Goal: Information Seeking & Learning: Check status

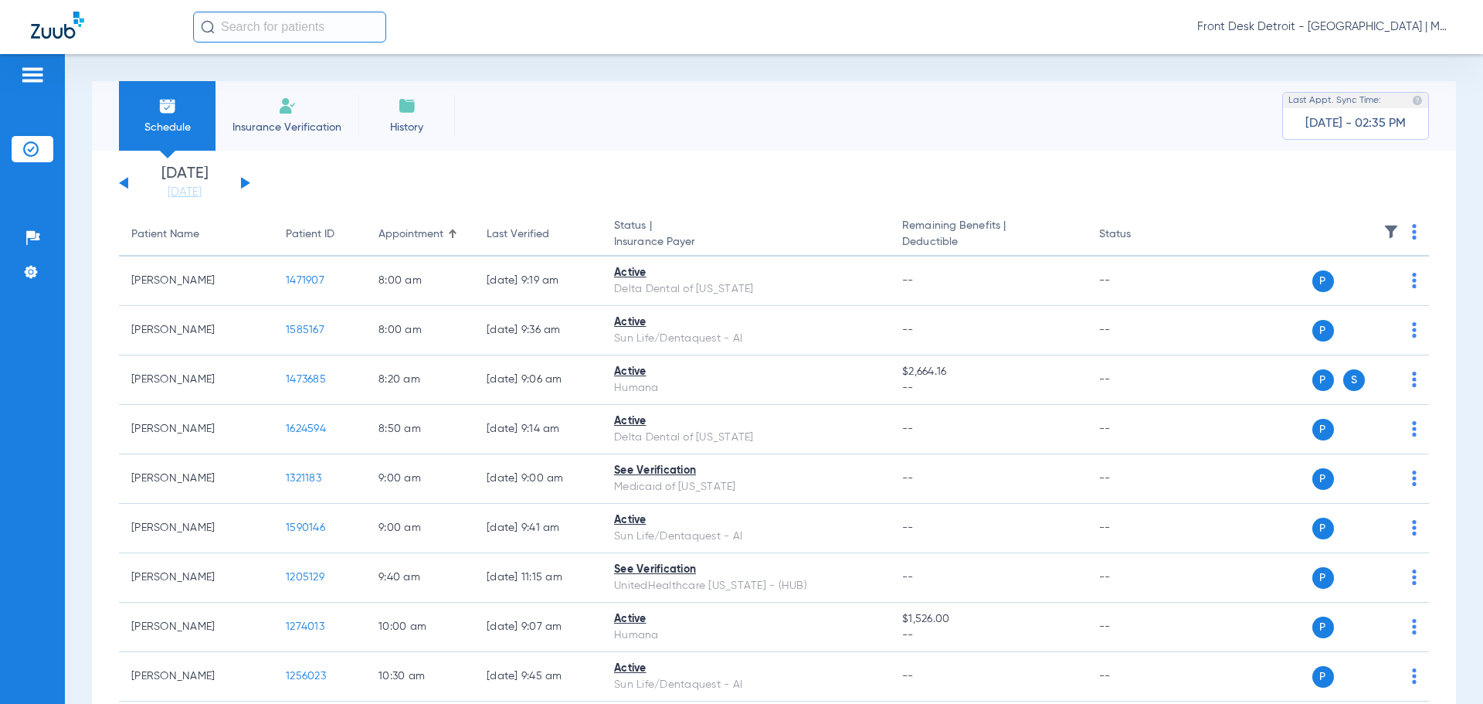
click at [127, 180] on button at bounding box center [123, 183] width 9 height 12
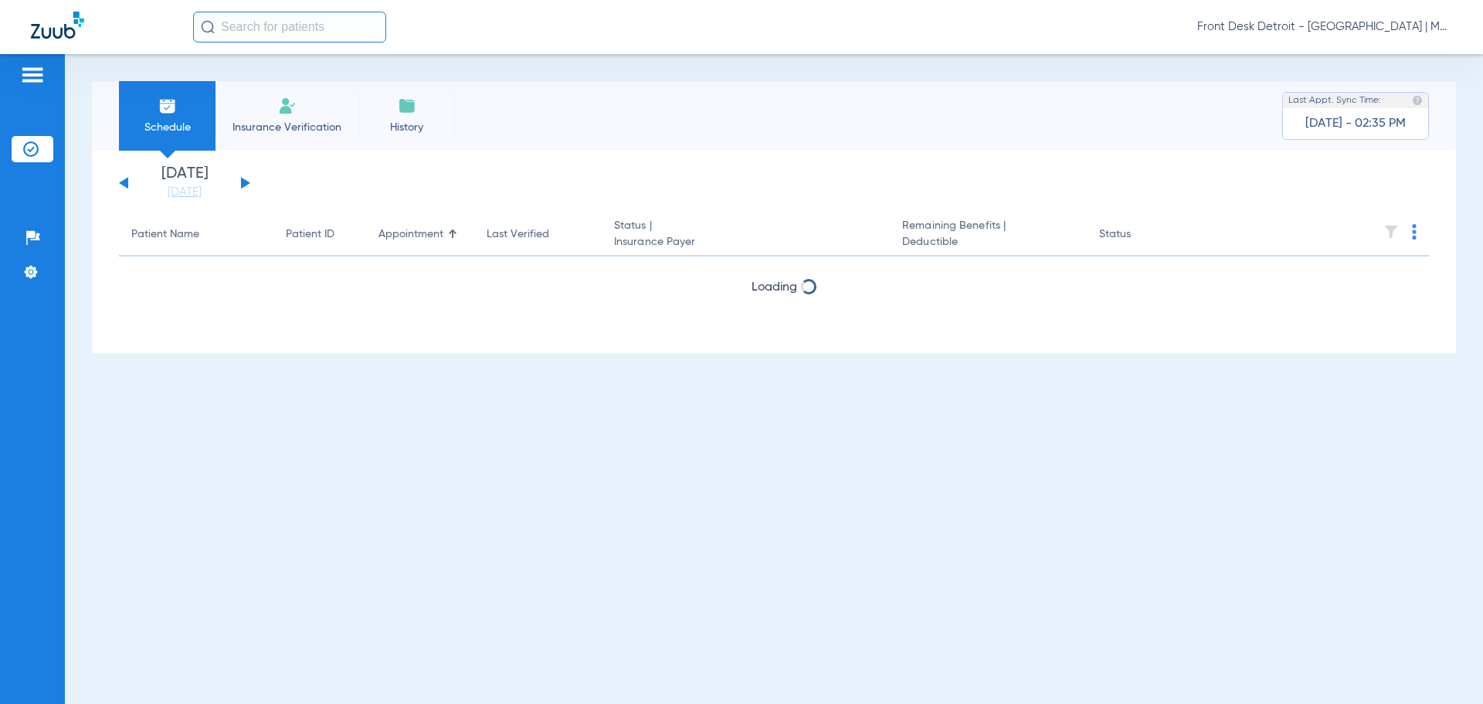
click at [127, 180] on button at bounding box center [123, 183] width 9 height 12
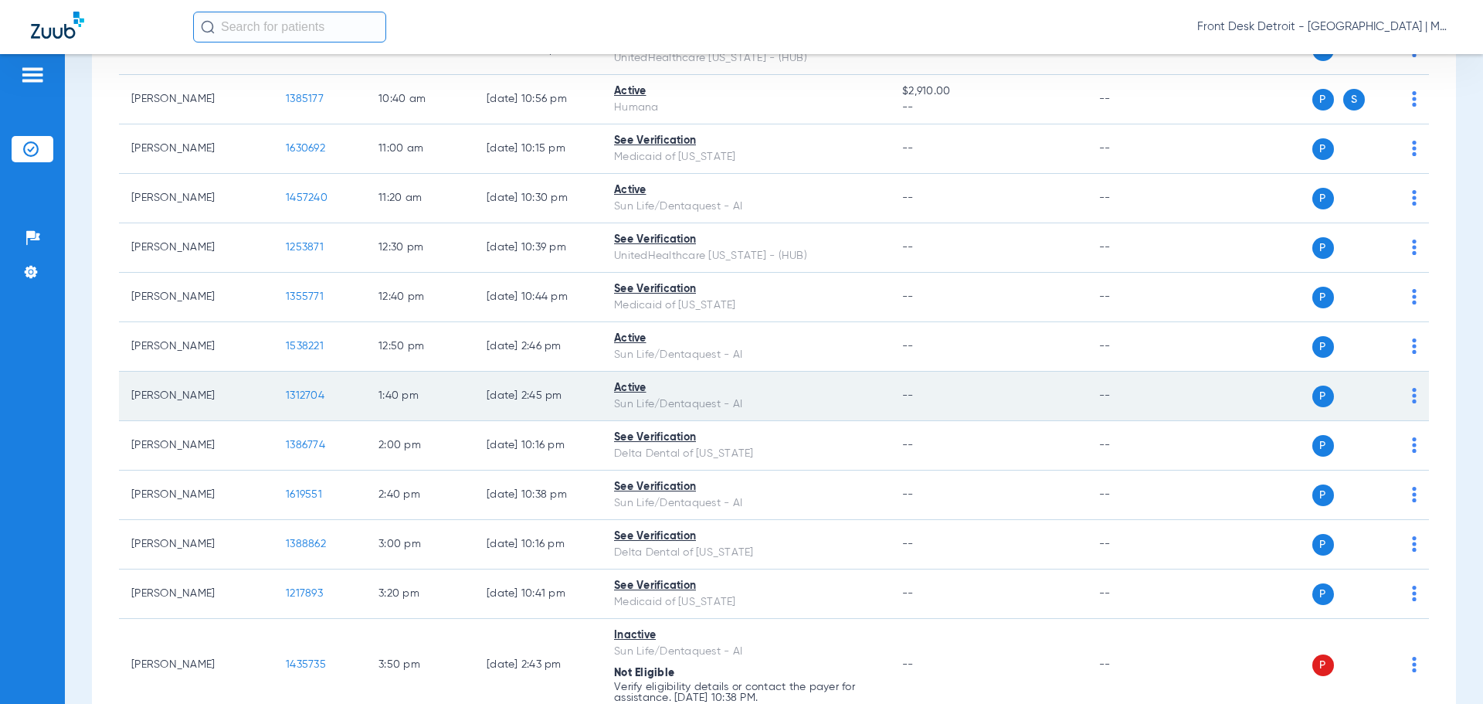
scroll to position [618, 0]
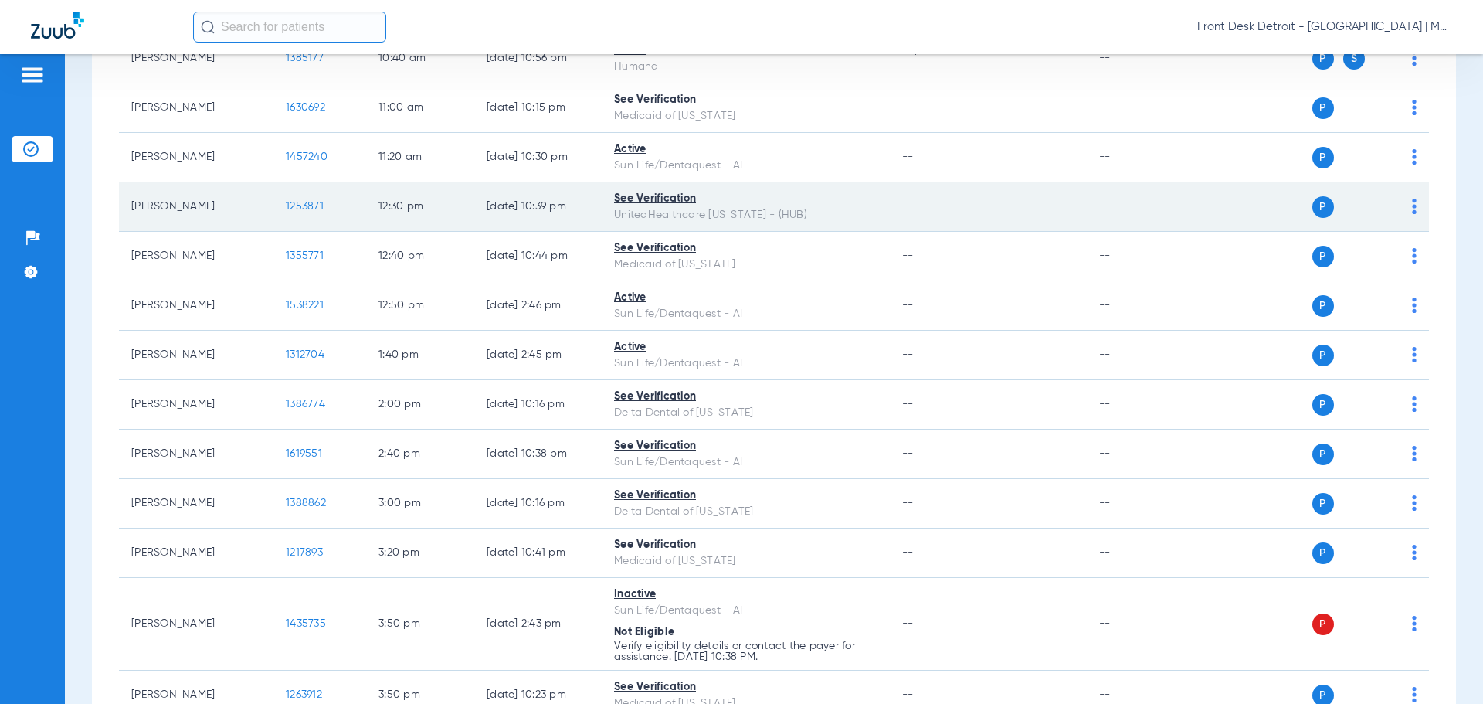
click at [300, 203] on span "1253871" at bounding box center [305, 206] width 38 height 11
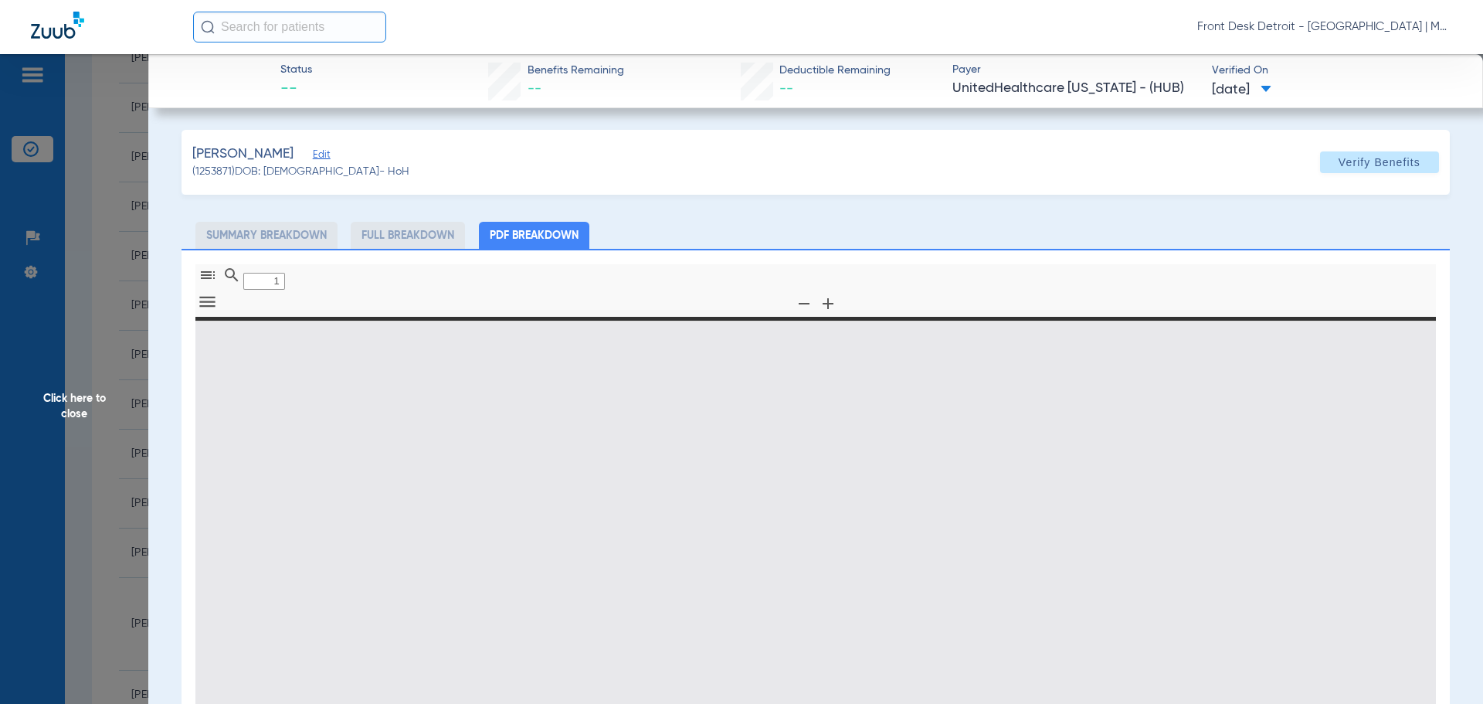
type input "0"
select select "page-width"
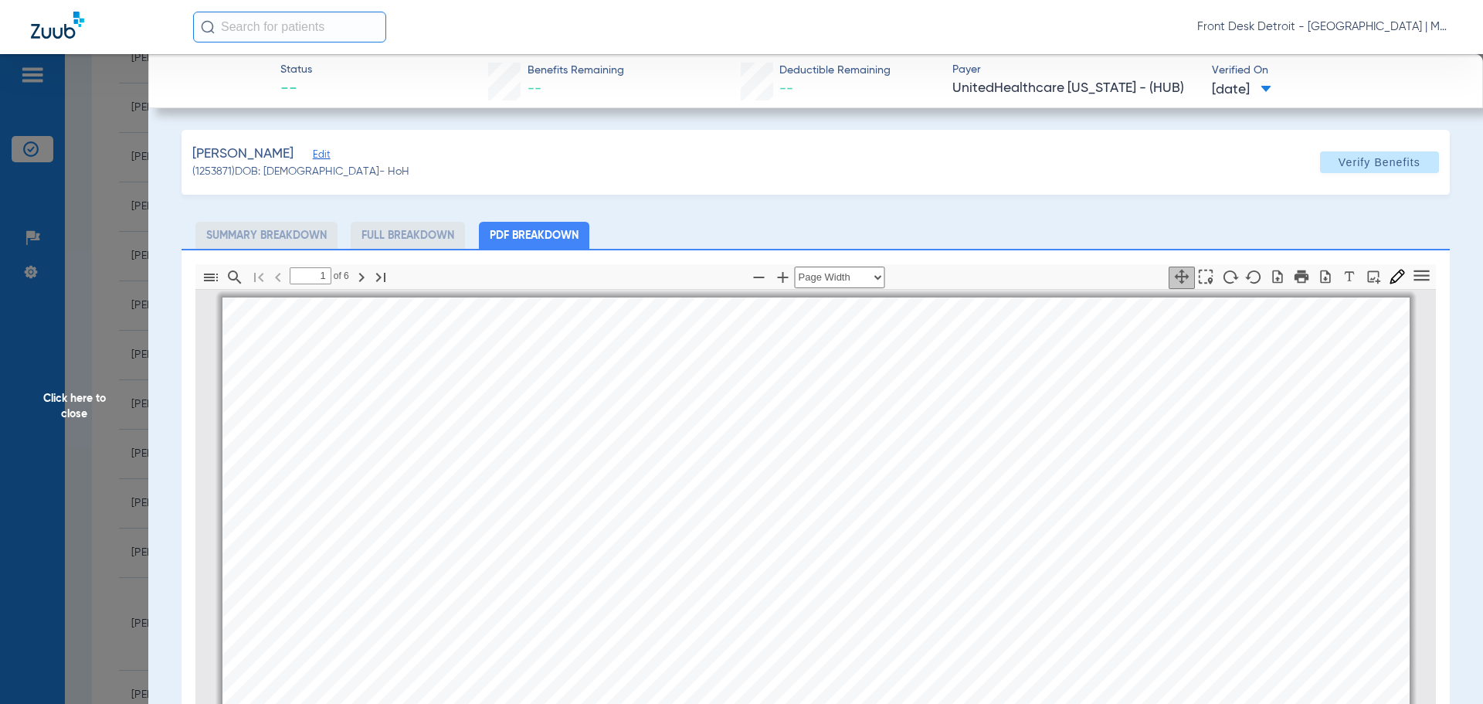
scroll to position [8, 0]
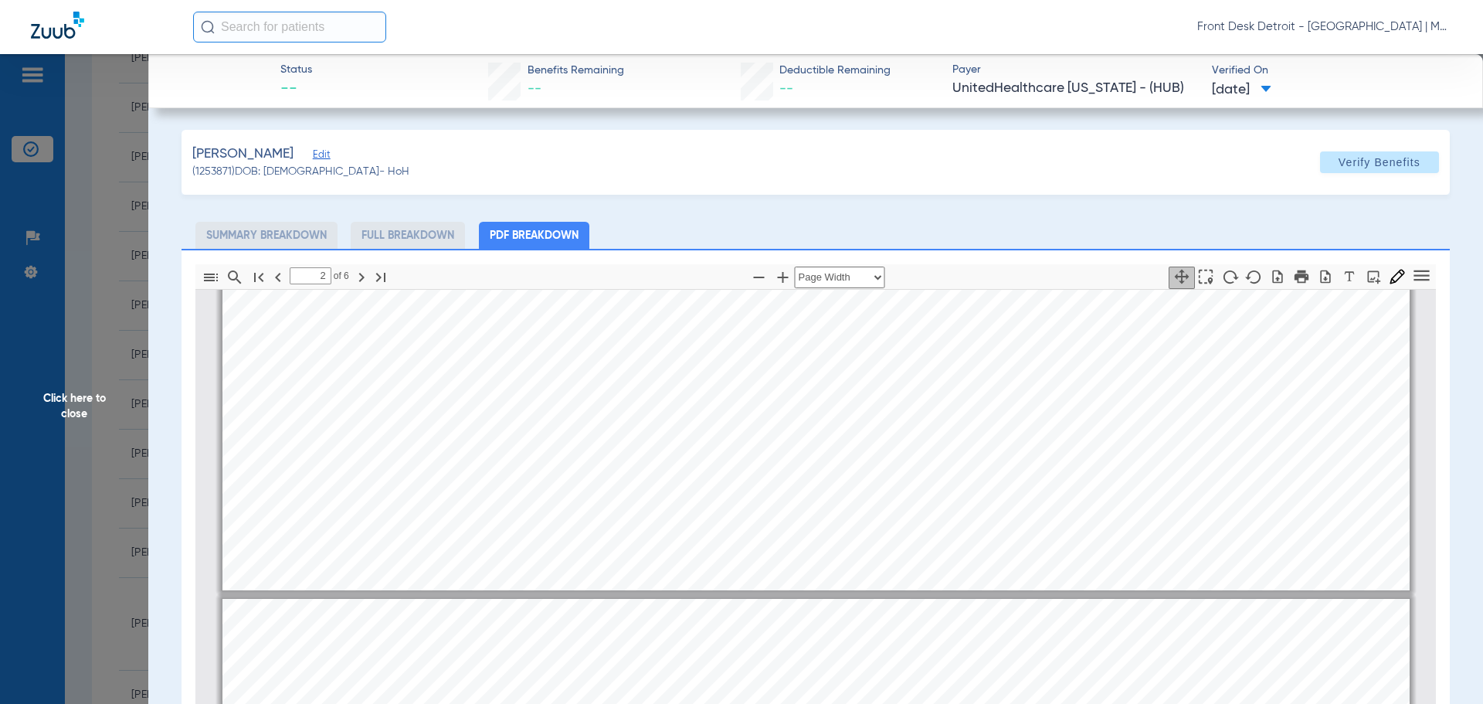
type input "1"
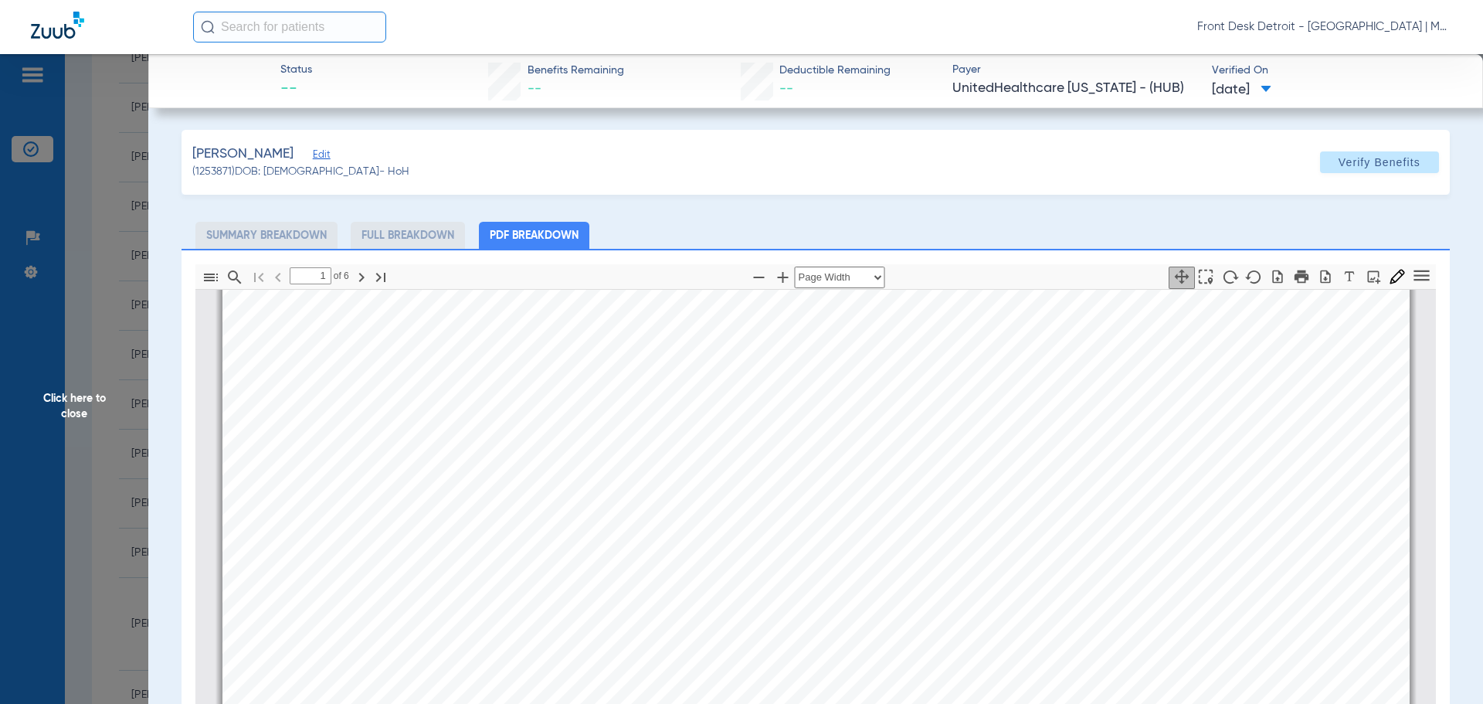
scroll to position [934, 0]
click at [70, 399] on span "Click here to close" at bounding box center [74, 406] width 148 height 704
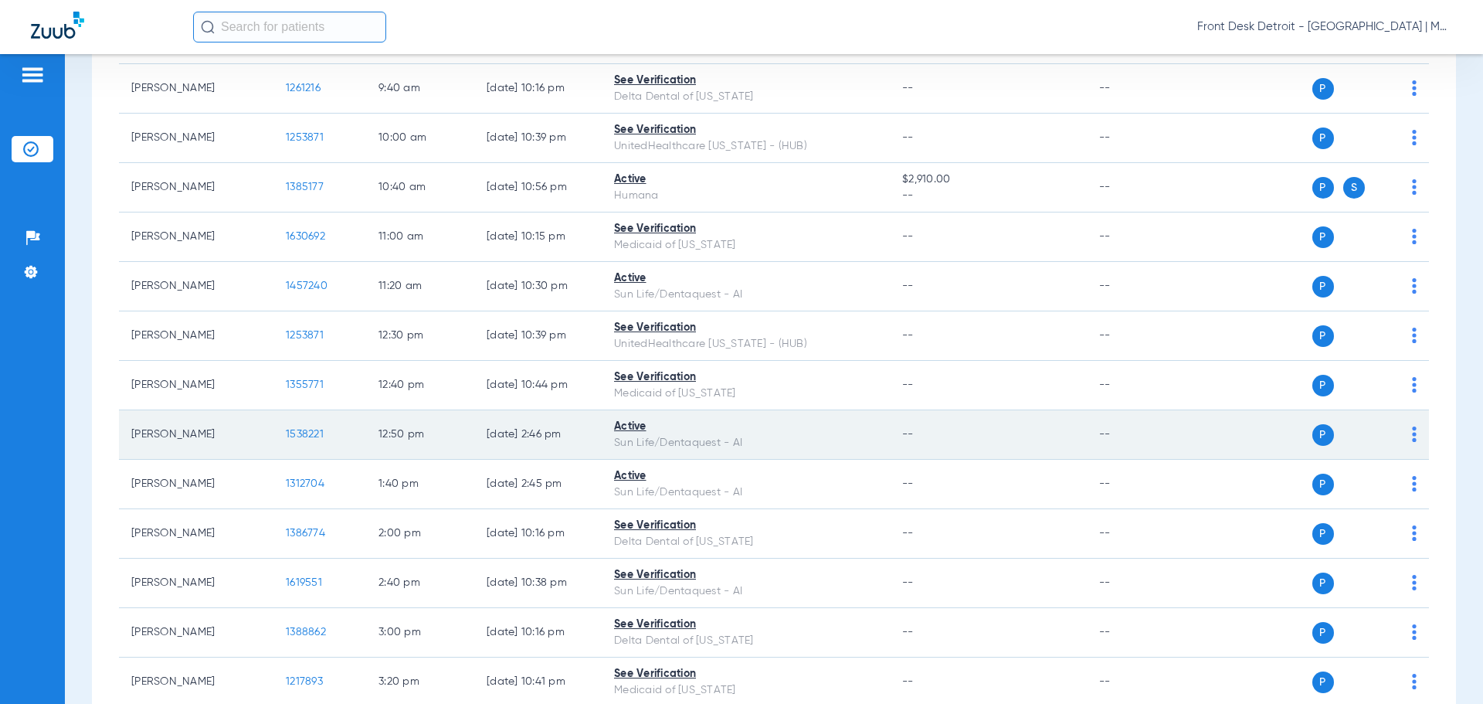
scroll to position [424, 0]
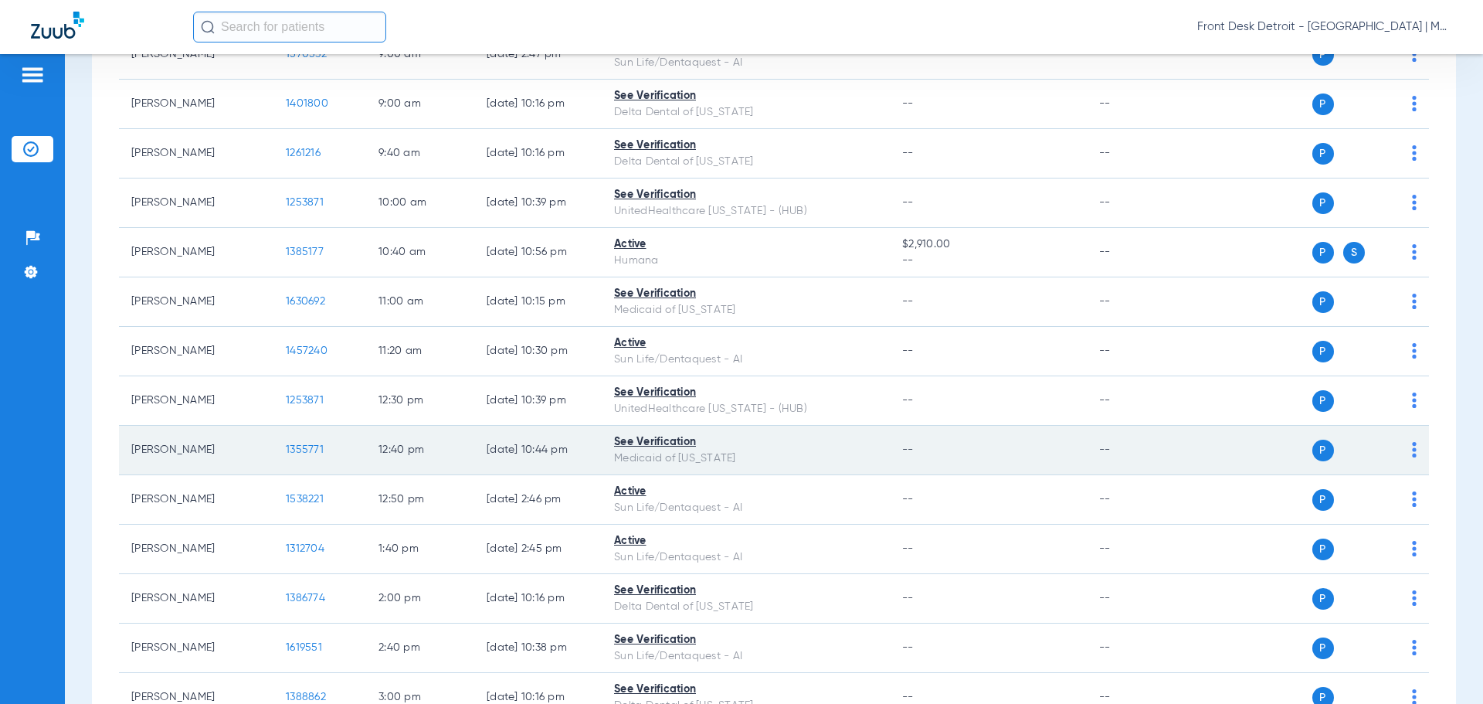
click at [300, 444] on span "1355771" at bounding box center [305, 449] width 38 height 11
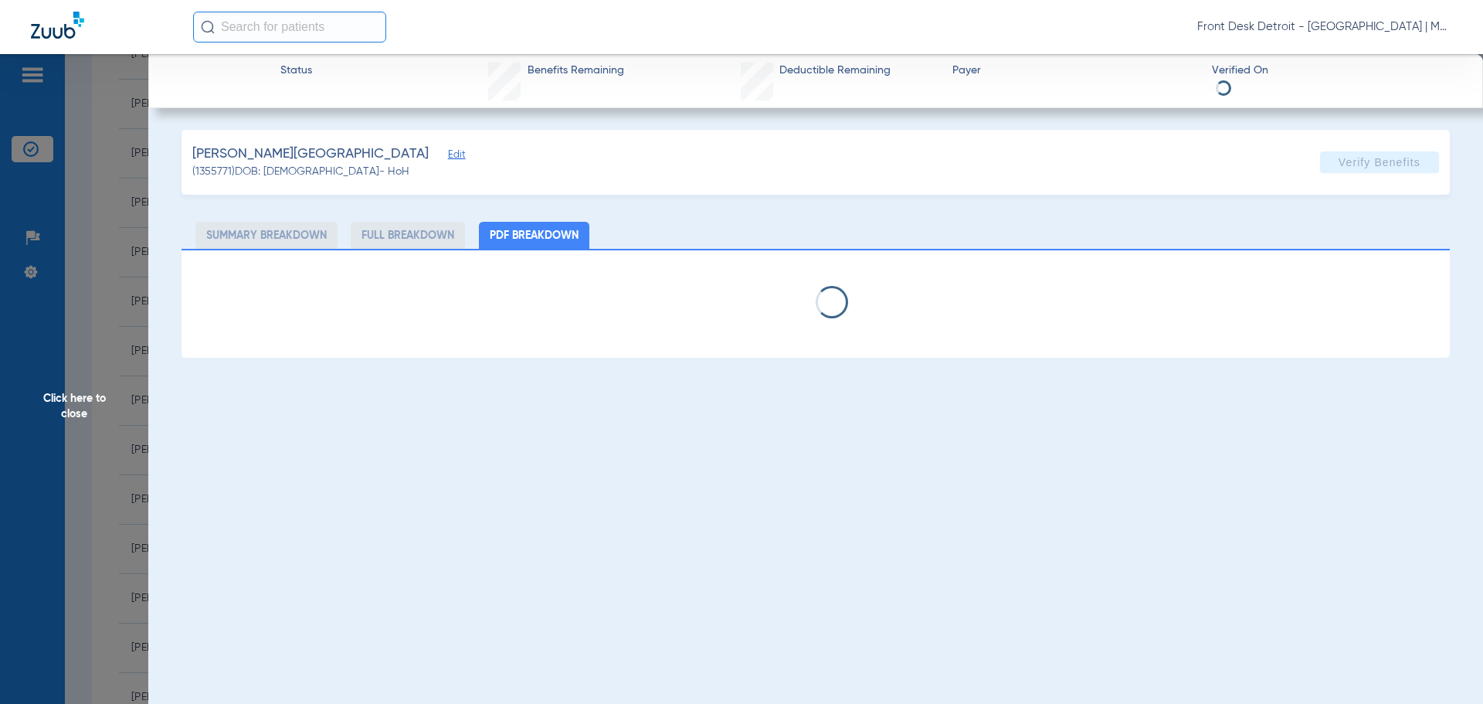
select select "page-width"
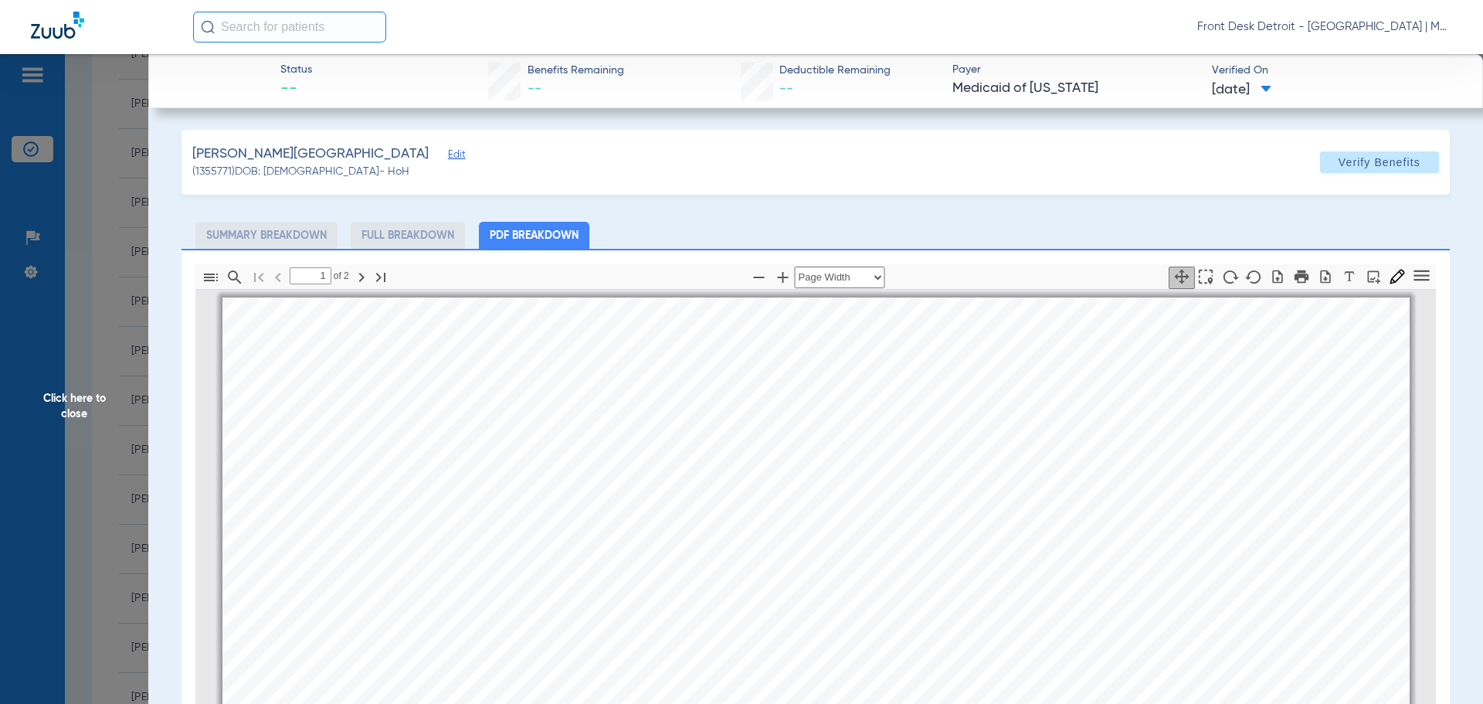
scroll to position [8, 0]
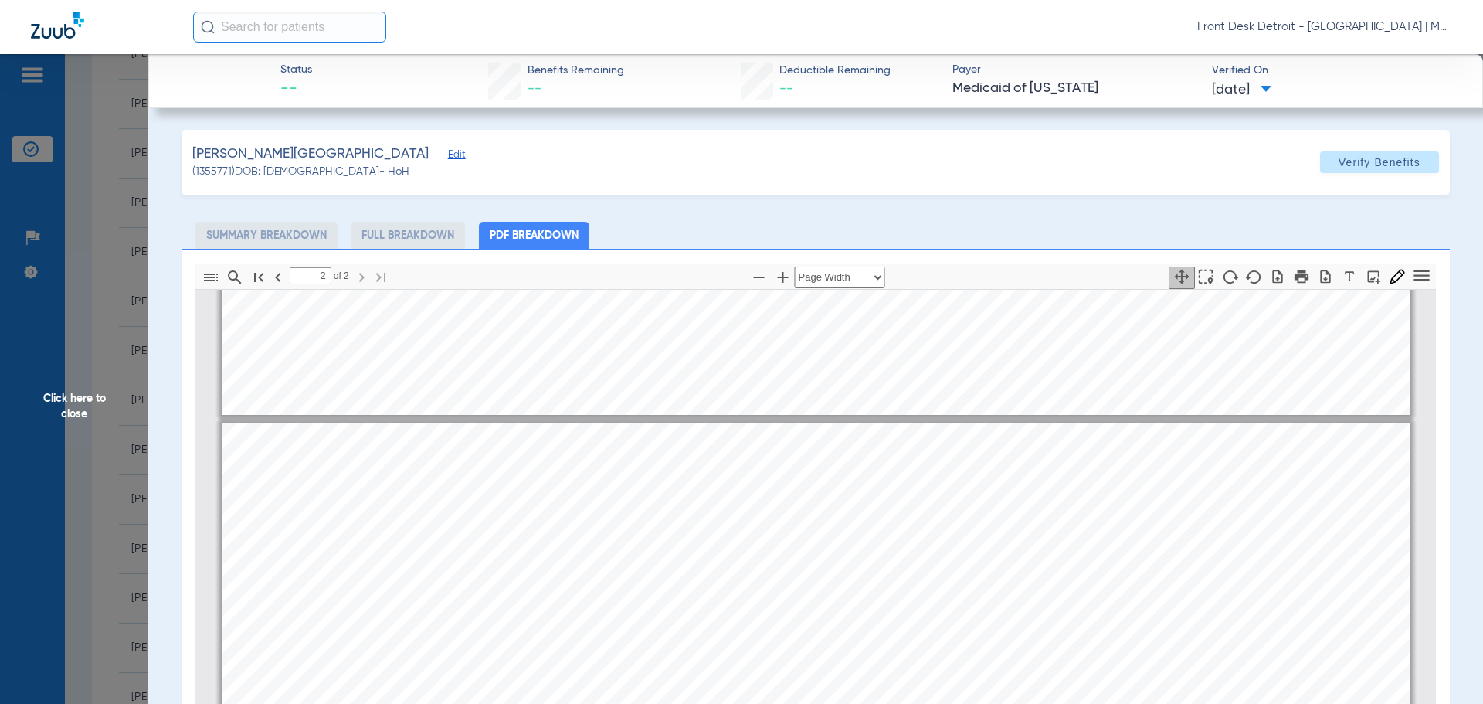
type input "1"
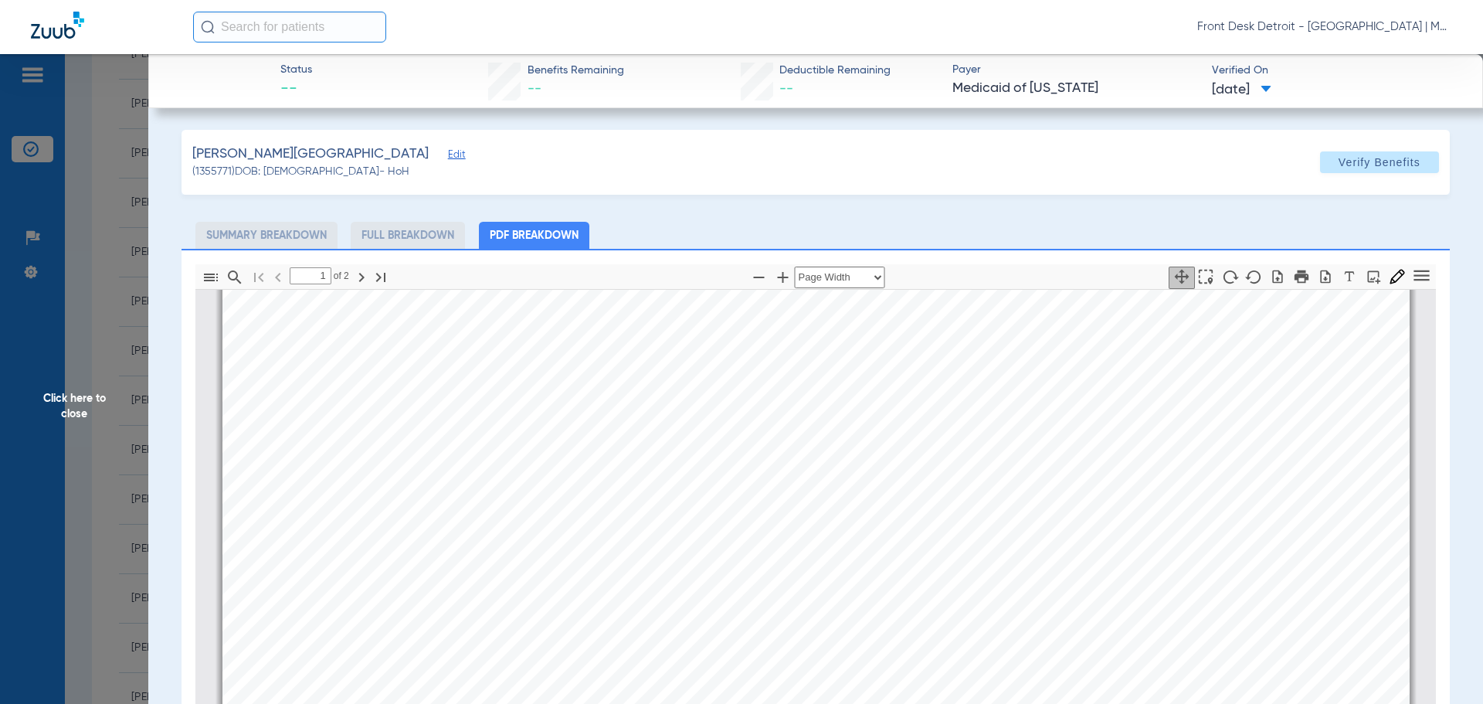
scroll to position [1166, 0]
drag, startPoint x: 67, startPoint y: 413, endPoint x: 96, endPoint y: 427, distance: 31.8
click at [67, 415] on span "Click here to close" at bounding box center [74, 406] width 148 height 704
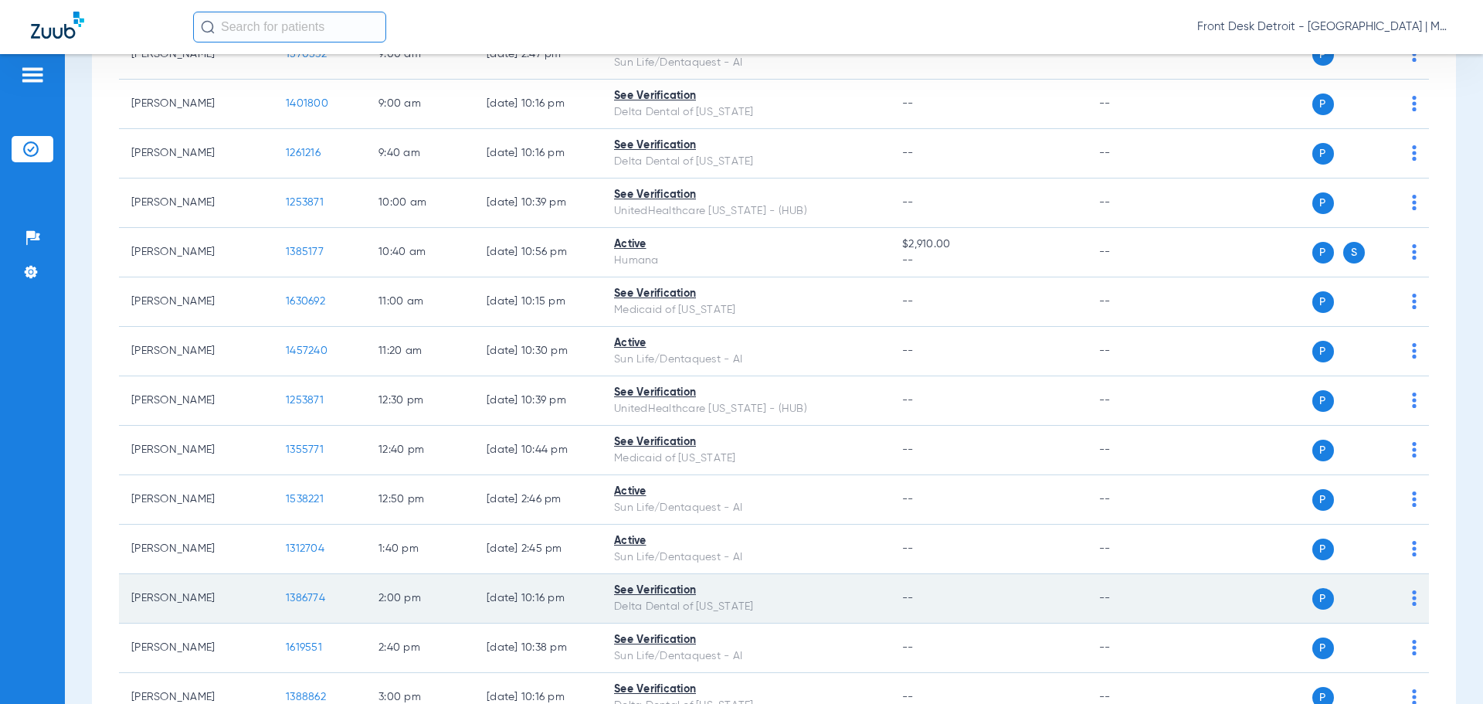
scroll to position [501, 0]
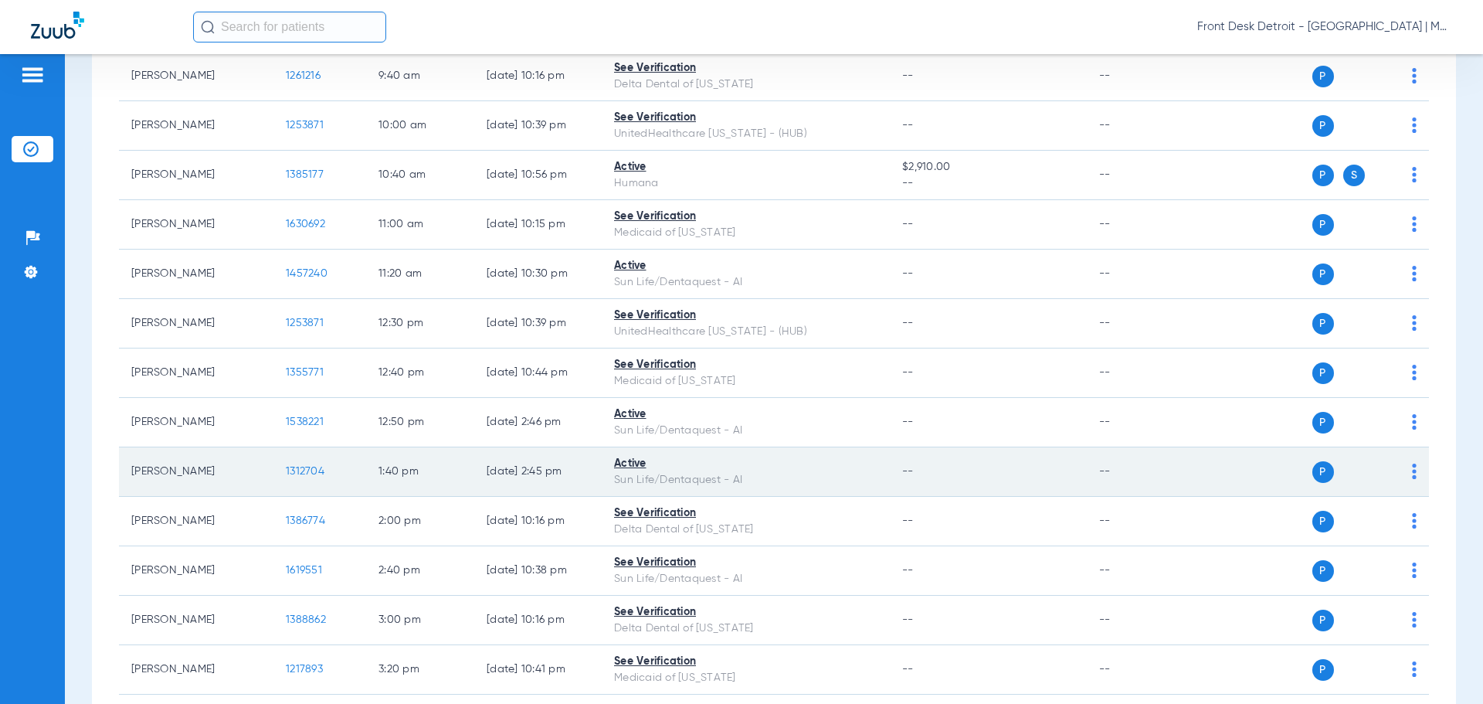
click at [309, 466] on span "1312704" at bounding box center [305, 471] width 39 height 11
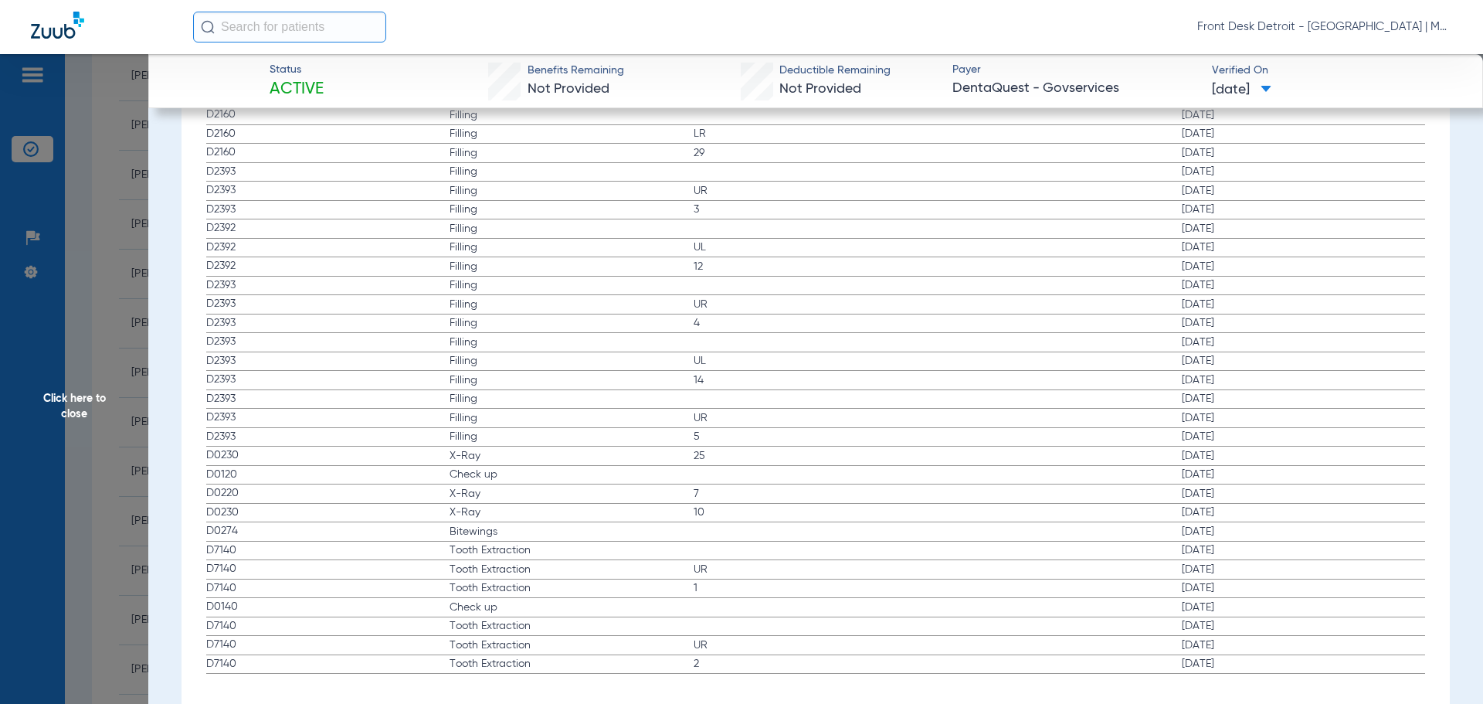
scroll to position [1899, 0]
click at [74, 409] on span "Click here to close" at bounding box center [74, 406] width 148 height 704
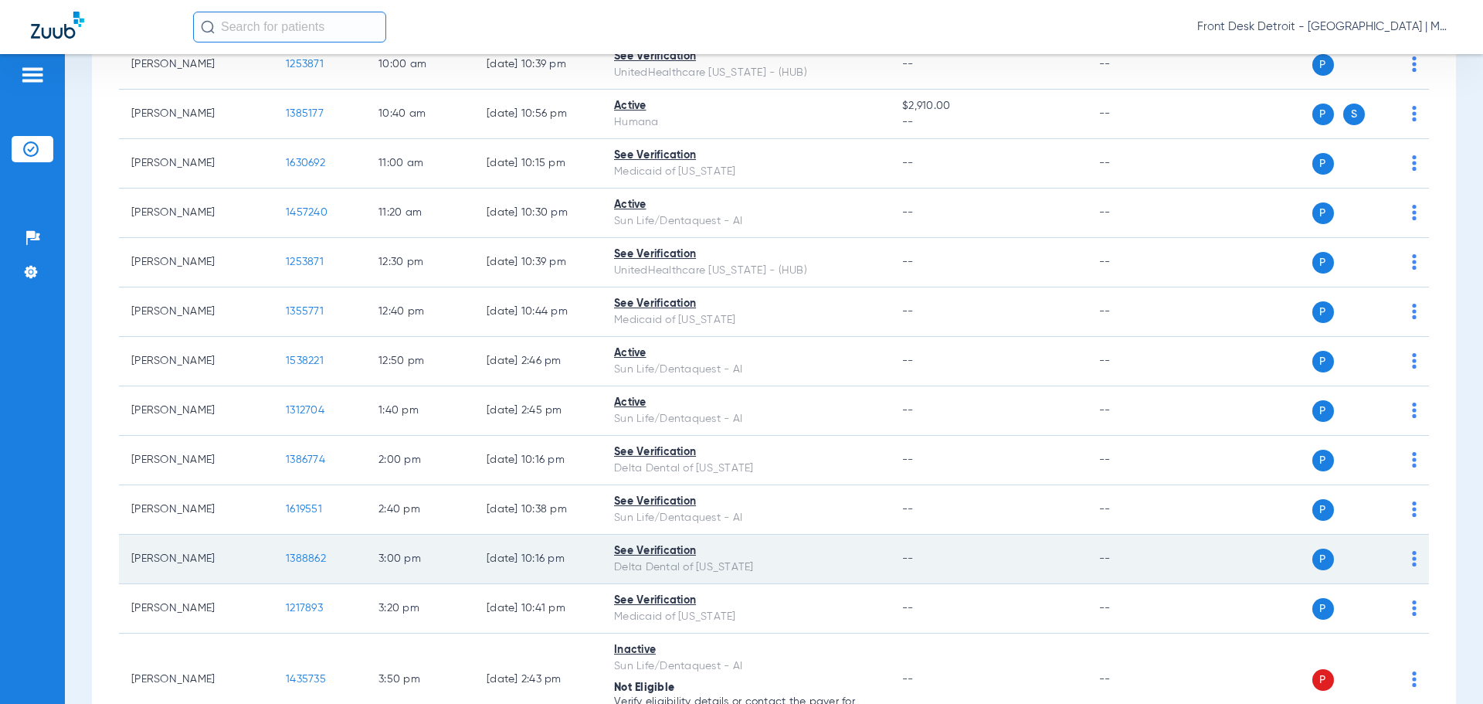
scroll to position [578, 0]
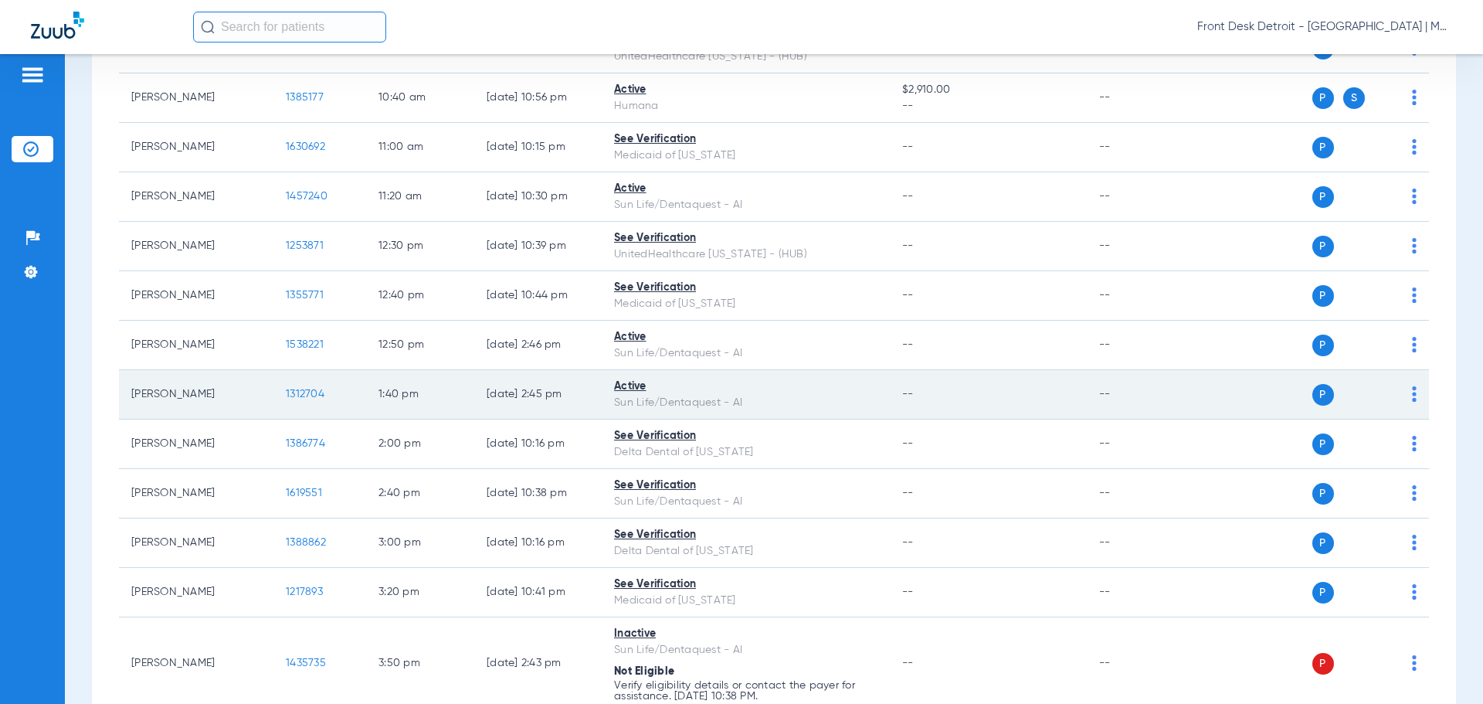
click at [322, 395] on span "1312704" at bounding box center [305, 393] width 39 height 11
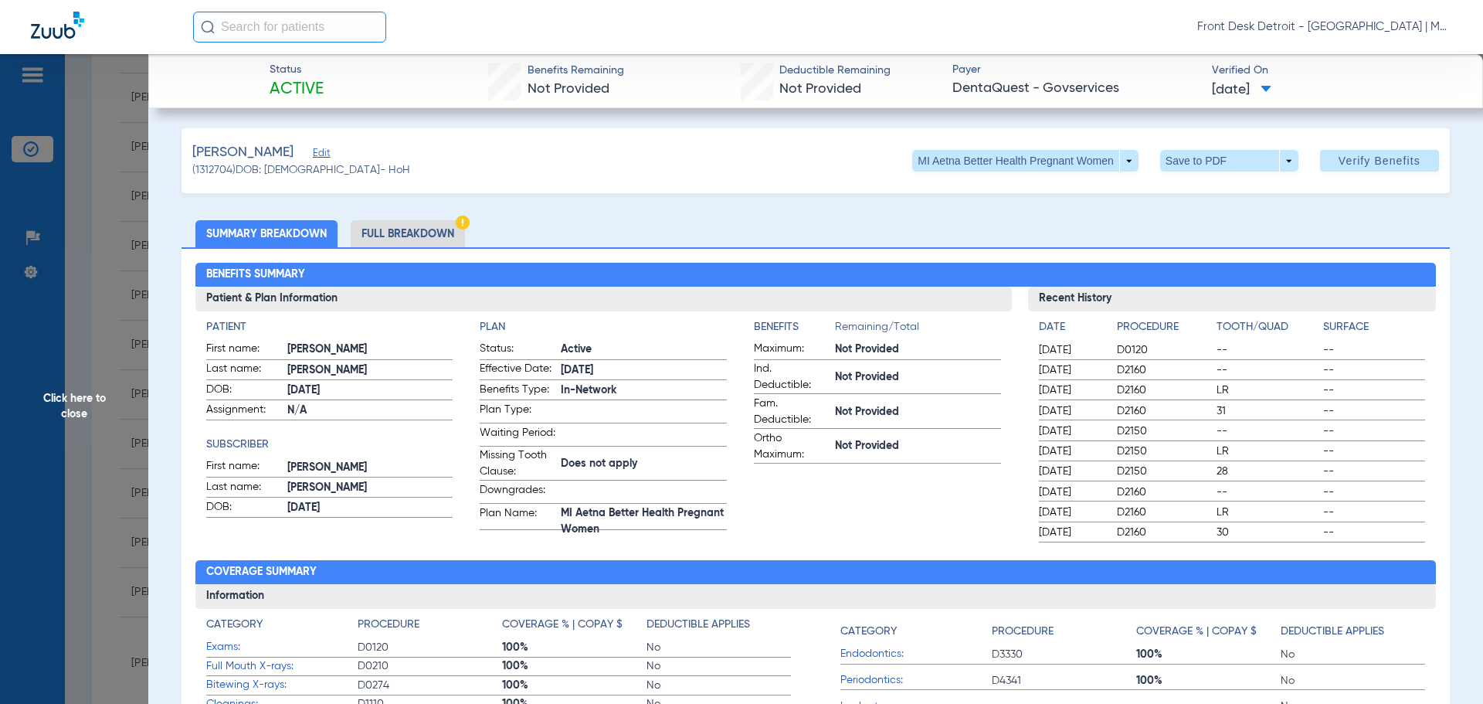
scroll to position [0, 0]
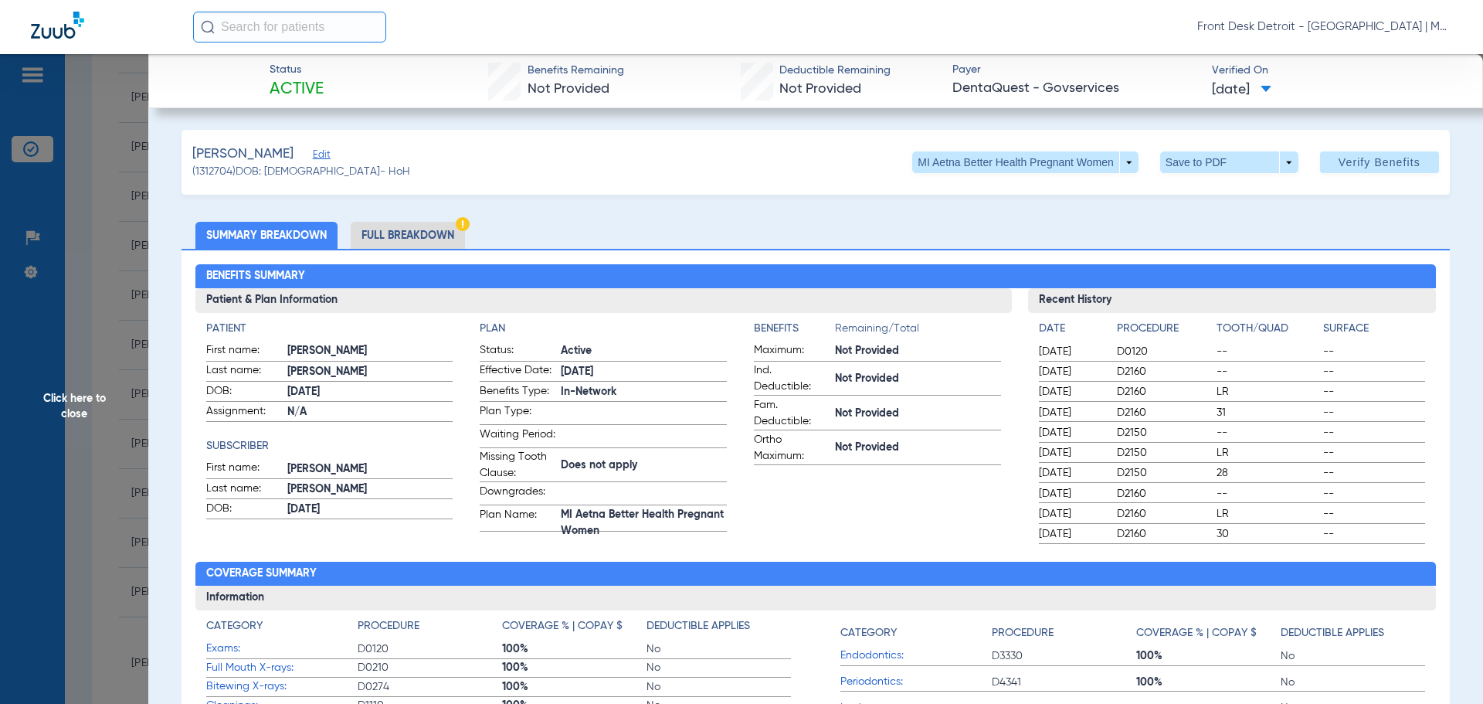
click at [69, 404] on span "Click here to close" at bounding box center [74, 406] width 148 height 704
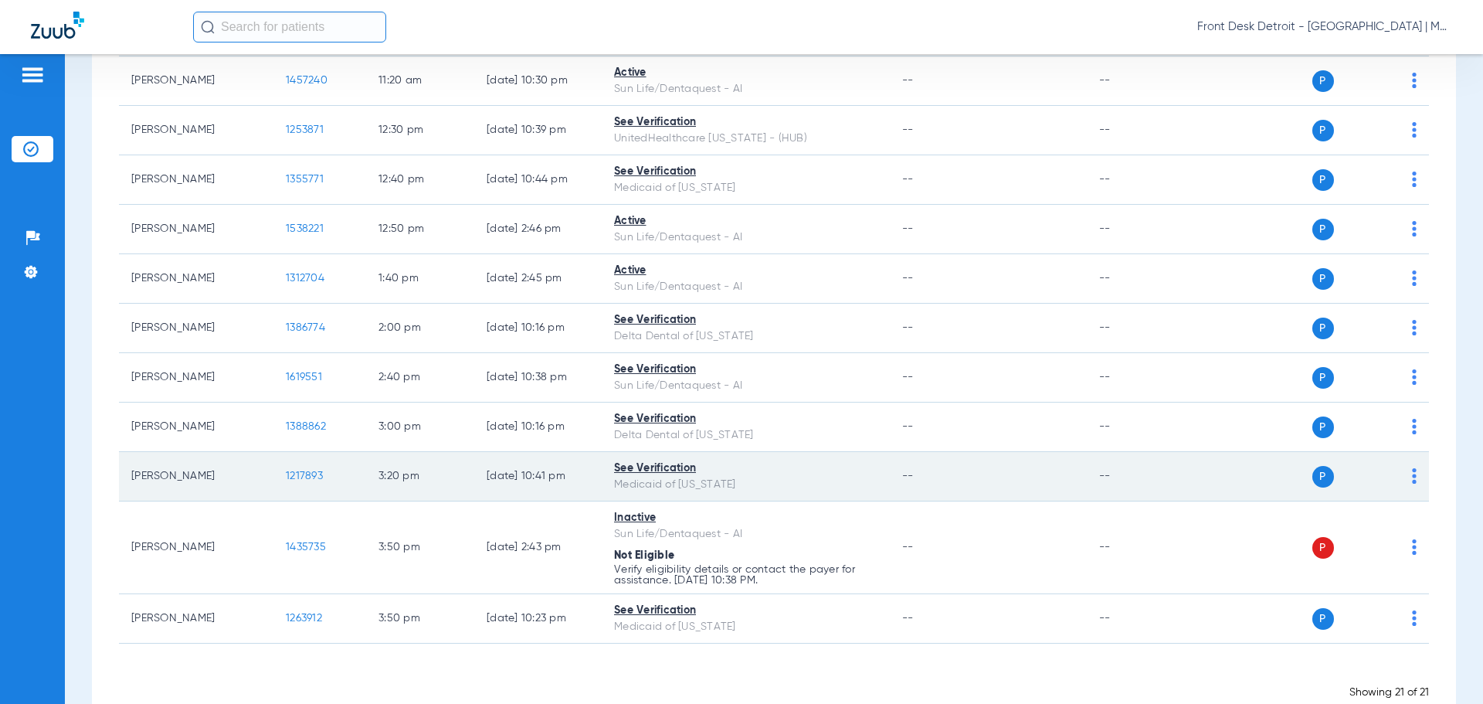
scroll to position [733, 0]
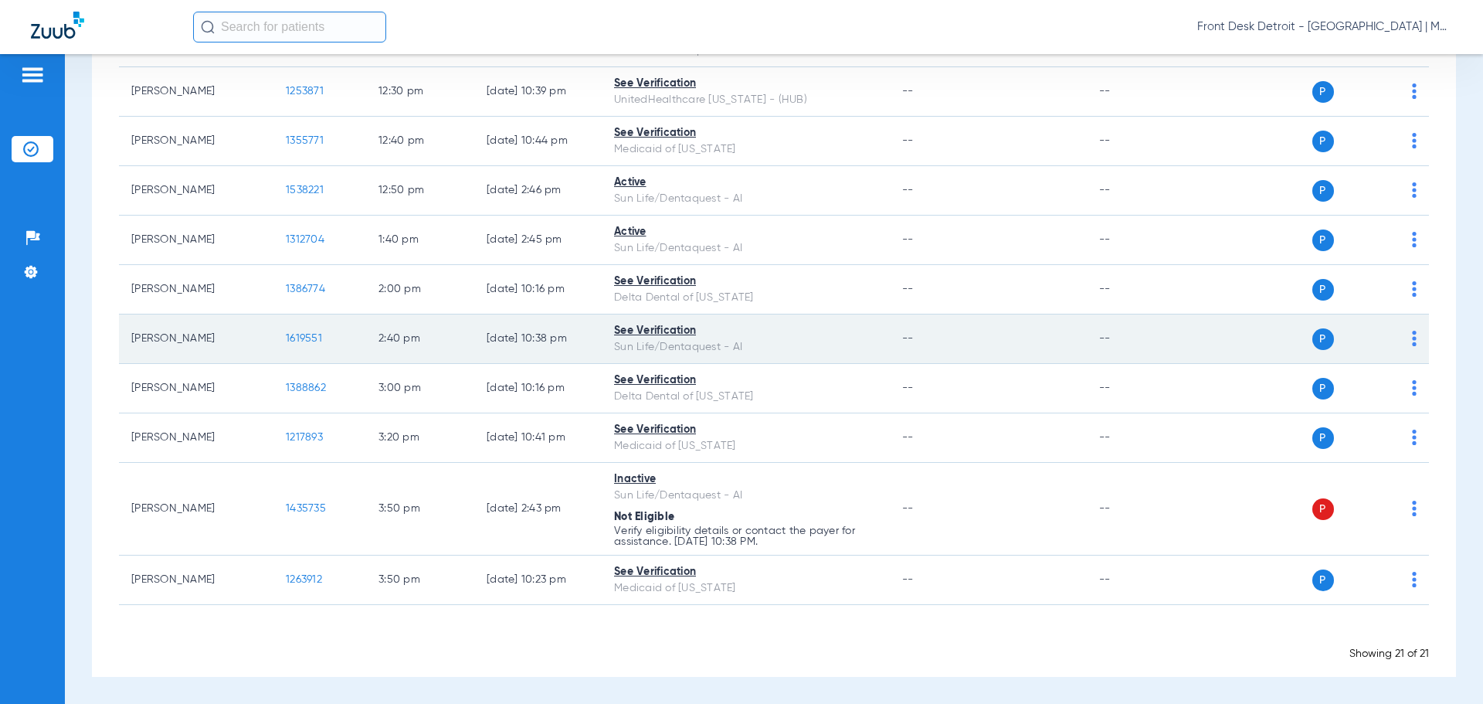
click at [298, 341] on span "1619551" at bounding box center [304, 338] width 36 height 11
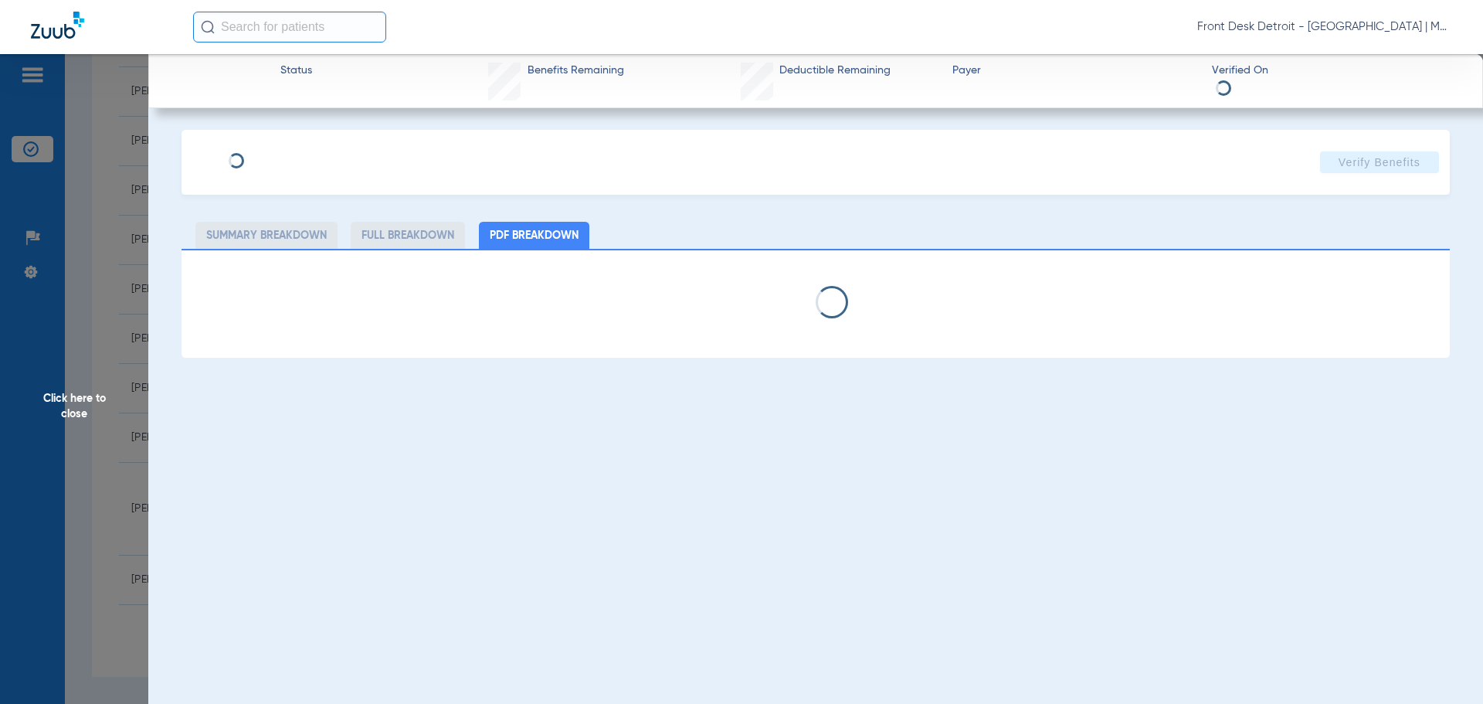
select select "page-width"
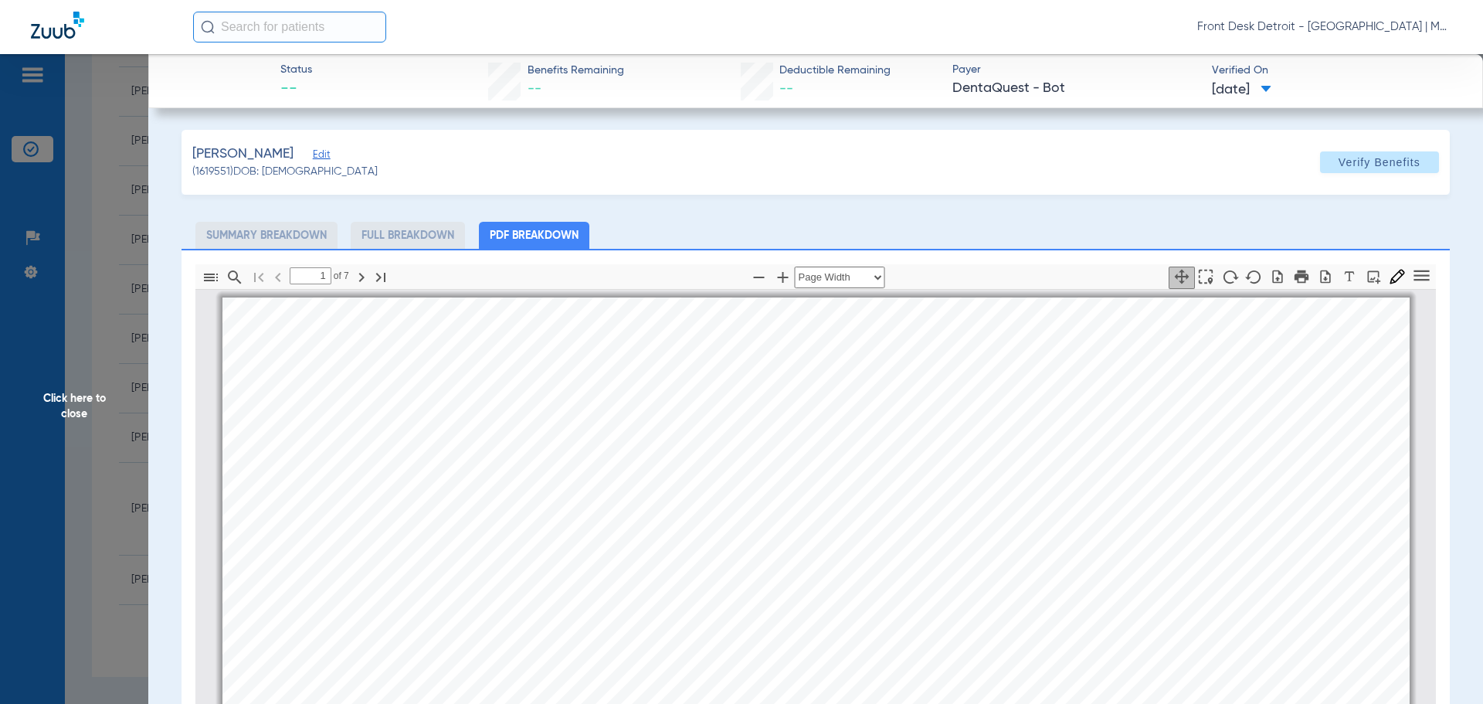
scroll to position [8, 0]
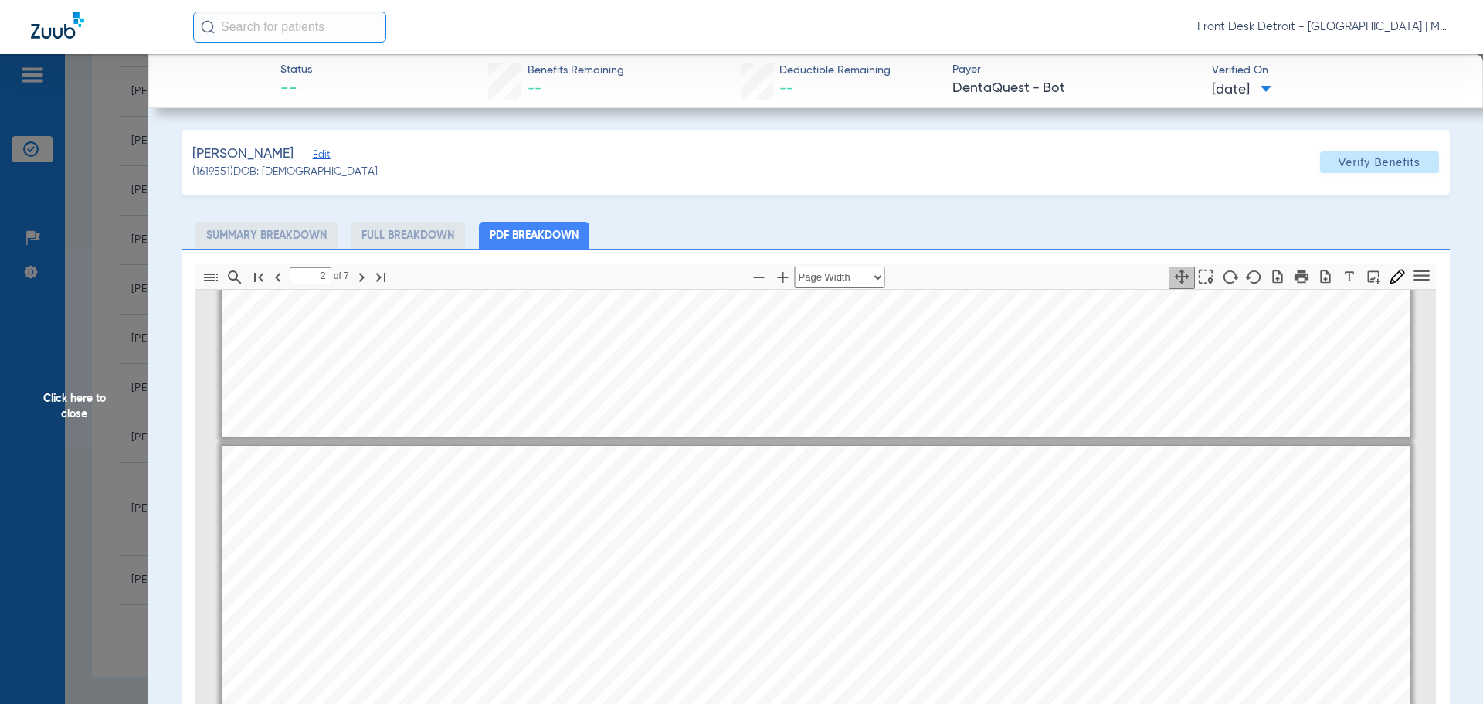
type input "1"
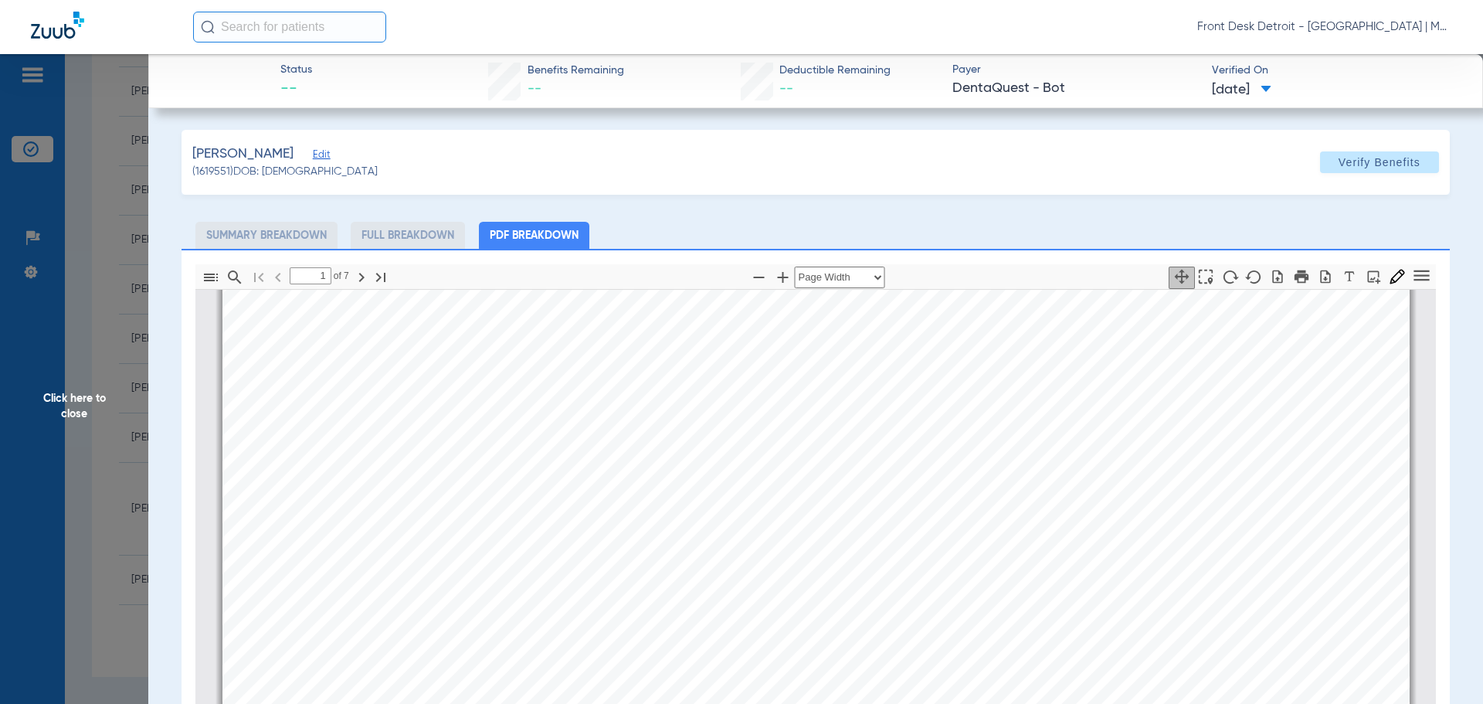
scroll to position [0, 0]
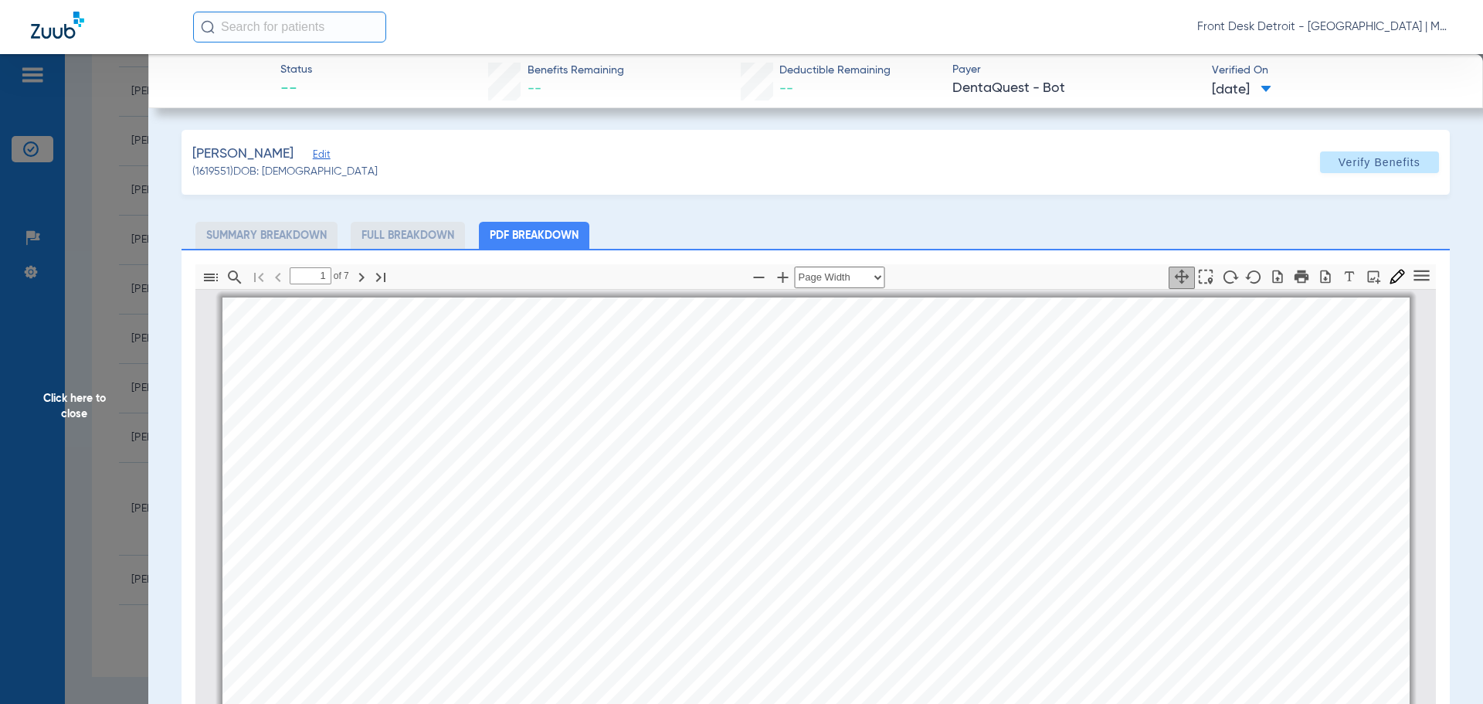
click at [68, 406] on span "Click here to close" at bounding box center [74, 406] width 148 height 704
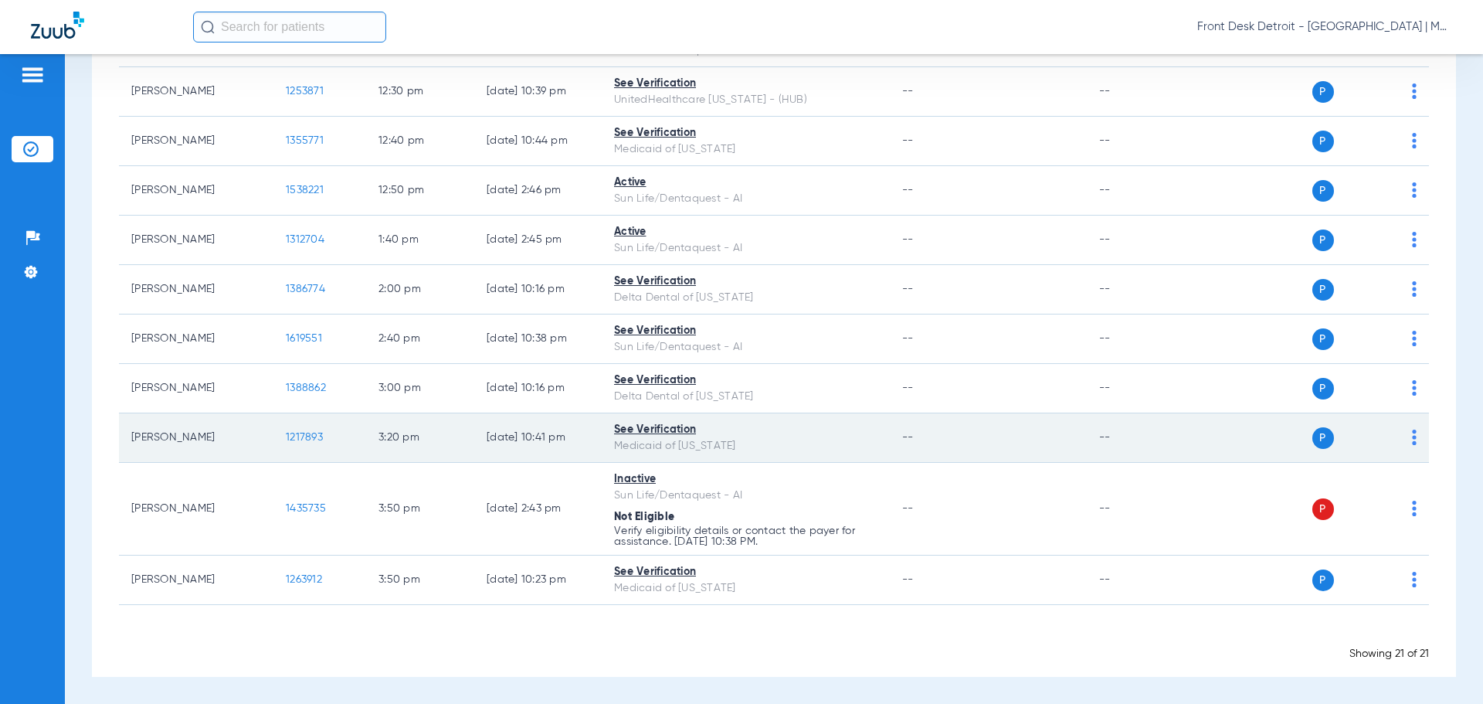
click at [317, 439] on span "1217893" at bounding box center [304, 437] width 37 height 11
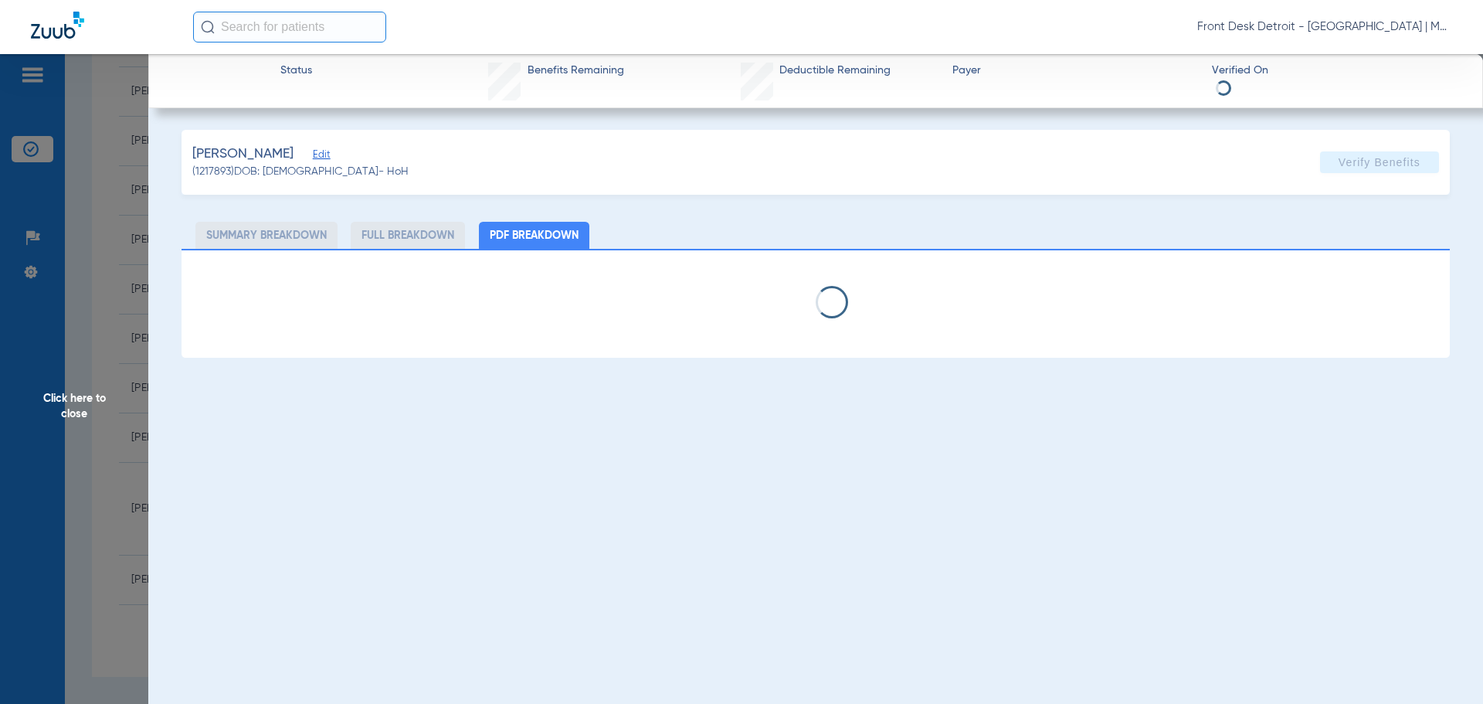
select select "page-width"
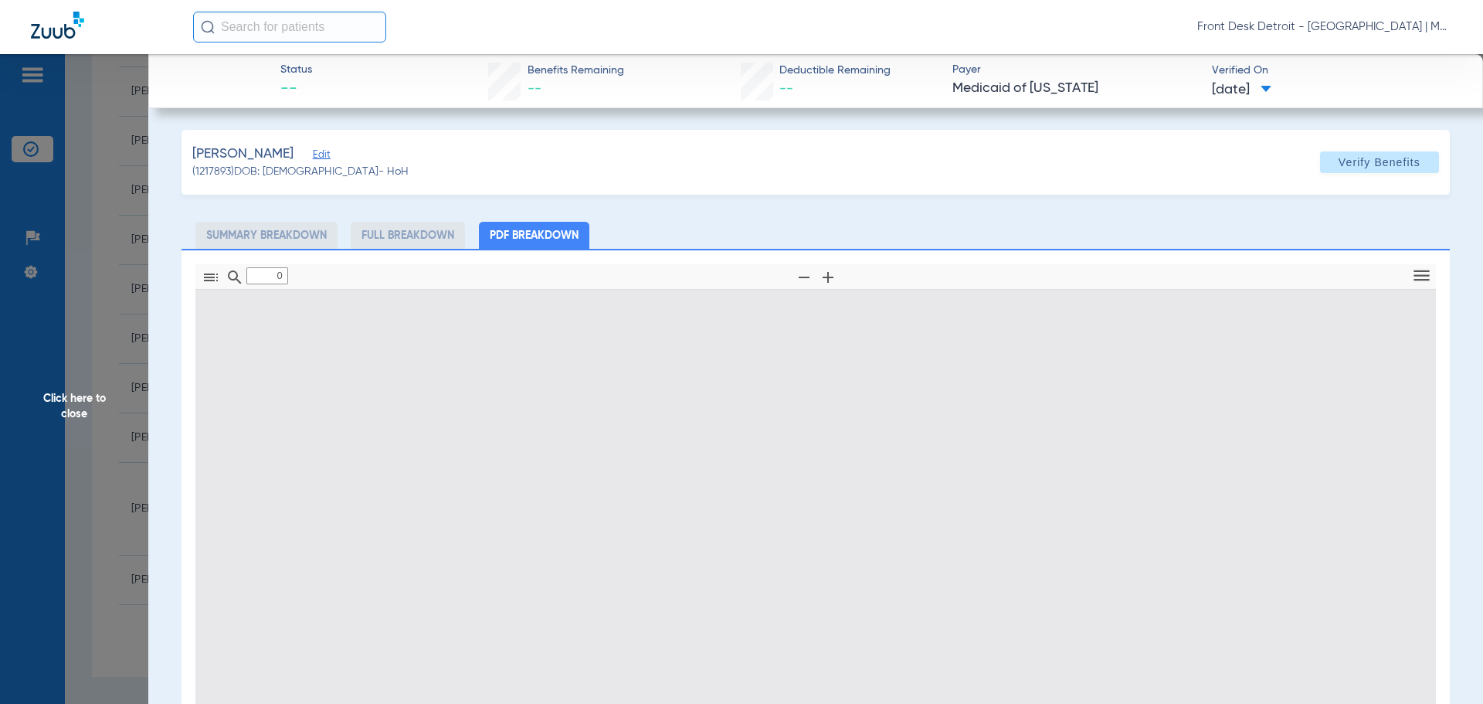
type input "1"
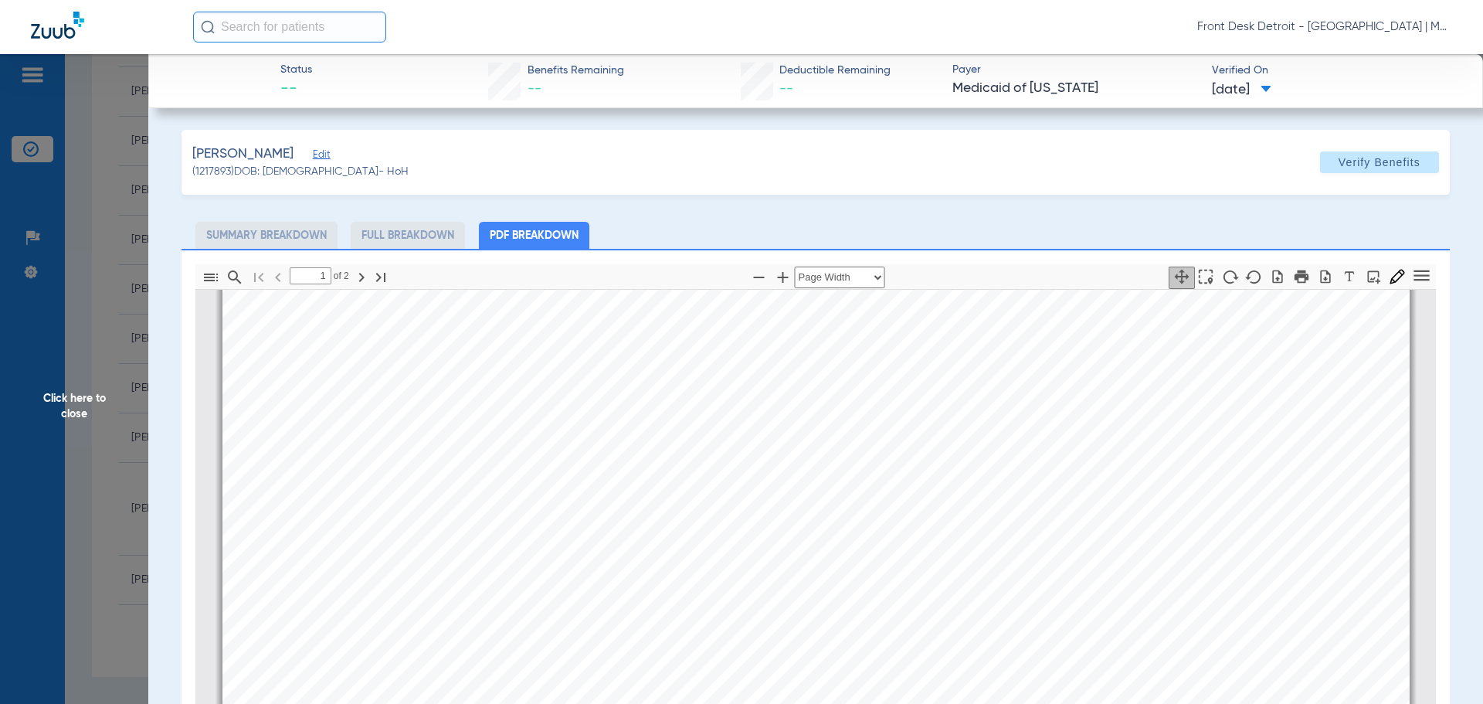
scroll to position [772, 0]
drag, startPoint x: 33, startPoint y: 410, endPoint x: 45, endPoint y: 410, distance: 11.6
click at [35, 410] on span "Click here to close" at bounding box center [74, 406] width 148 height 704
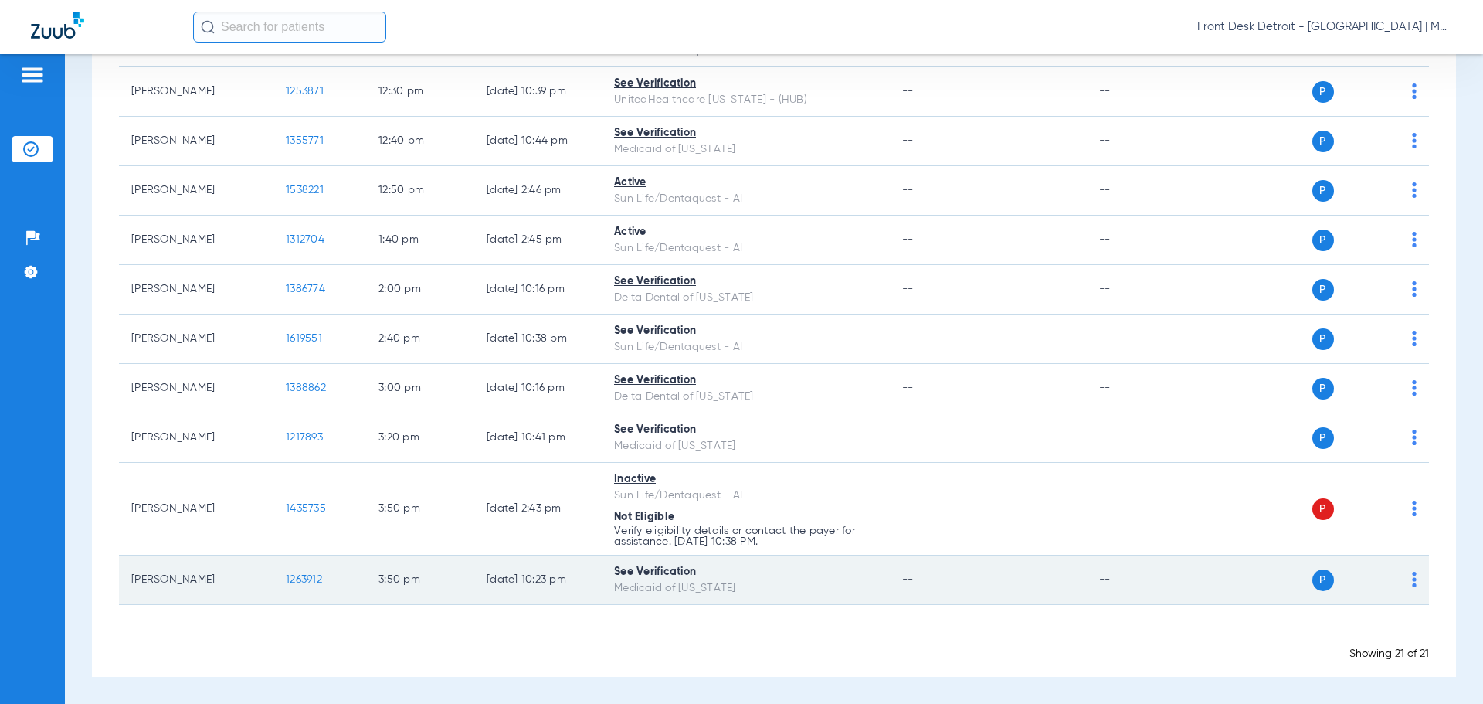
click at [313, 582] on span "1263912" at bounding box center [304, 579] width 36 height 11
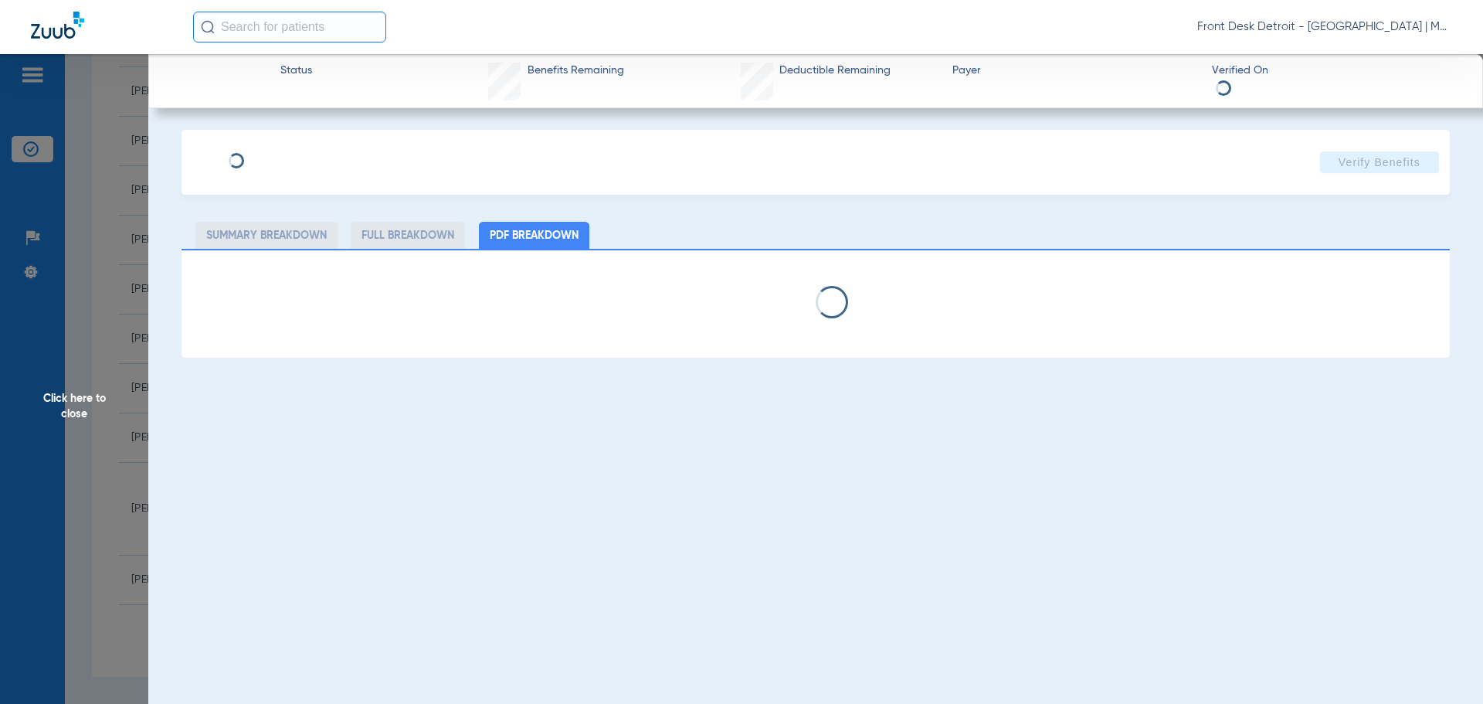
select select "page-width"
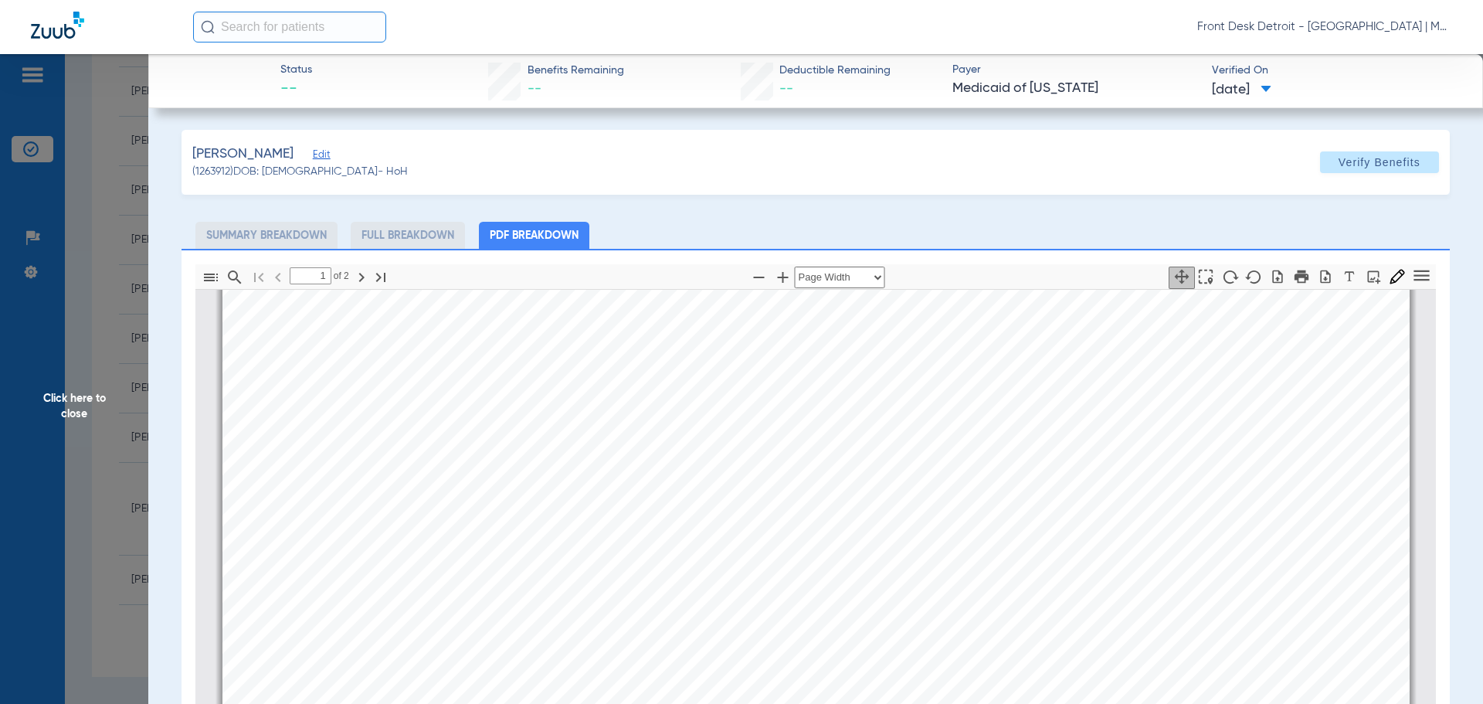
type input "2"
click at [90, 408] on span "Click here to close" at bounding box center [74, 406] width 148 height 704
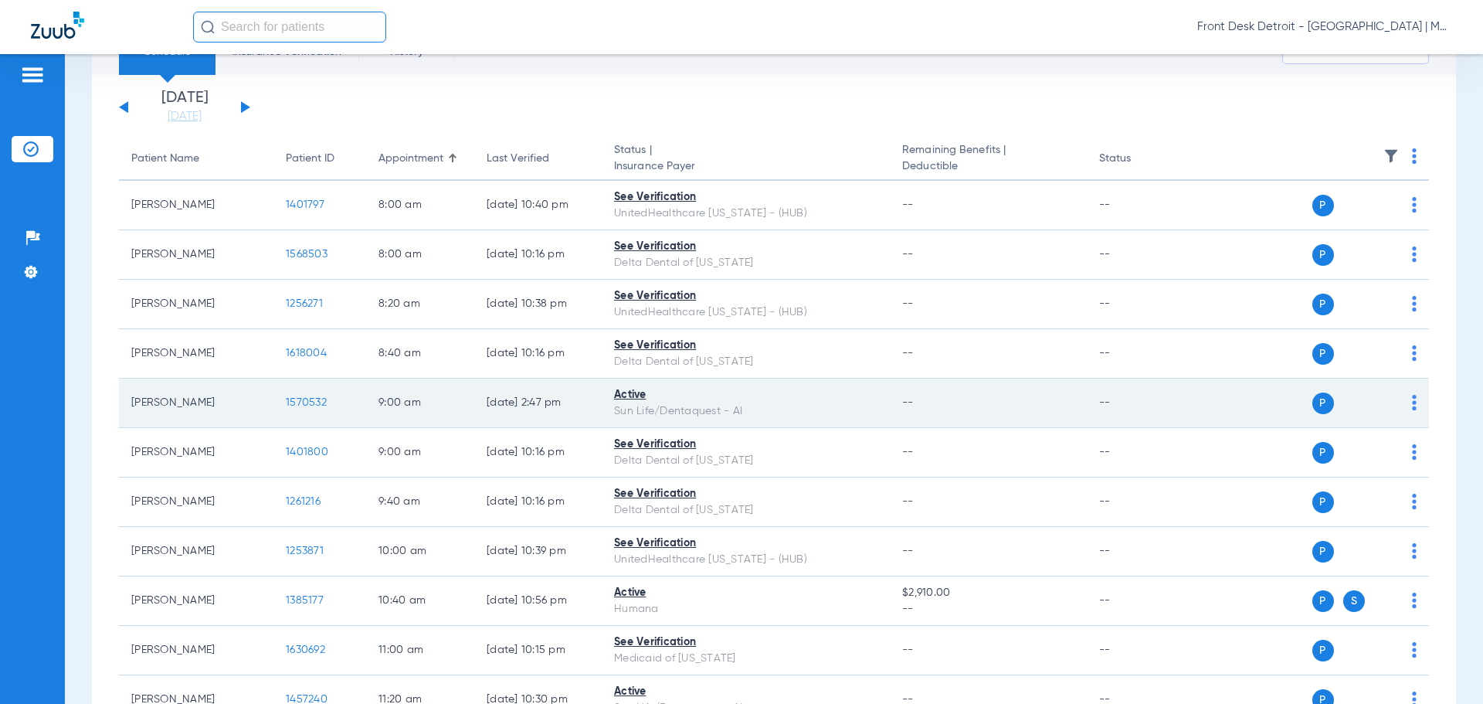
scroll to position [0, 0]
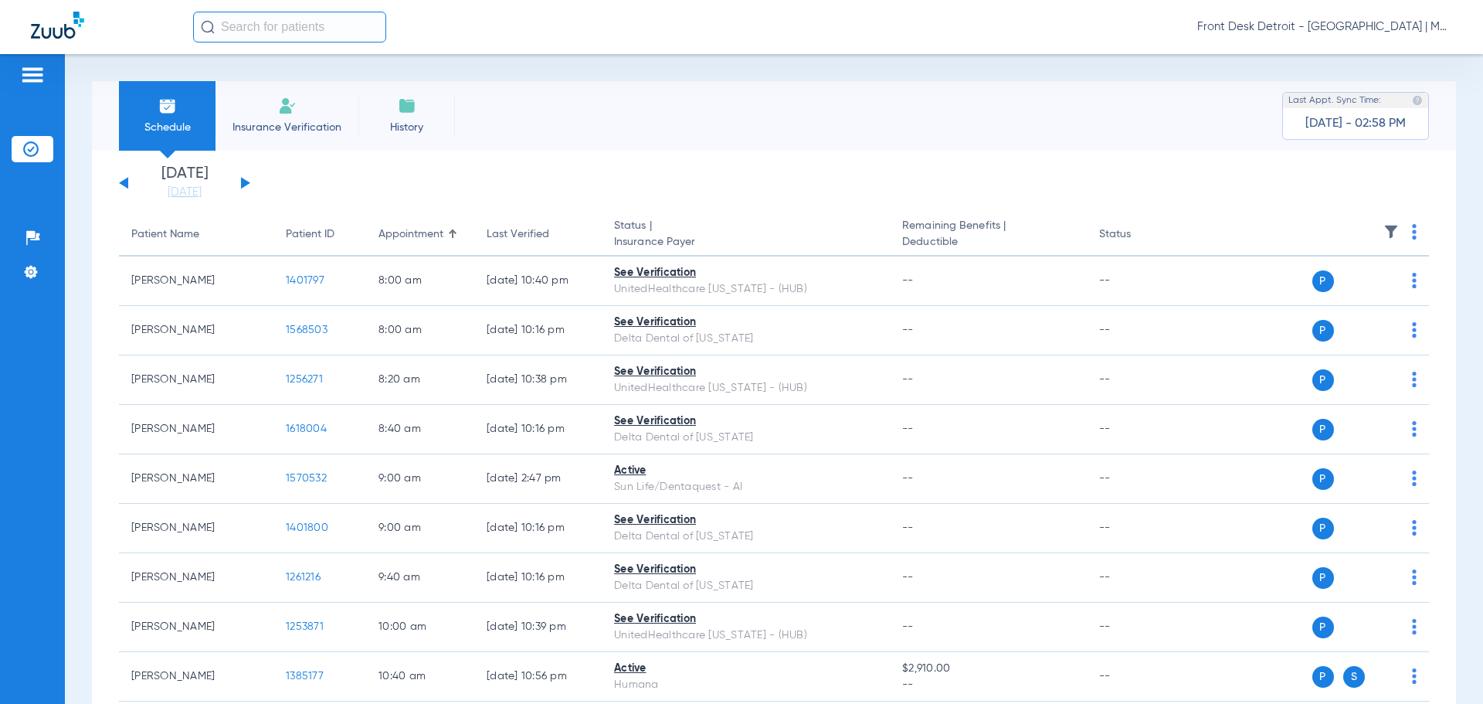
click at [241, 181] on div "[DATE] [DATE] [DATE] [DATE] [DATE] [DATE] [DATE] [DATE] [DATE] [DATE] [DATE] [D…" at bounding box center [184, 183] width 131 height 34
click at [246, 185] on button at bounding box center [245, 183] width 9 height 12
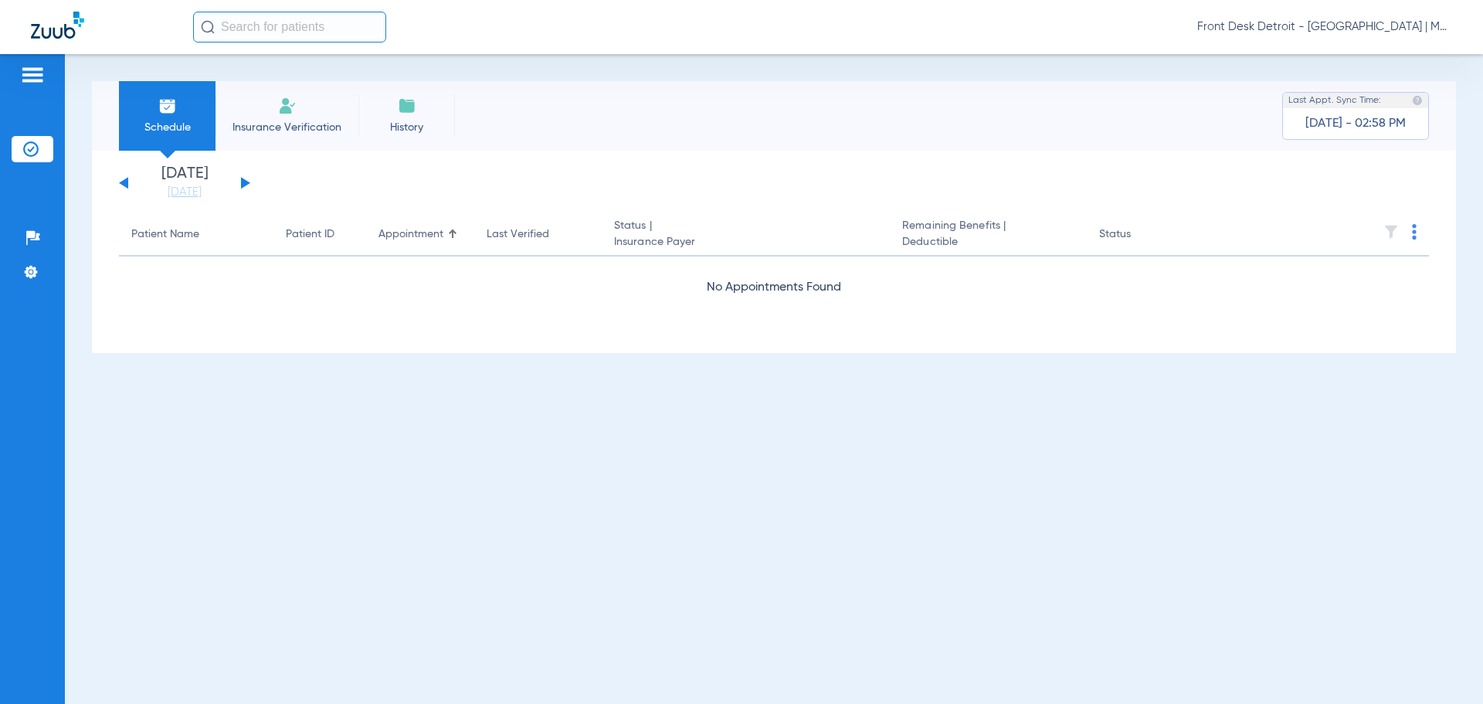
click at [244, 186] on button at bounding box center [245, 183] width 9 height 12
click at [241, 178] on button at bounding box center [245, 183] width 9 height 12
click at [243, 178] on div "[DATE] [DATE] [DATE] [DATE] [DATE] [DATE] [DATE] [DATE] [DATE] [DATE] [DATE] [D…" at bounding box center [184, 183] width 131 height 34
click at [242, 185] on button at bounding box center [245, 183] width 9 height 12
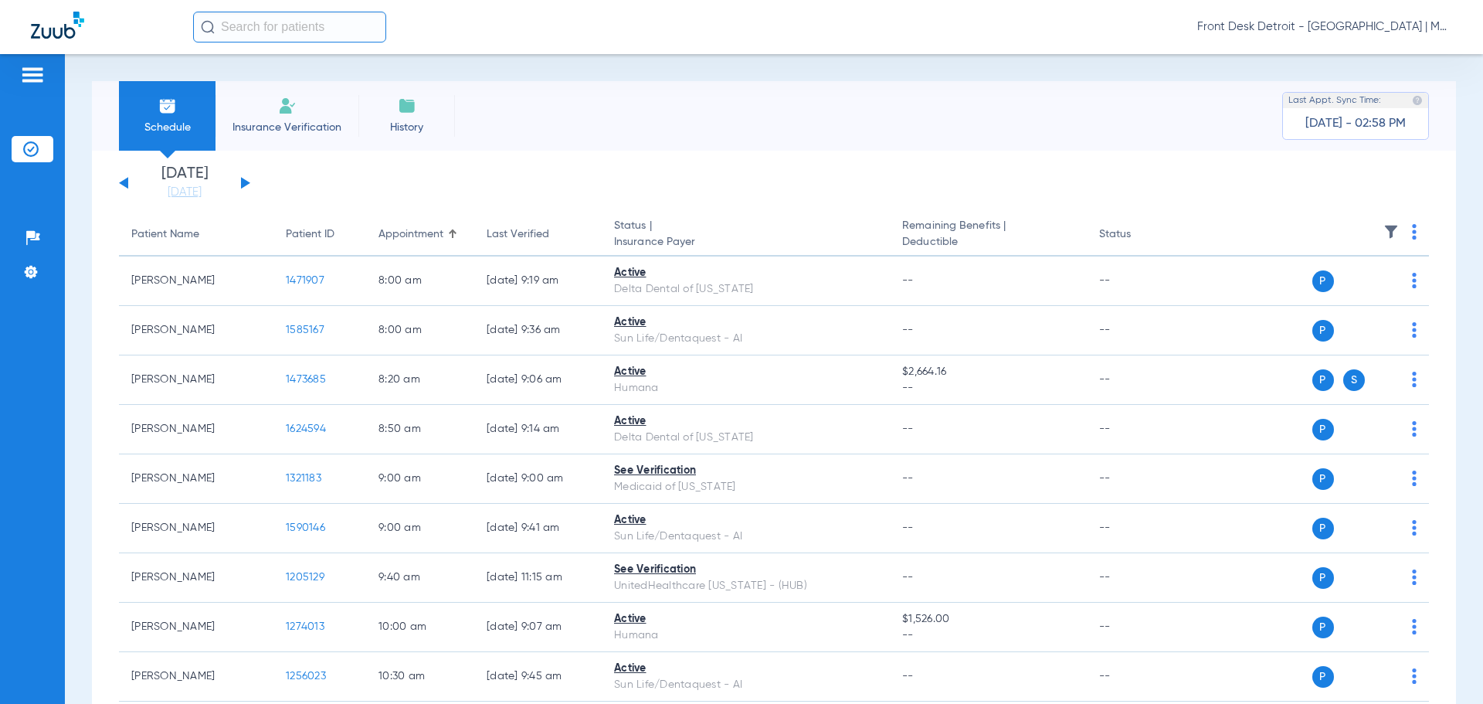
click at [124, 181] on button at bounding box center [123, 183] width 9 height 12
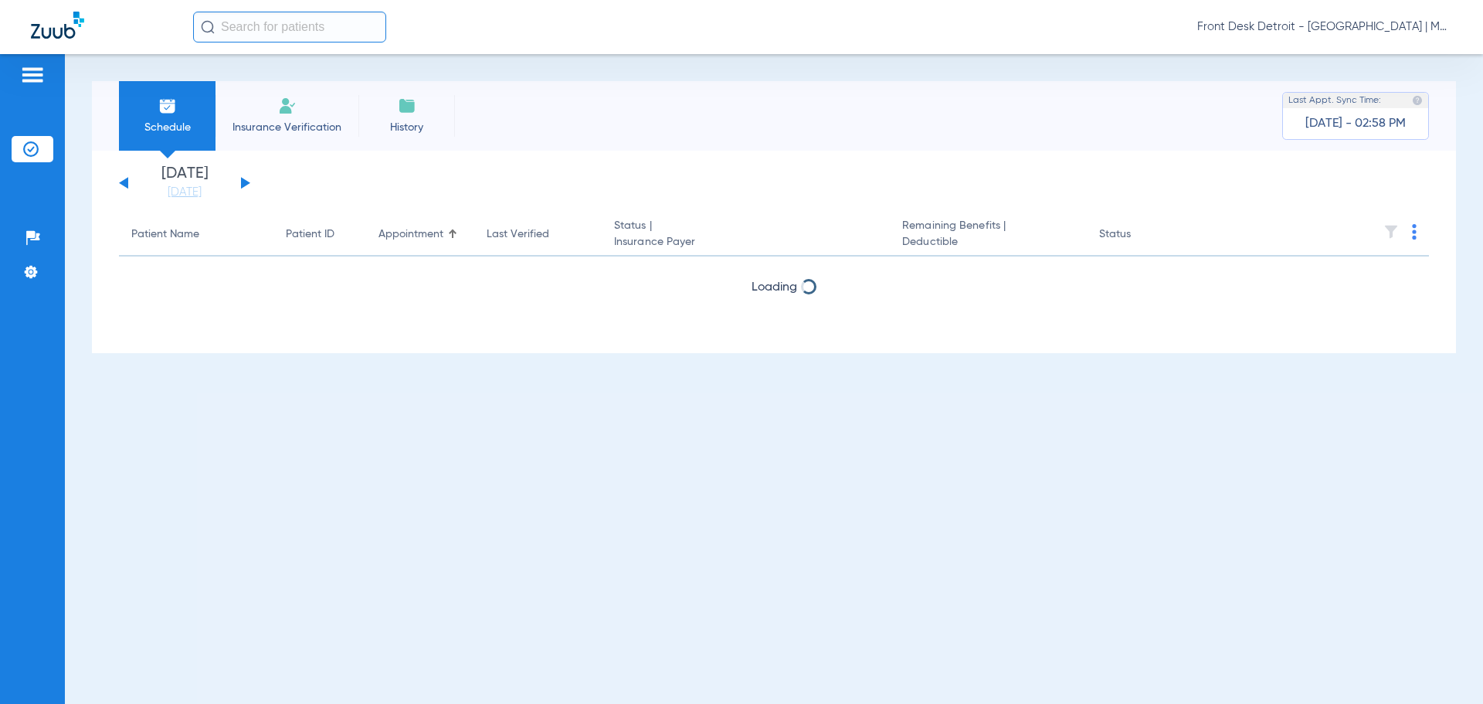
click at [124, 181] on button at bounding box center [123, 183] width 9 height 12
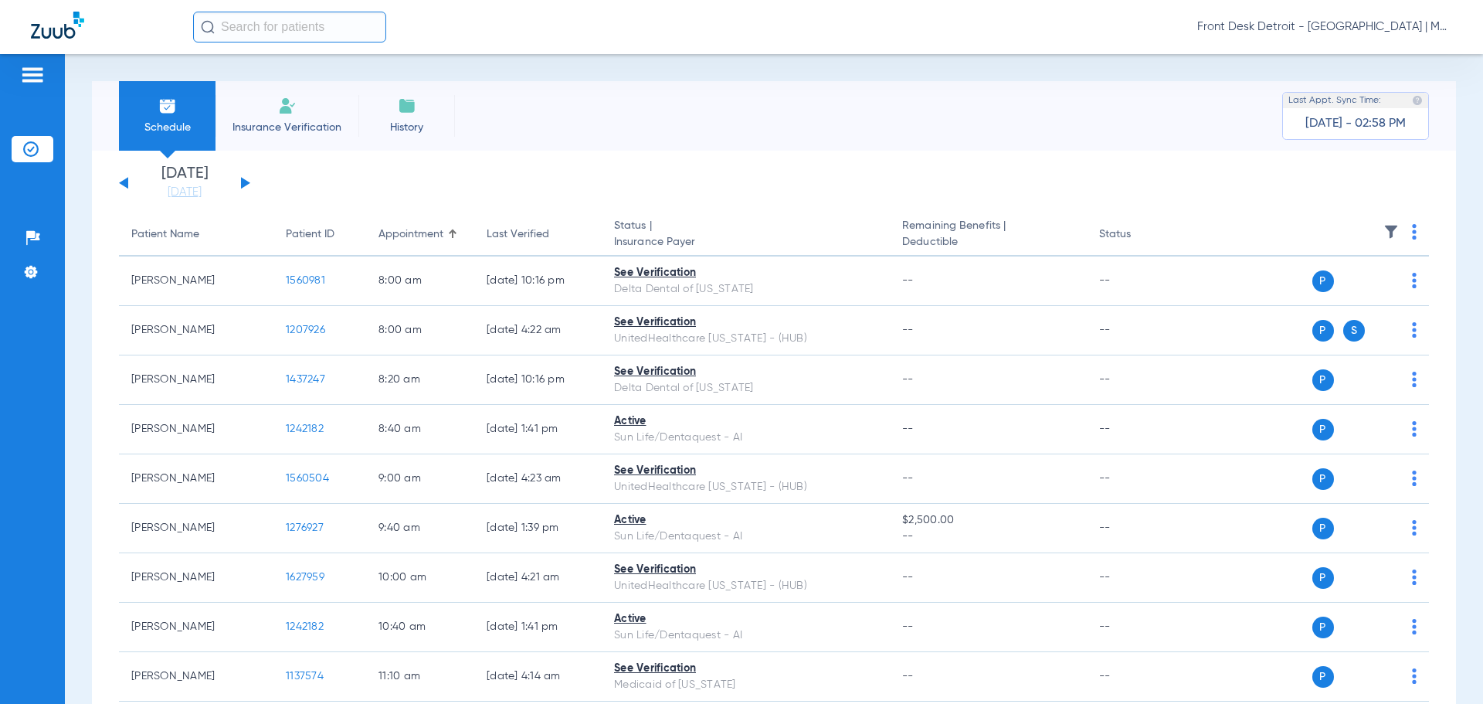
click at [124, 181] on button at bounding box center [123, 183] width 9 height 12
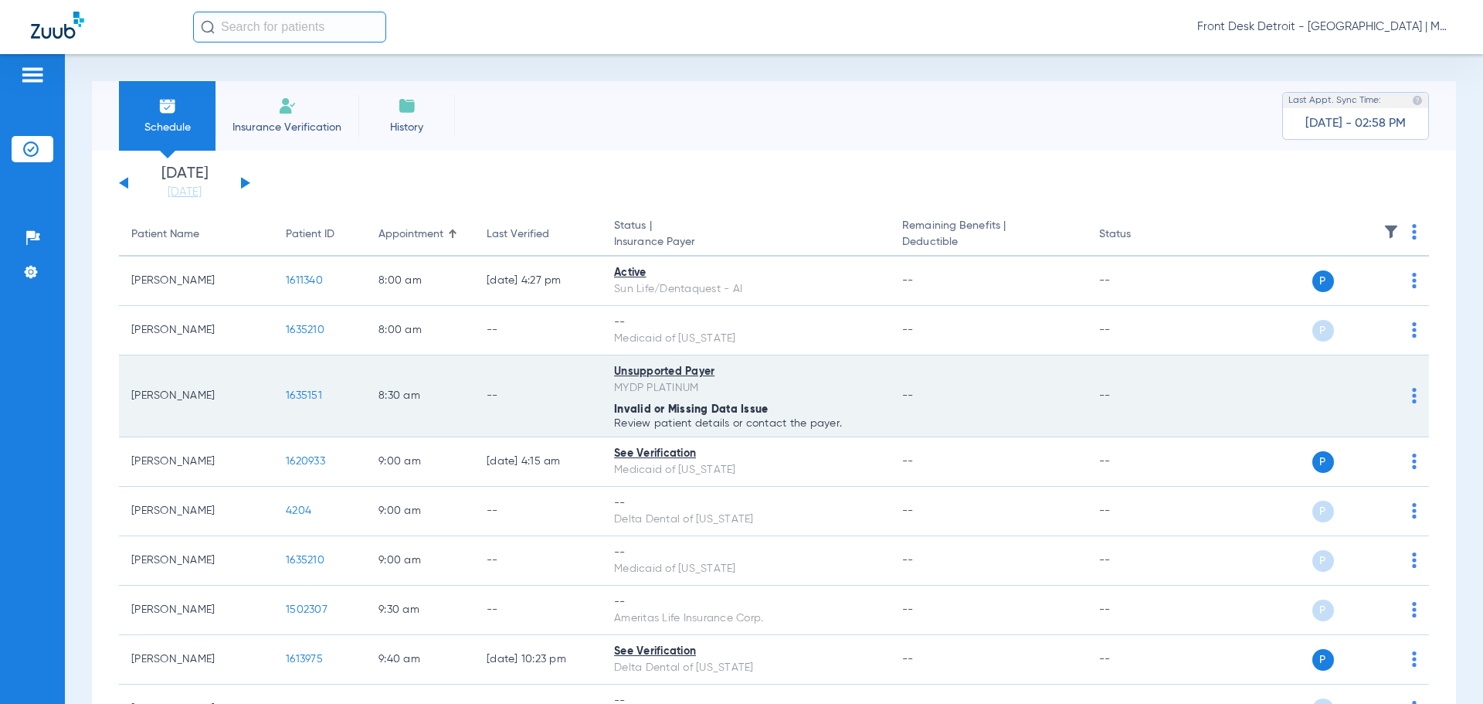
scroll to position [77, 0]
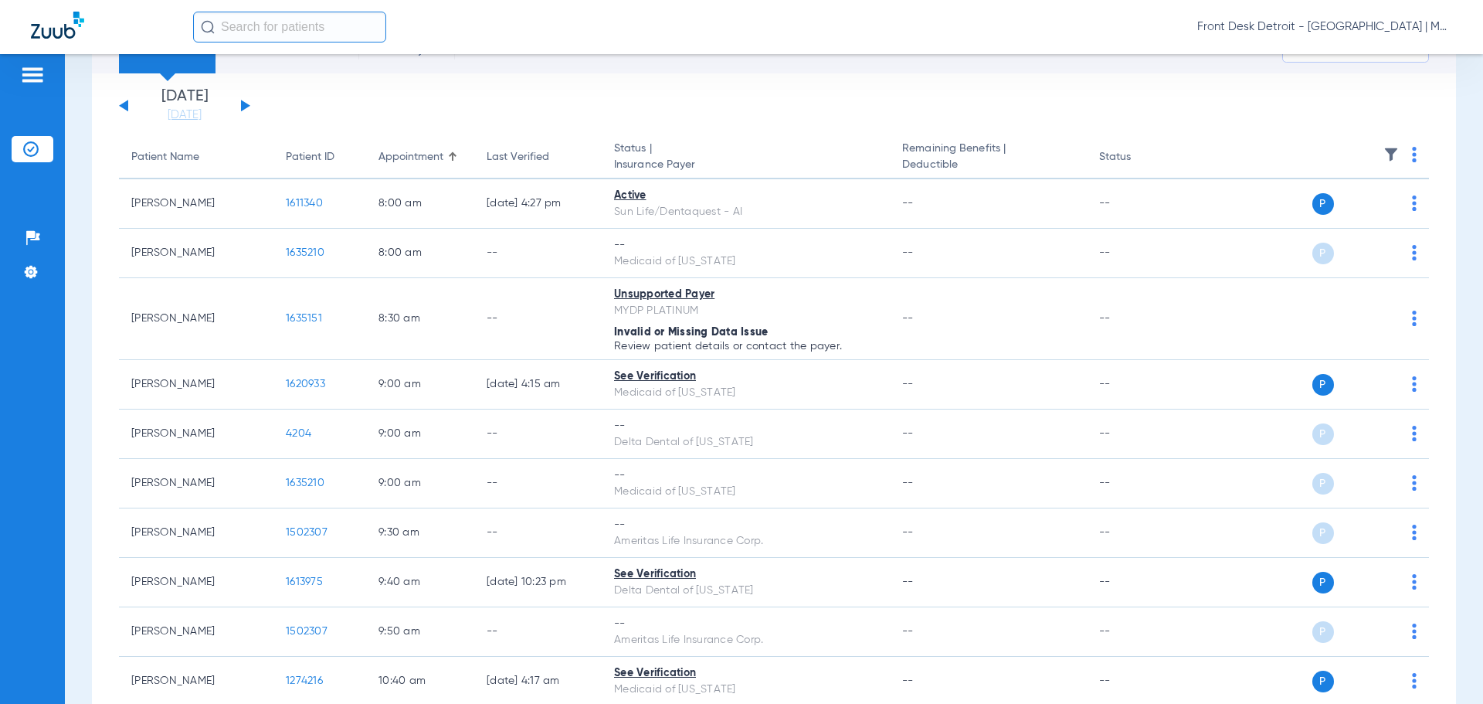
click at [244, 103] on button at bounding box center [245, 106] width 9 height 12
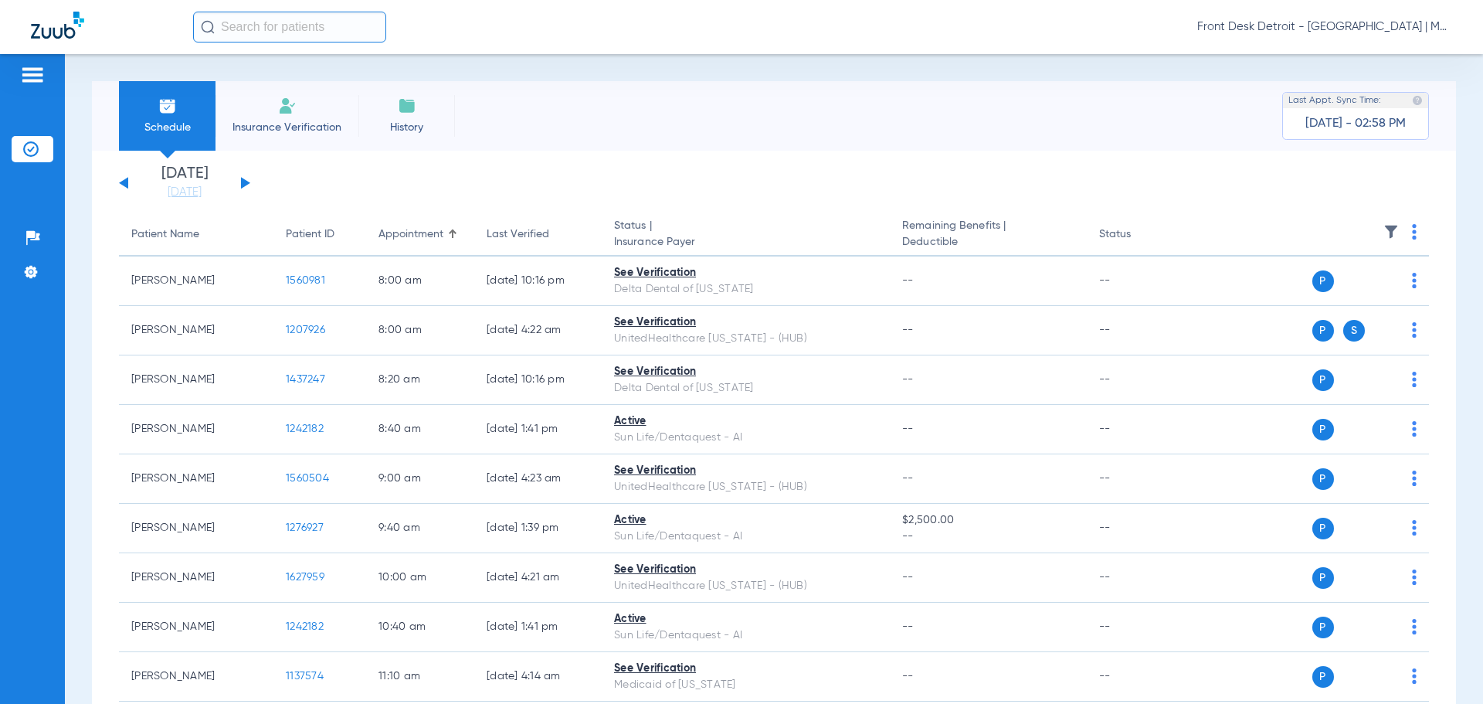
click at [246, 184] on button at bounding box center [245, 183] width 9 height 12
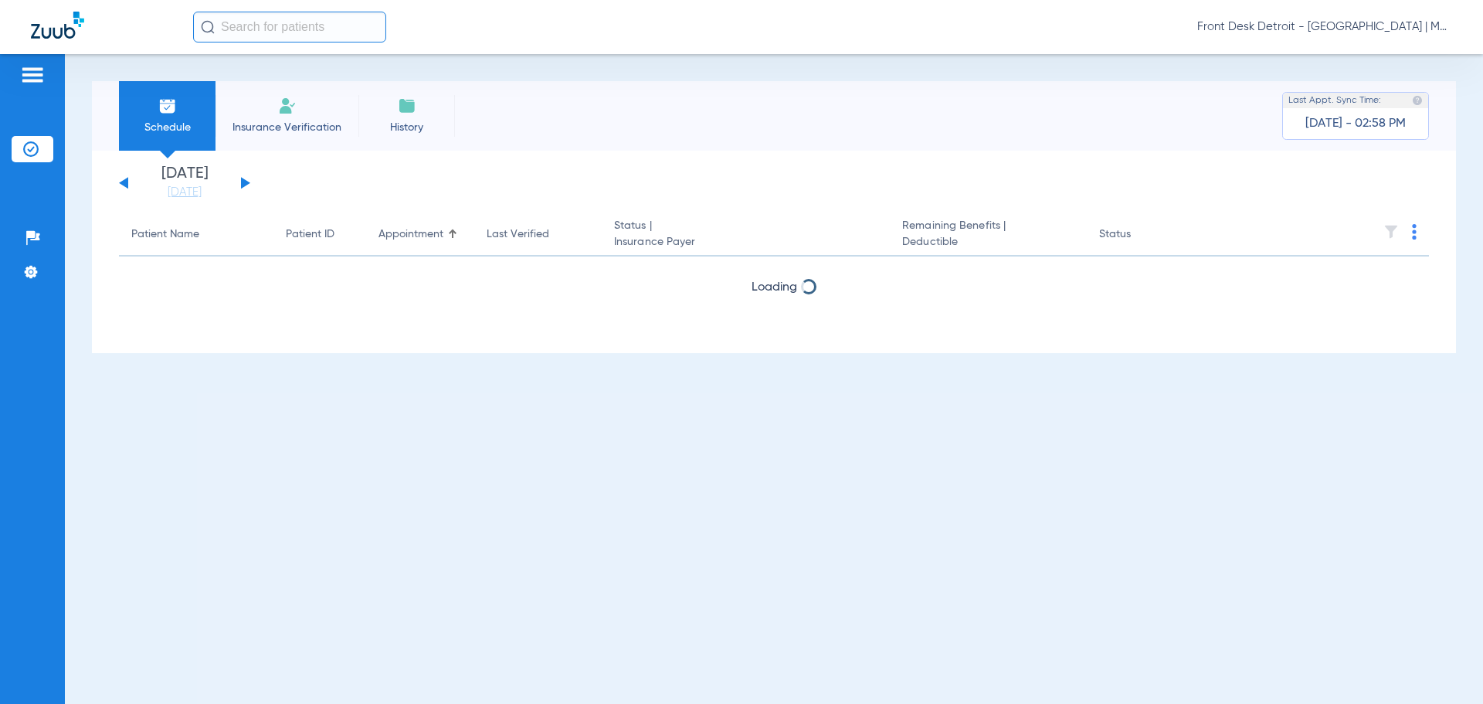
click at [246, 184] on button at bounding box center [245, 183] width 9 height 12
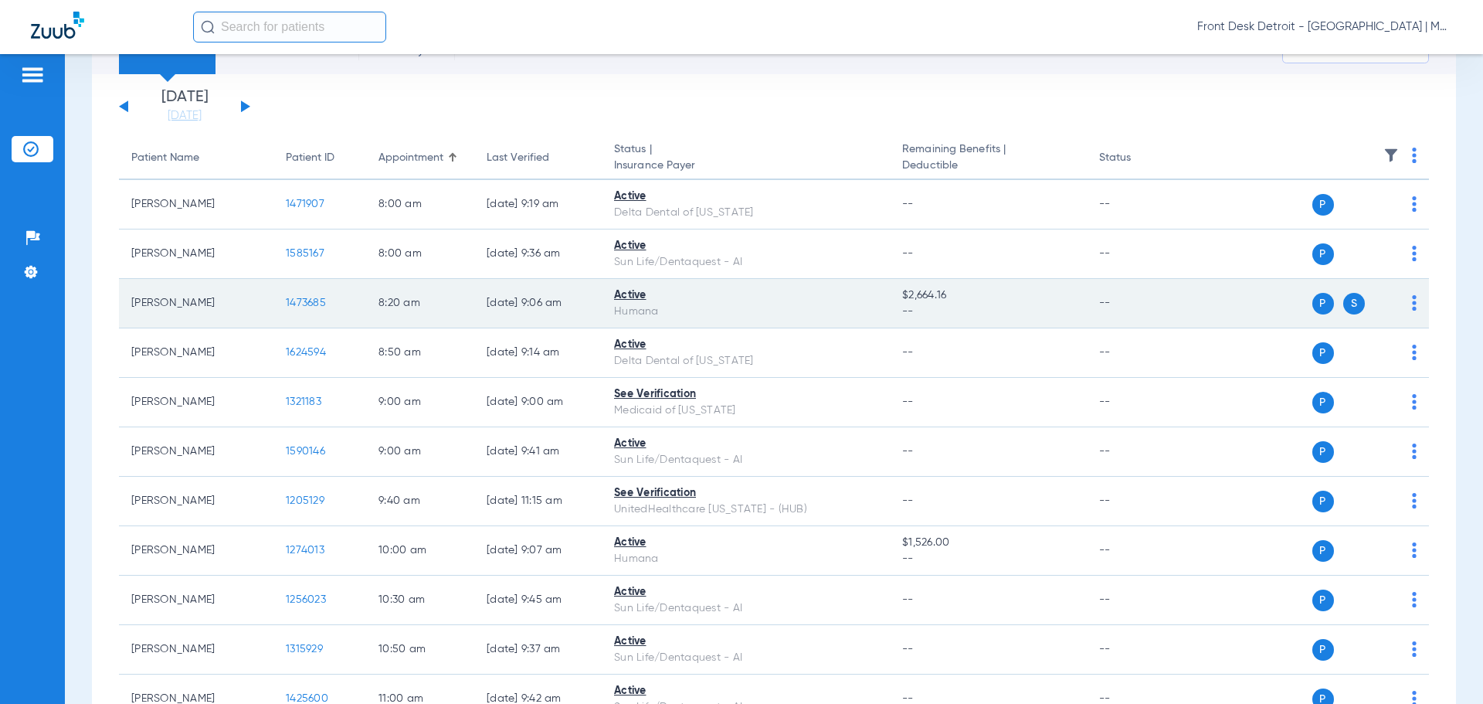
scroll to position [77, 0]
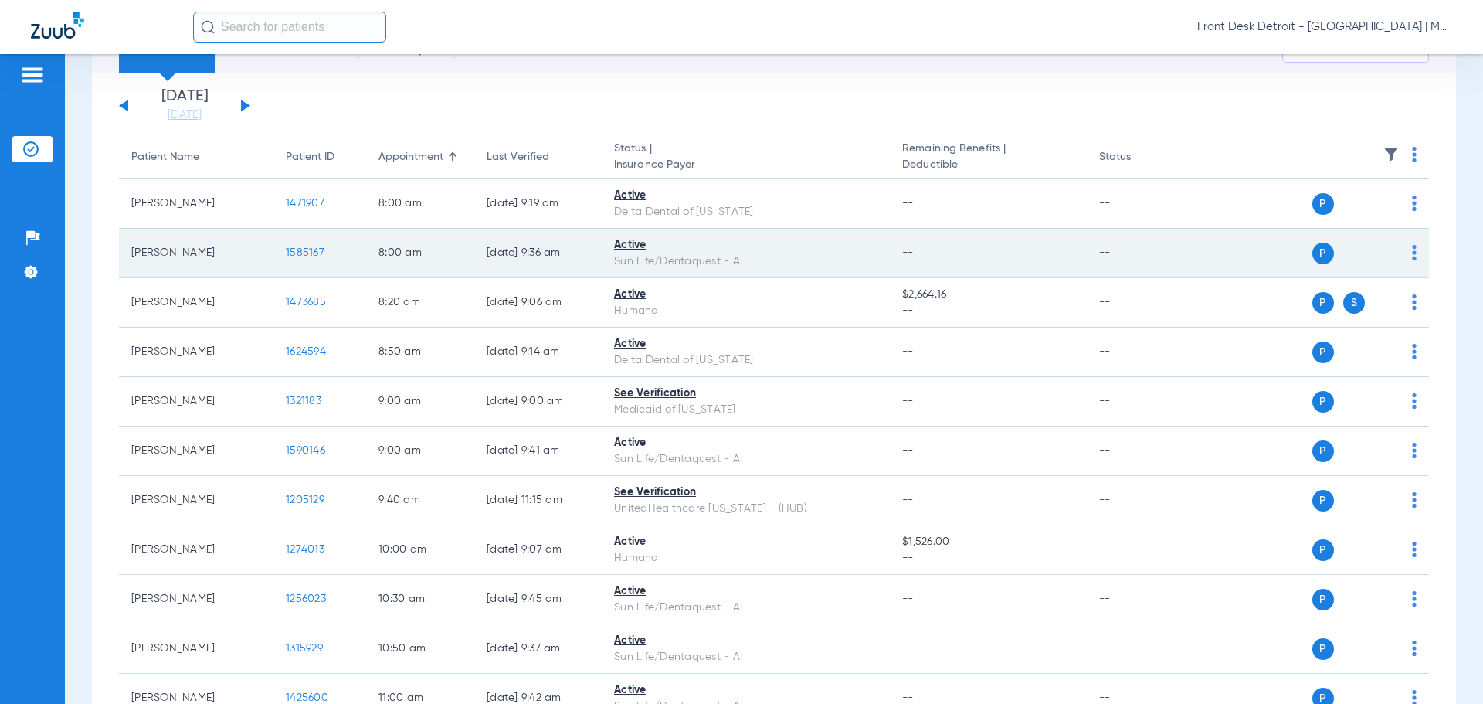
click at [316, 247] on span "1585167" at bounding box center [305, 252] width 39 height 11
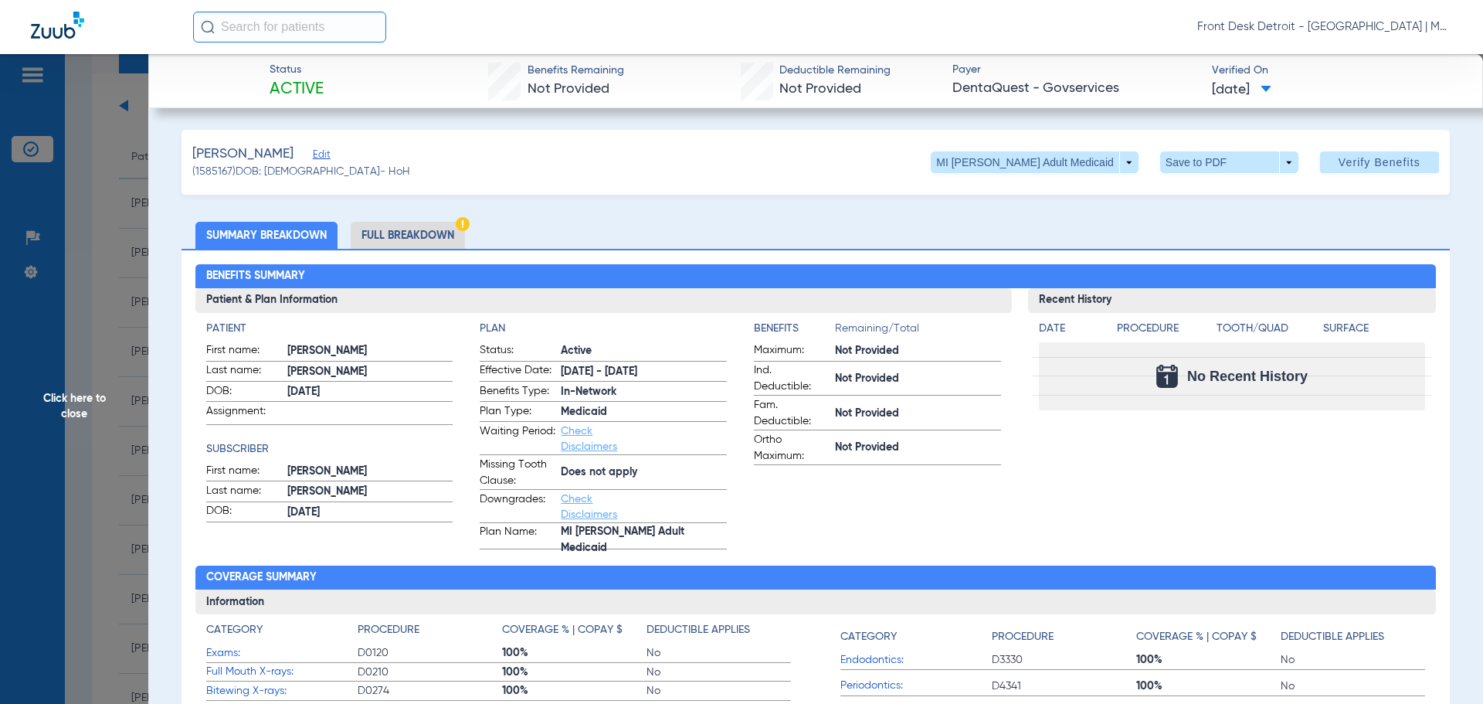
click at [107, 388] on span "Click here to close" at bounding box center [74, 406] width 148 height 704
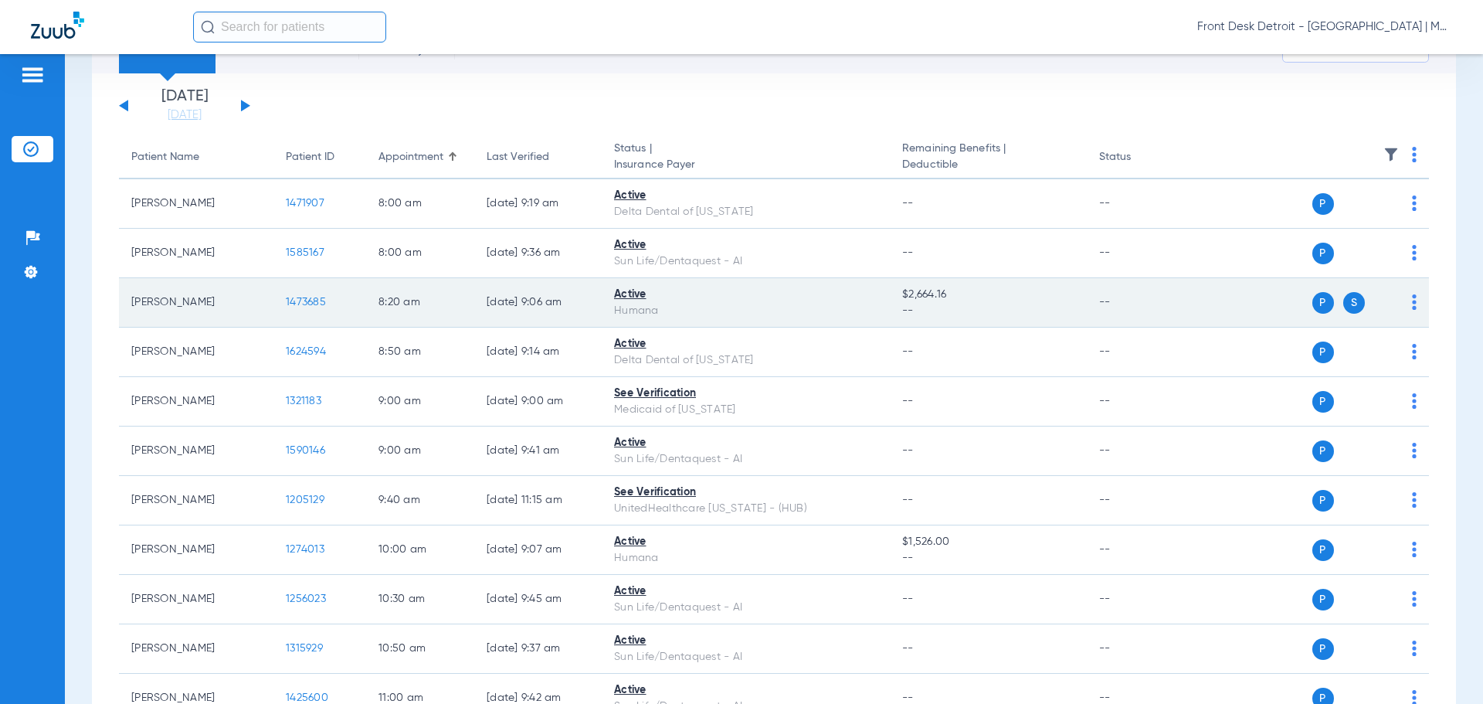
click at [293, 301] on span "1473685" at bounding box center [306, 302] width 40 height 11
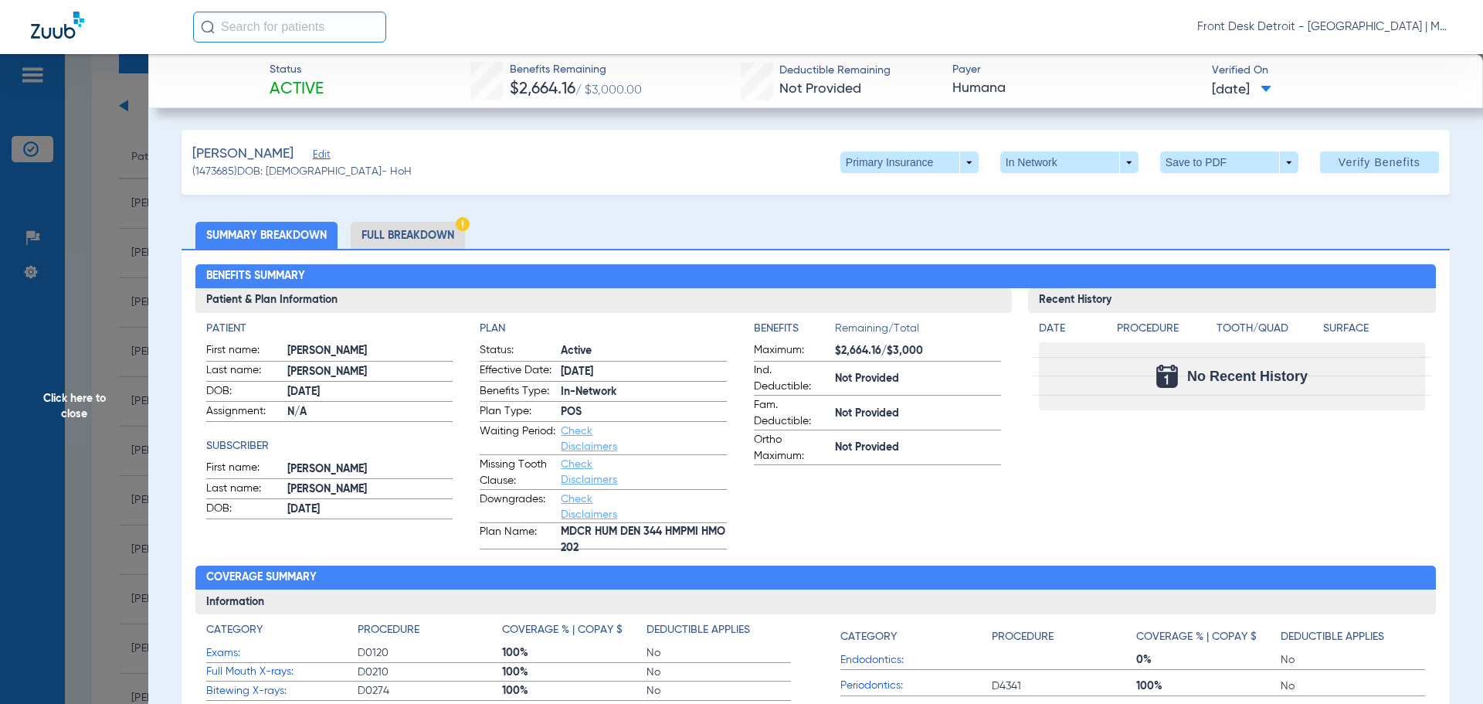
drag, startPoint x: 117, startPoint y: 388, endPoint x: 134, endPoint y: 391, distance: 17.1
click at [117, 388] on span "Click here to close" at bounding box center [74, 406] width 148 height 704
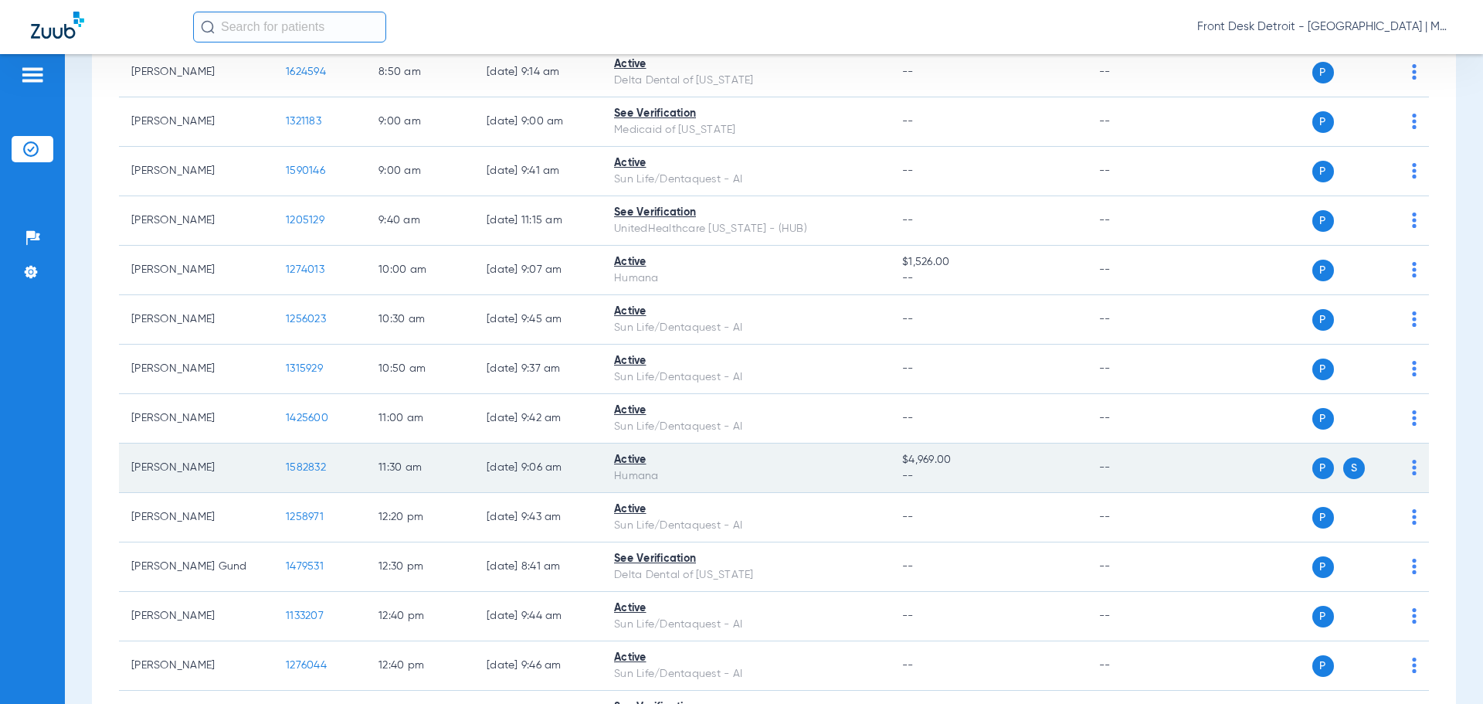
scroll to position [280, 0]
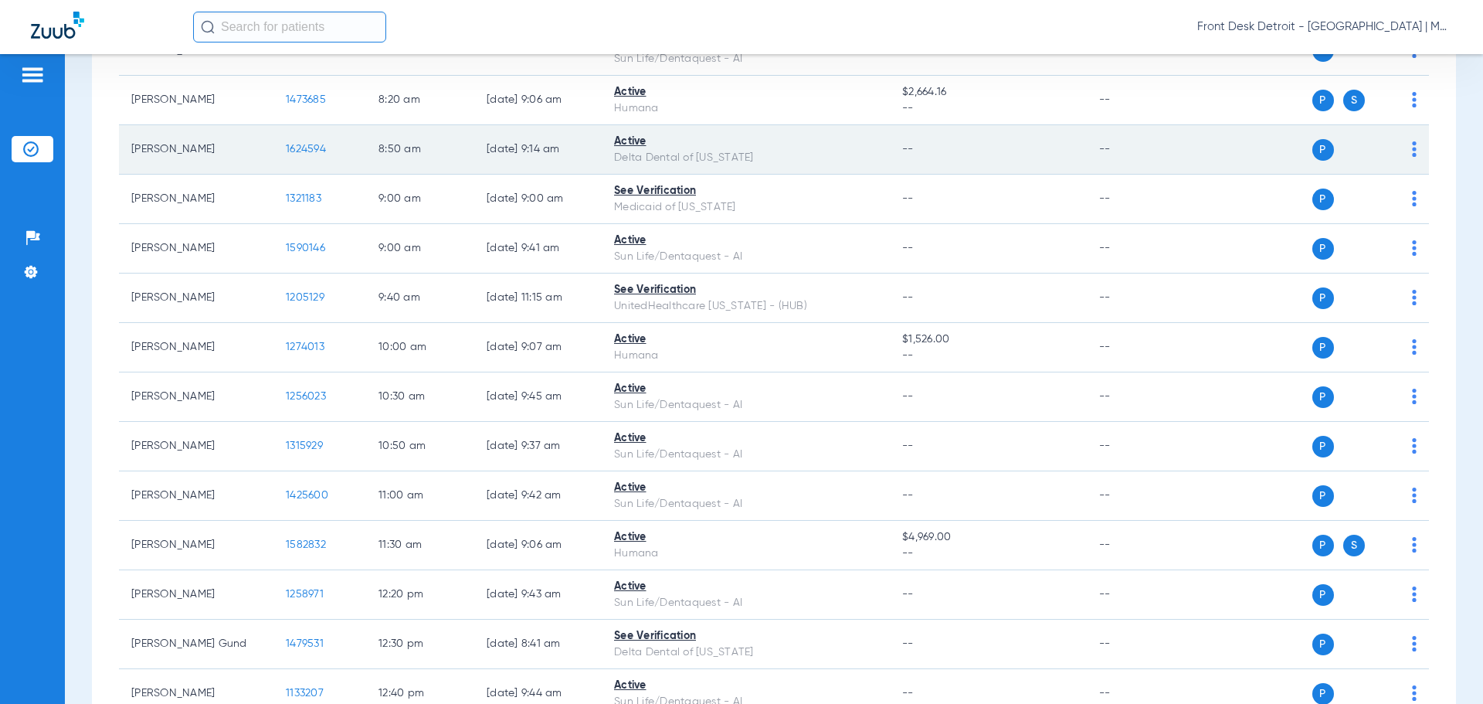
click at [297, 157] on td "1624594" at bounding box center [319, 149] width 93 height 49
click at [307, 142] on td "1624594" at bounding box center [319, 149] width 93 height 49
click at [304, 145] on span "1624594" at bounding box center [306, 149] width 40 height 11
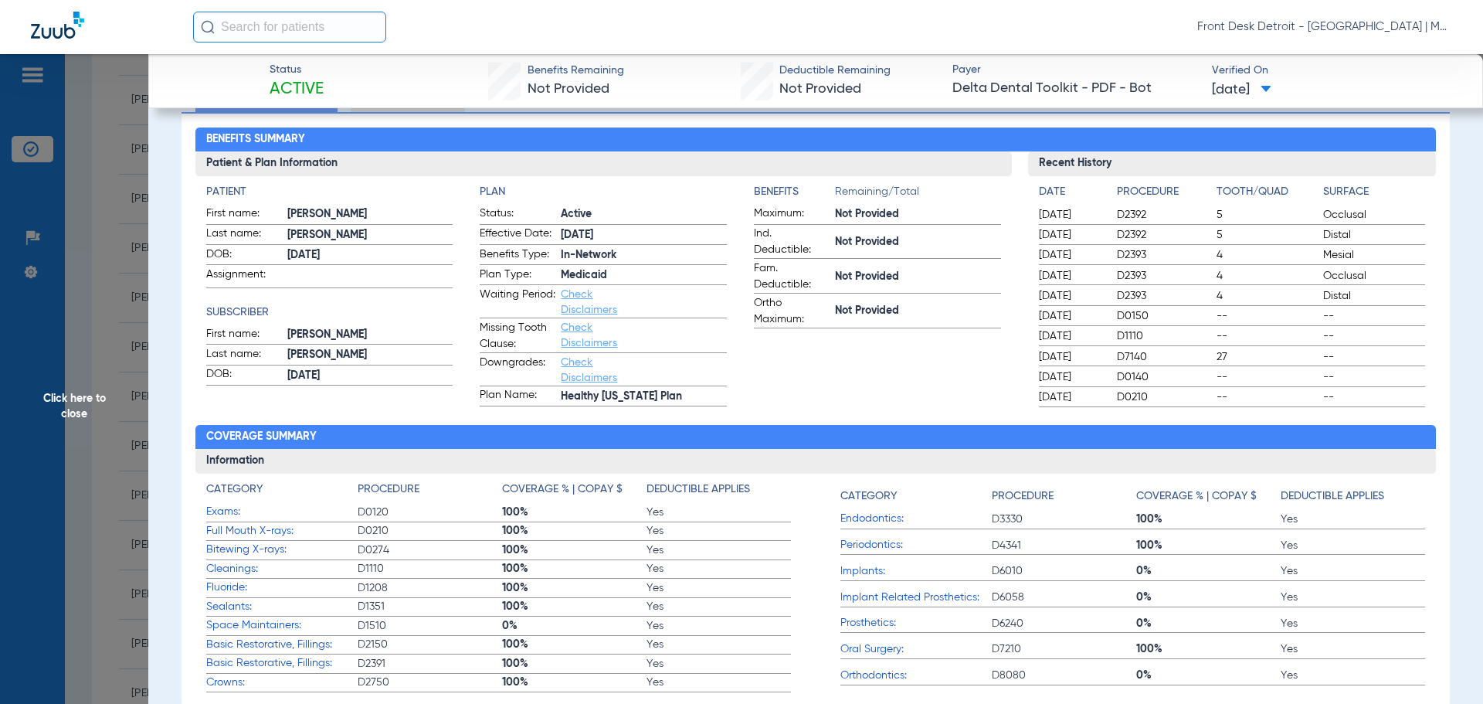
scroll to position [72, 0]
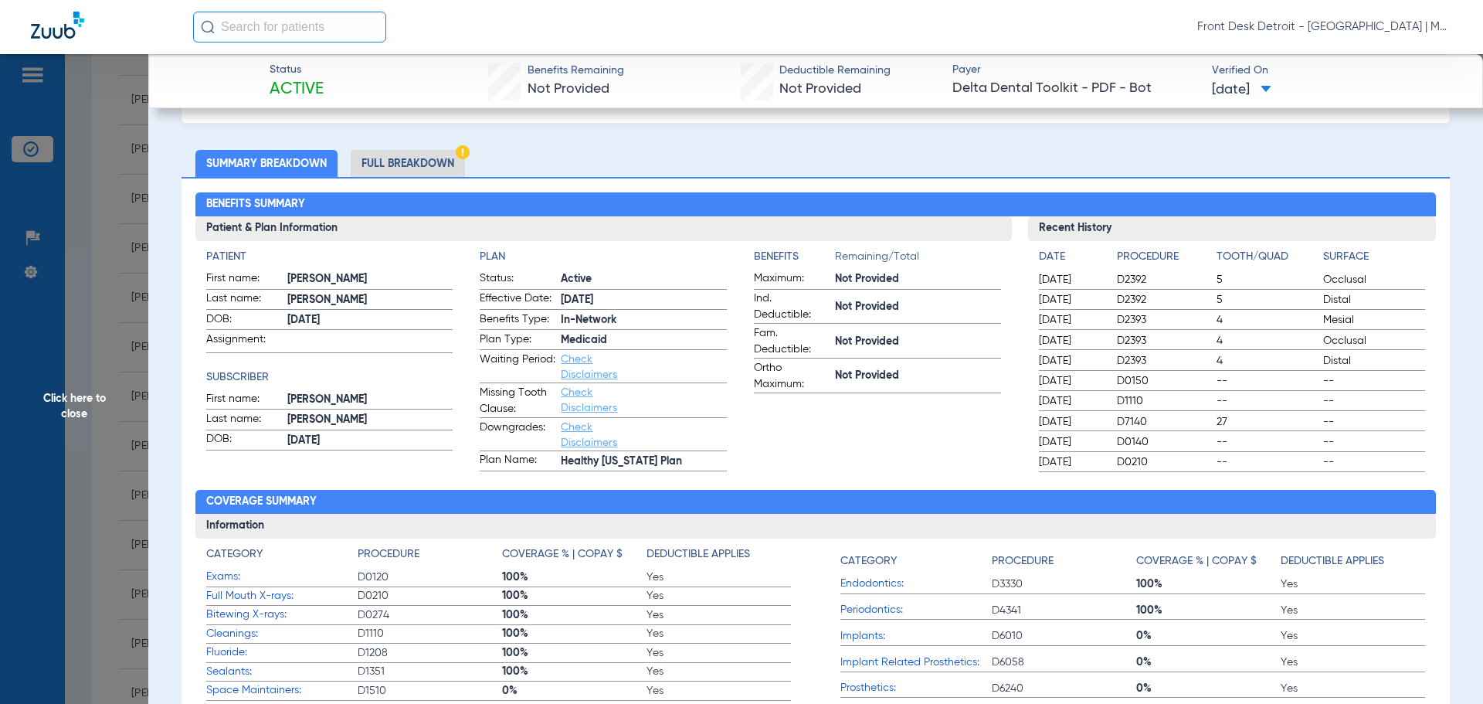
click at [101, 398] on span "Click here to close" at bounding box center [74, 406] width 148 height 704
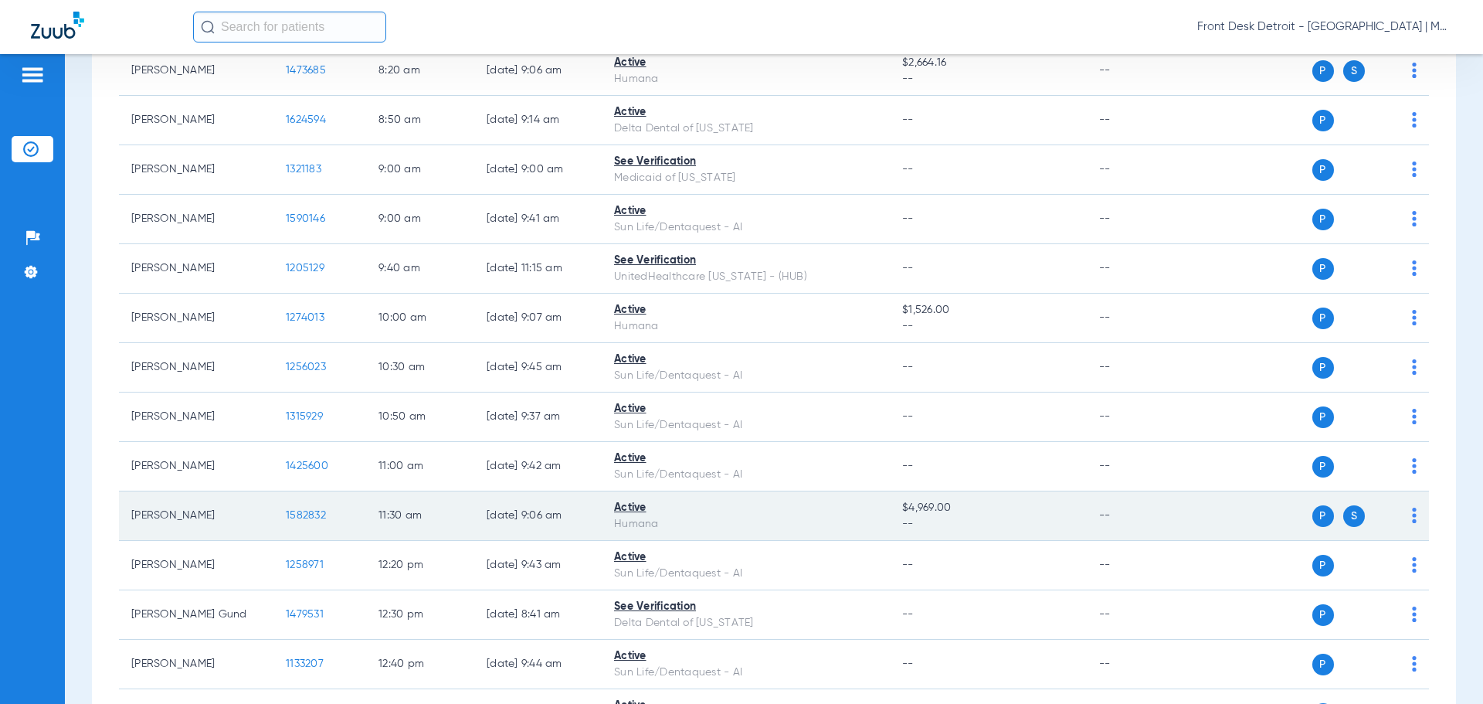
scroll to position [232, 0]
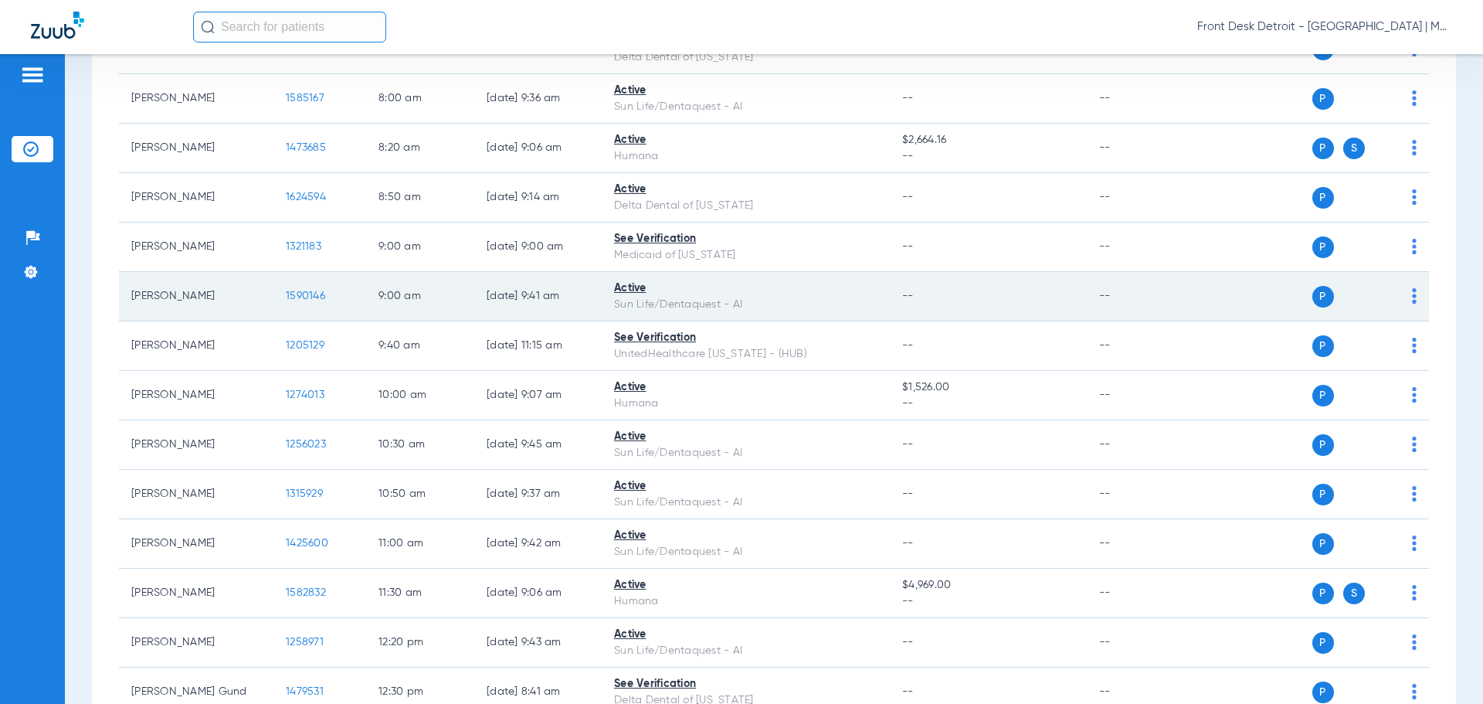
click at [313, 299] on span "1590146" at bounding box center [305, 295] width 39 height 11
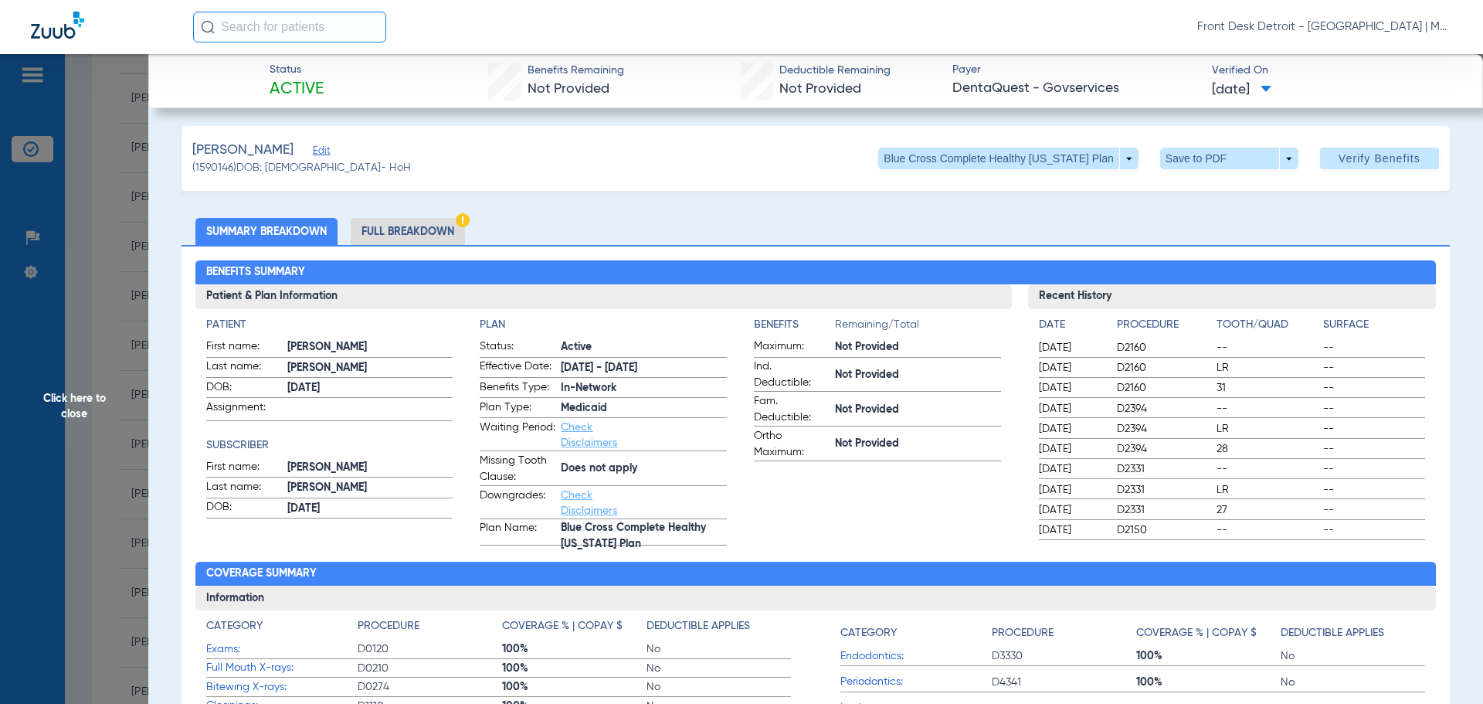
scroll to position [0, 0]
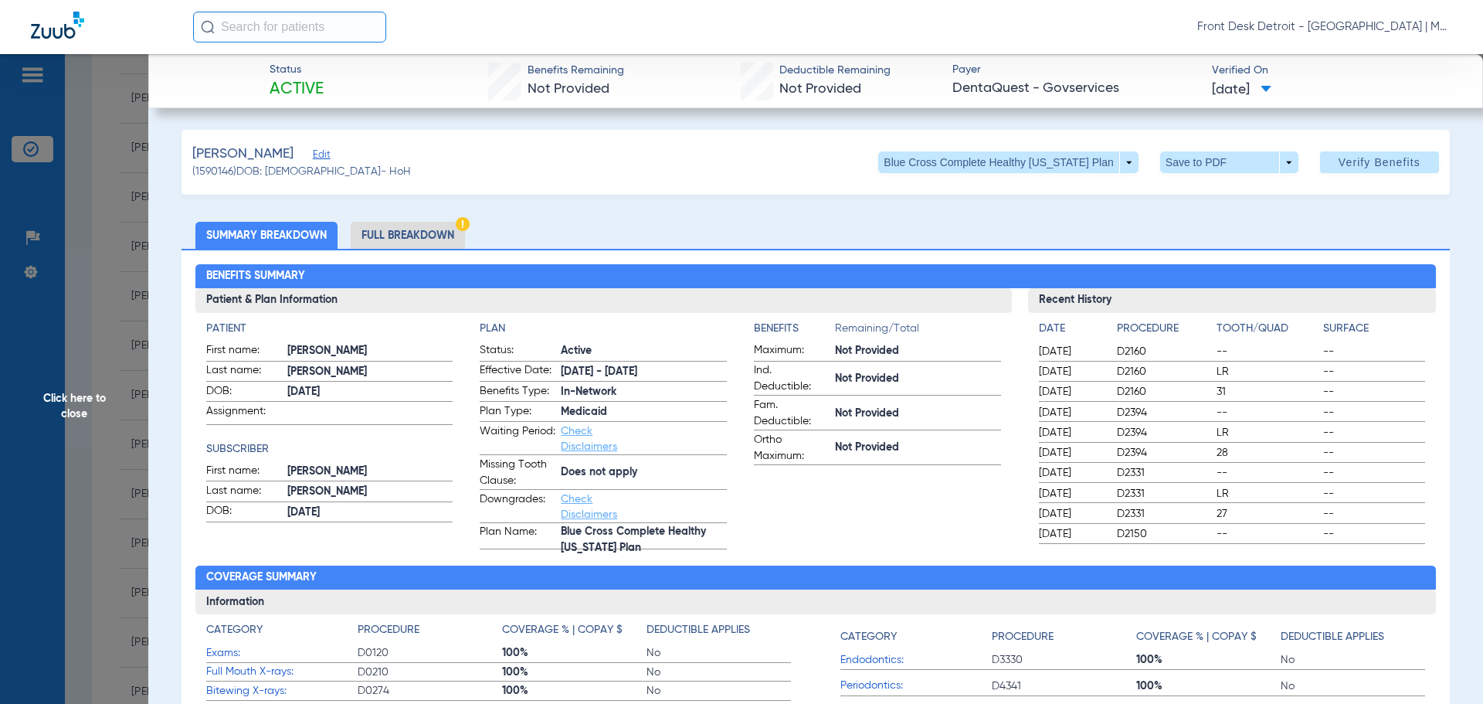
click at [35, 400] on span "Click here to close" at bounding box center [74, 406] width 148 height 704
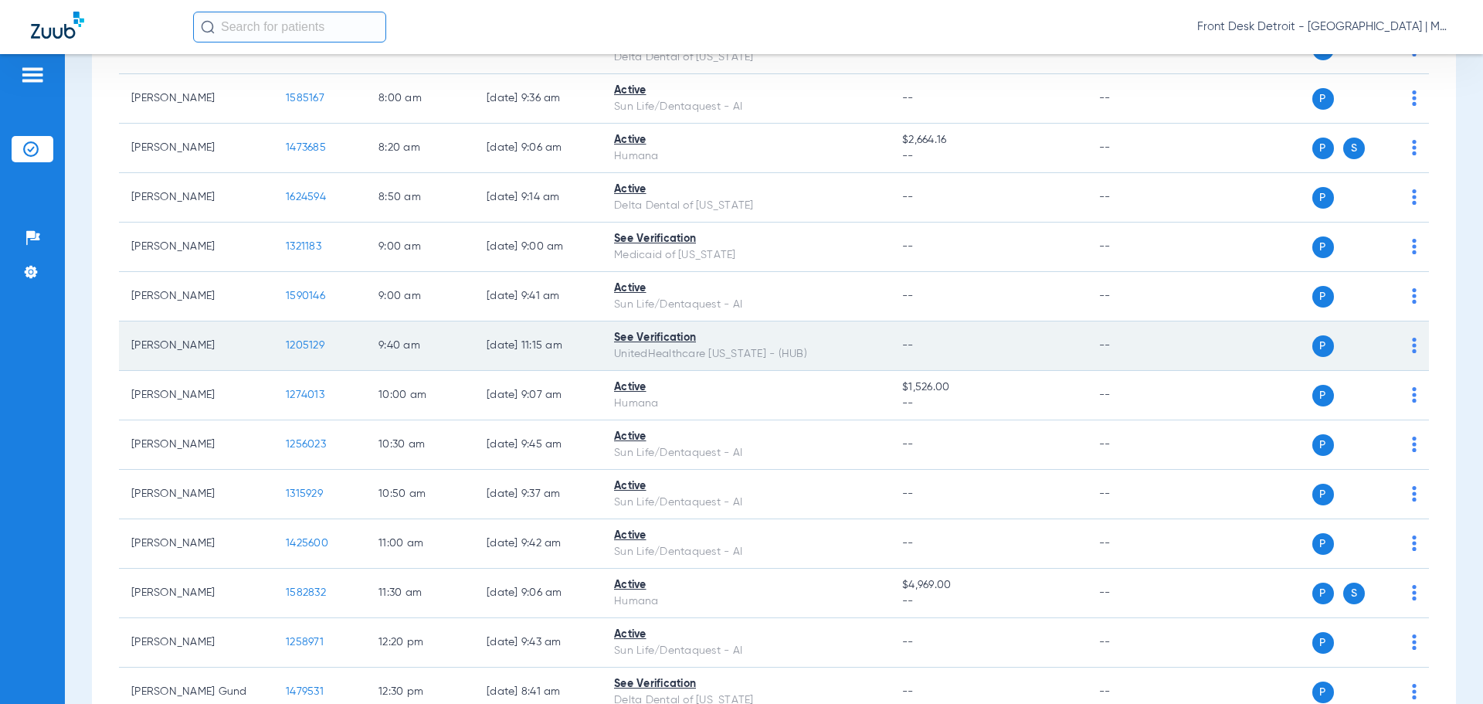
click at [298, 345] on span "1205129" at bounding box center [305, 345] width 39 height 11
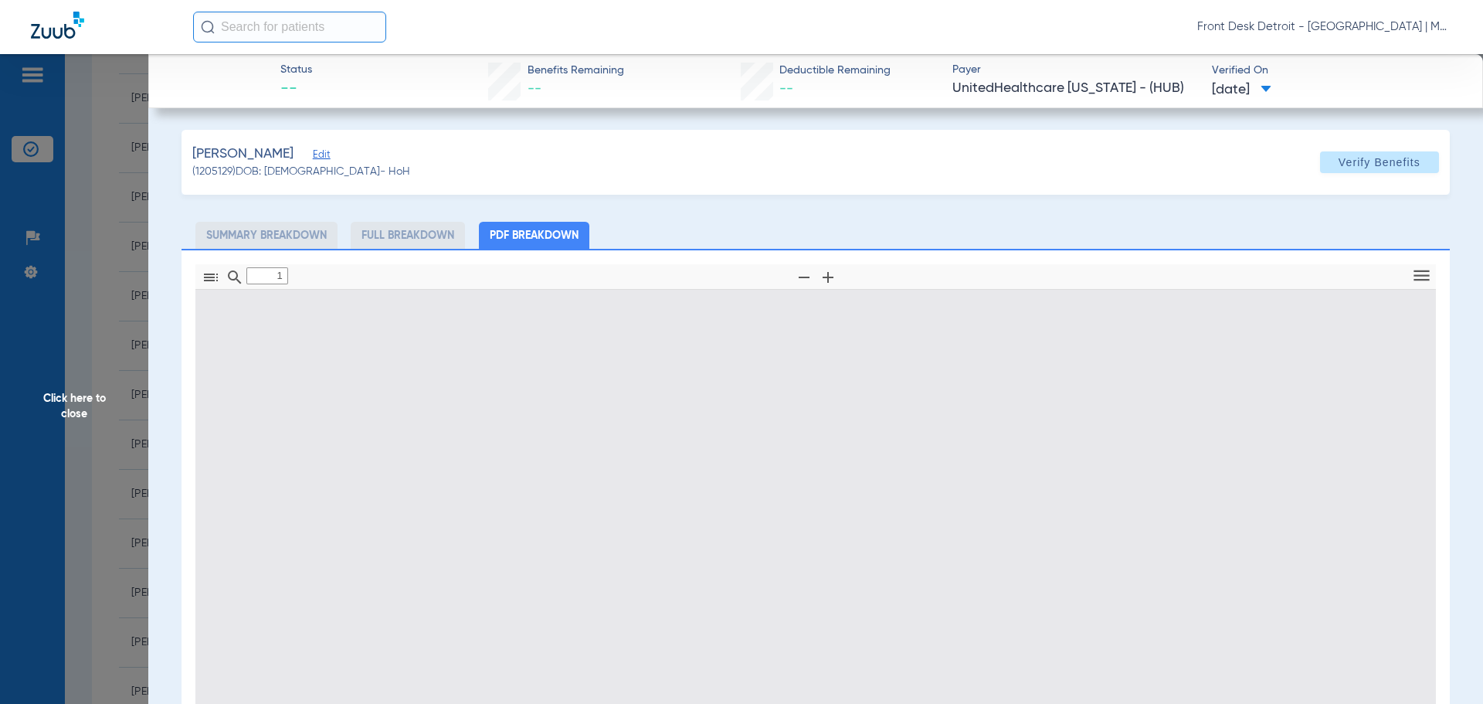
type input "0"
select select "page-width"
type input "1"
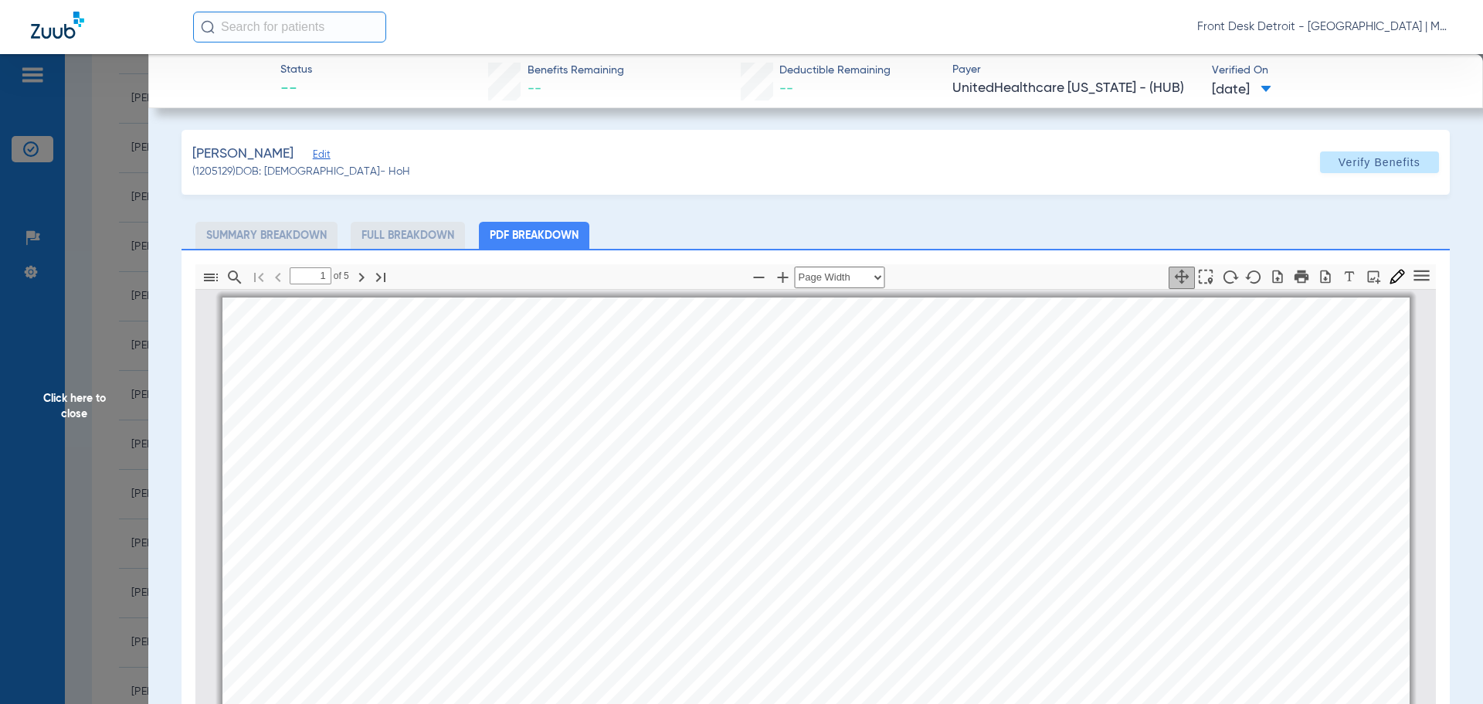
click at [59, 422] on span "Click here to close" at bounding box center [74, 406] width 148 height 704
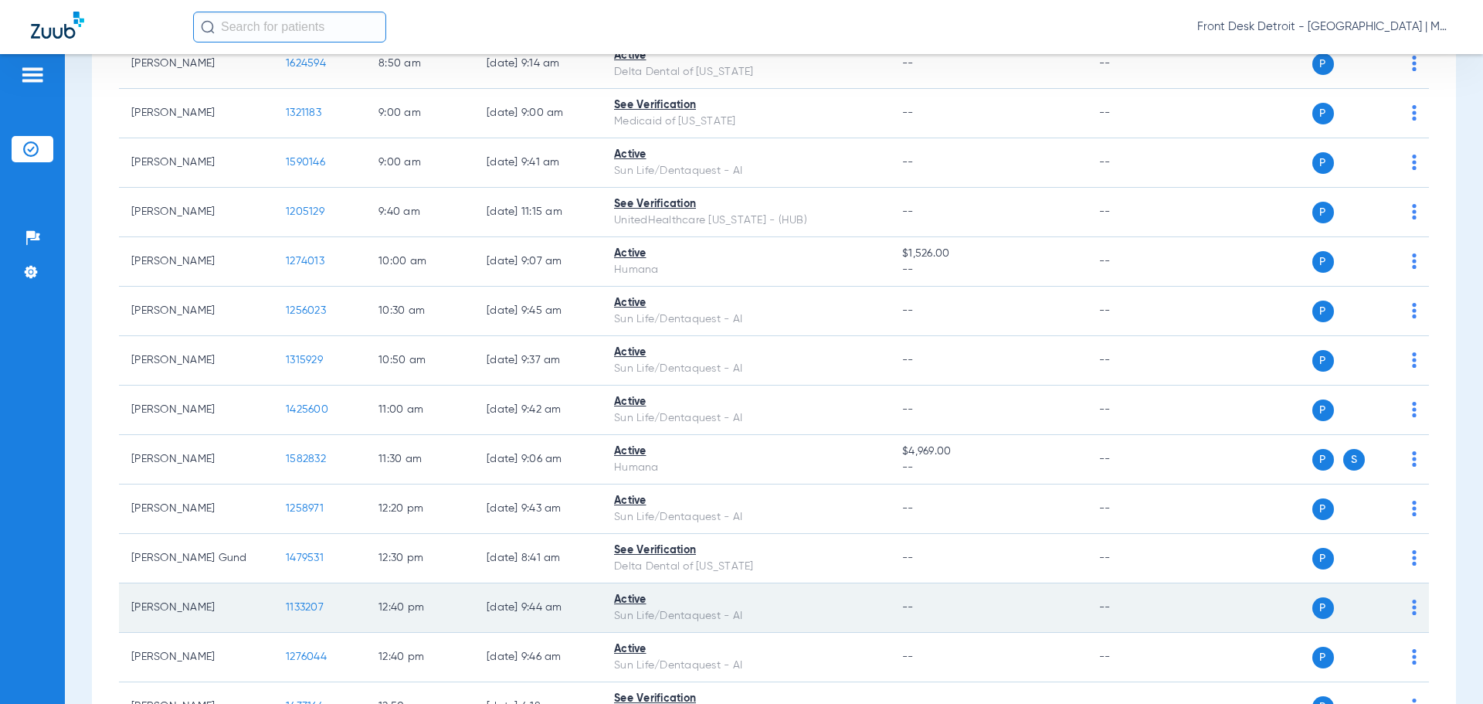
scroll to position [541, 0]
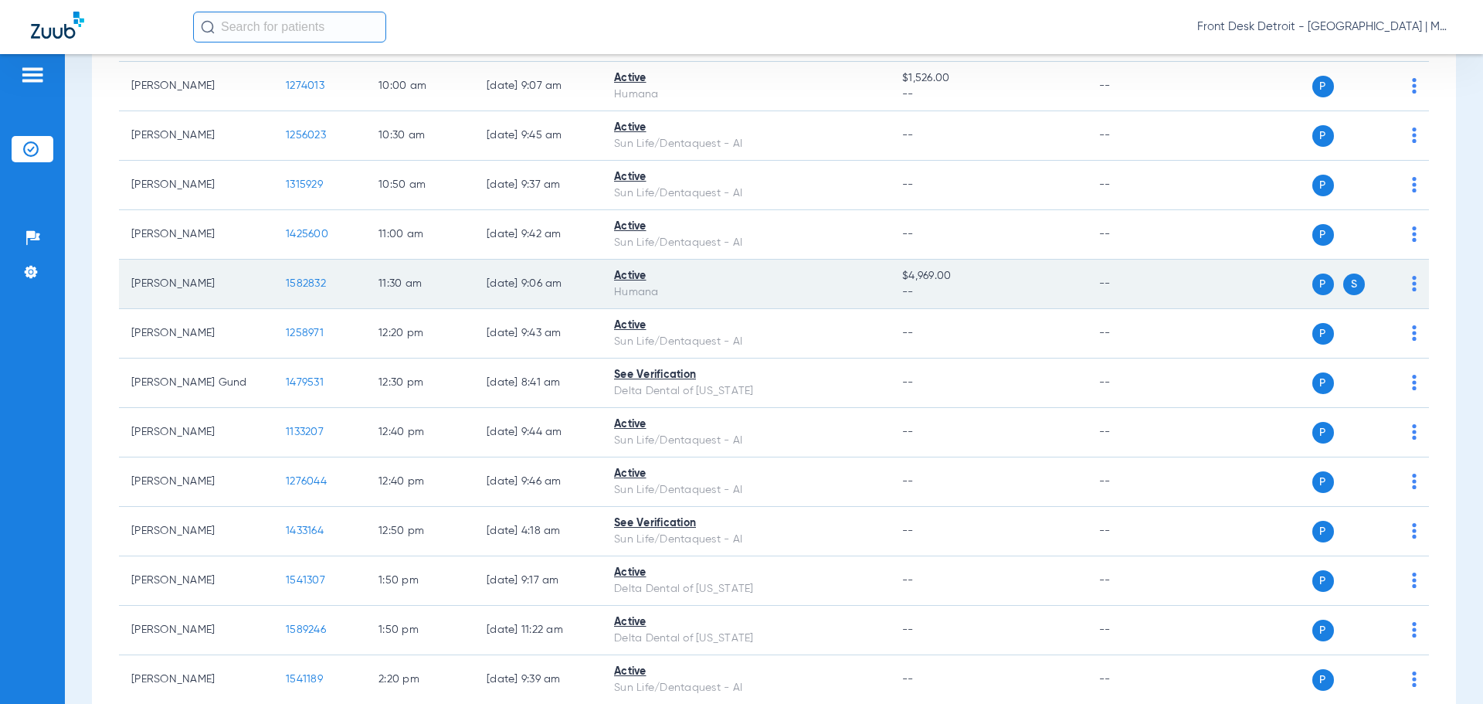
click at [311, 280] on span "1582832" at bounding box center [306, 283] width 40 height 11
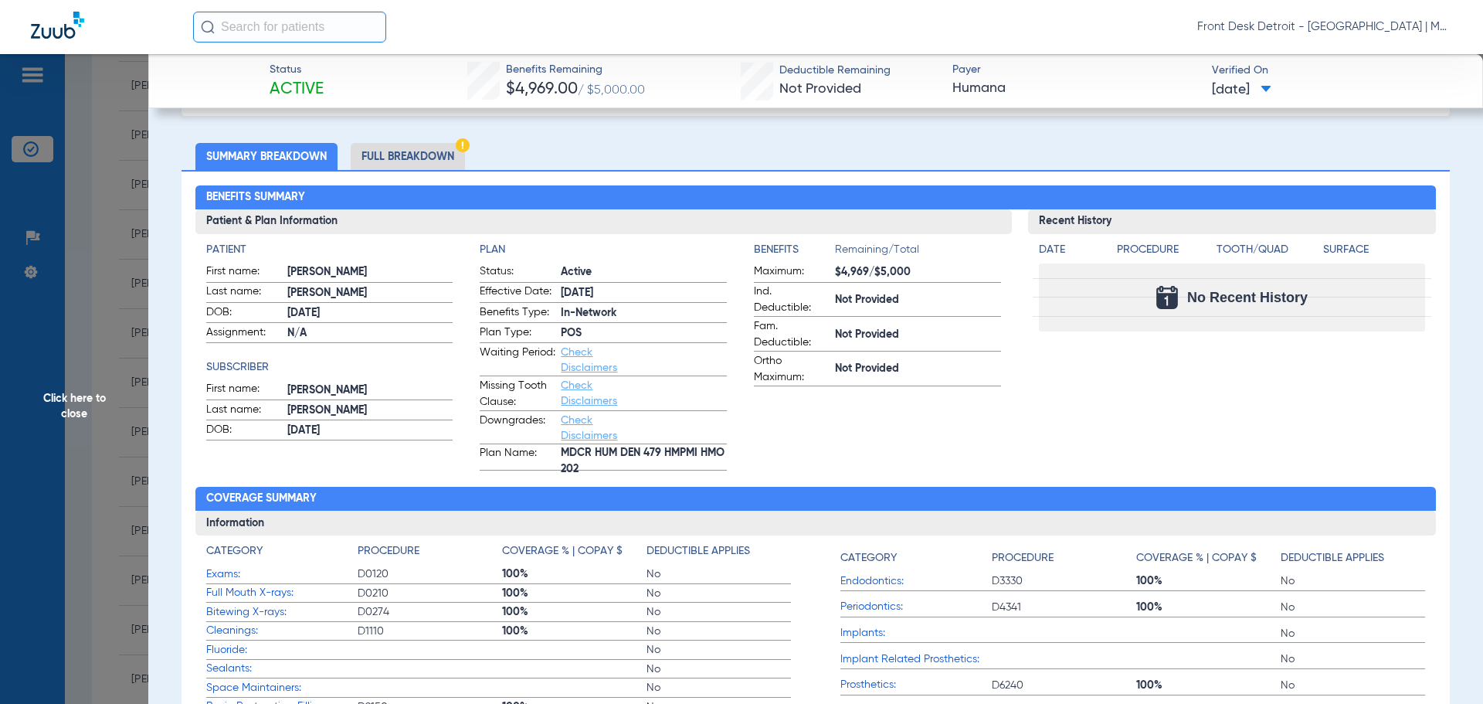
scroll to position [0, 0]
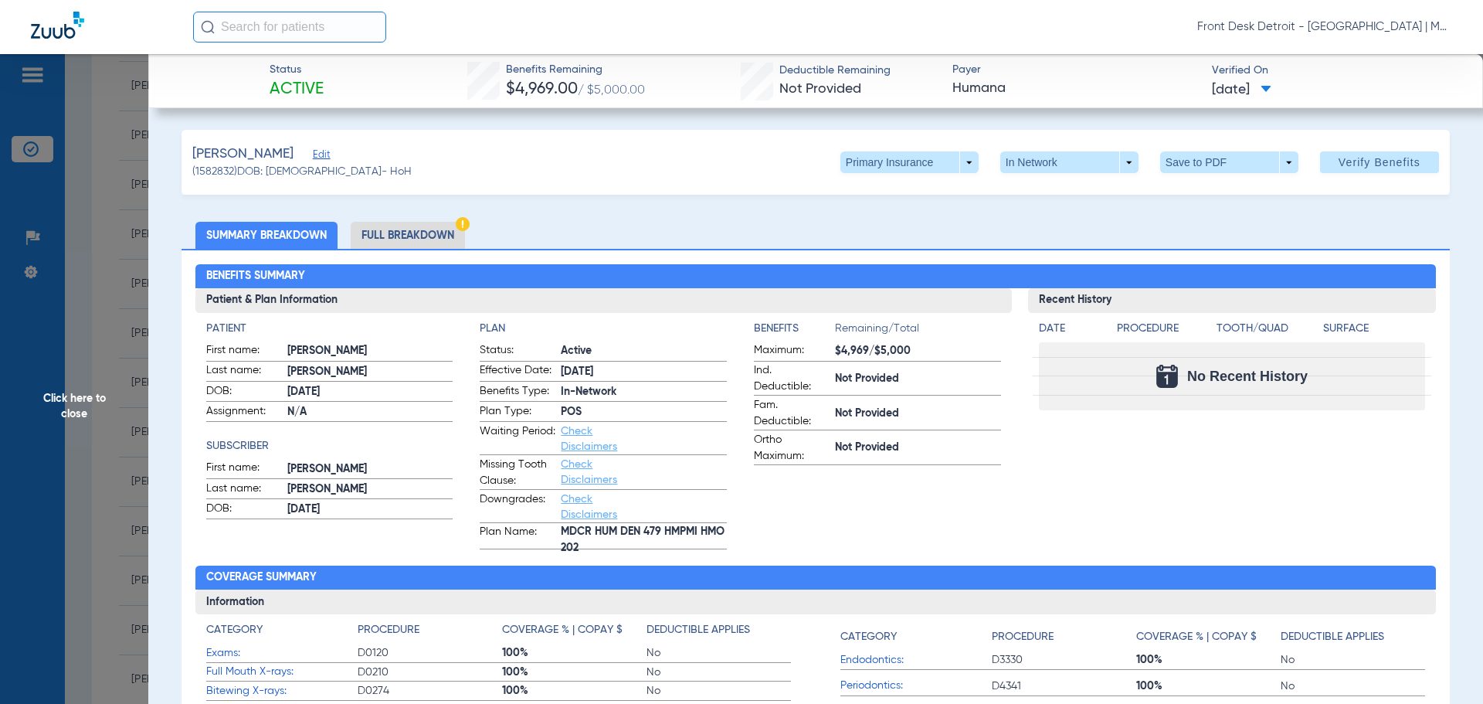
click at [46, 391] on span "Click here to close" at bounding box center [74, 406] width 148 height 704
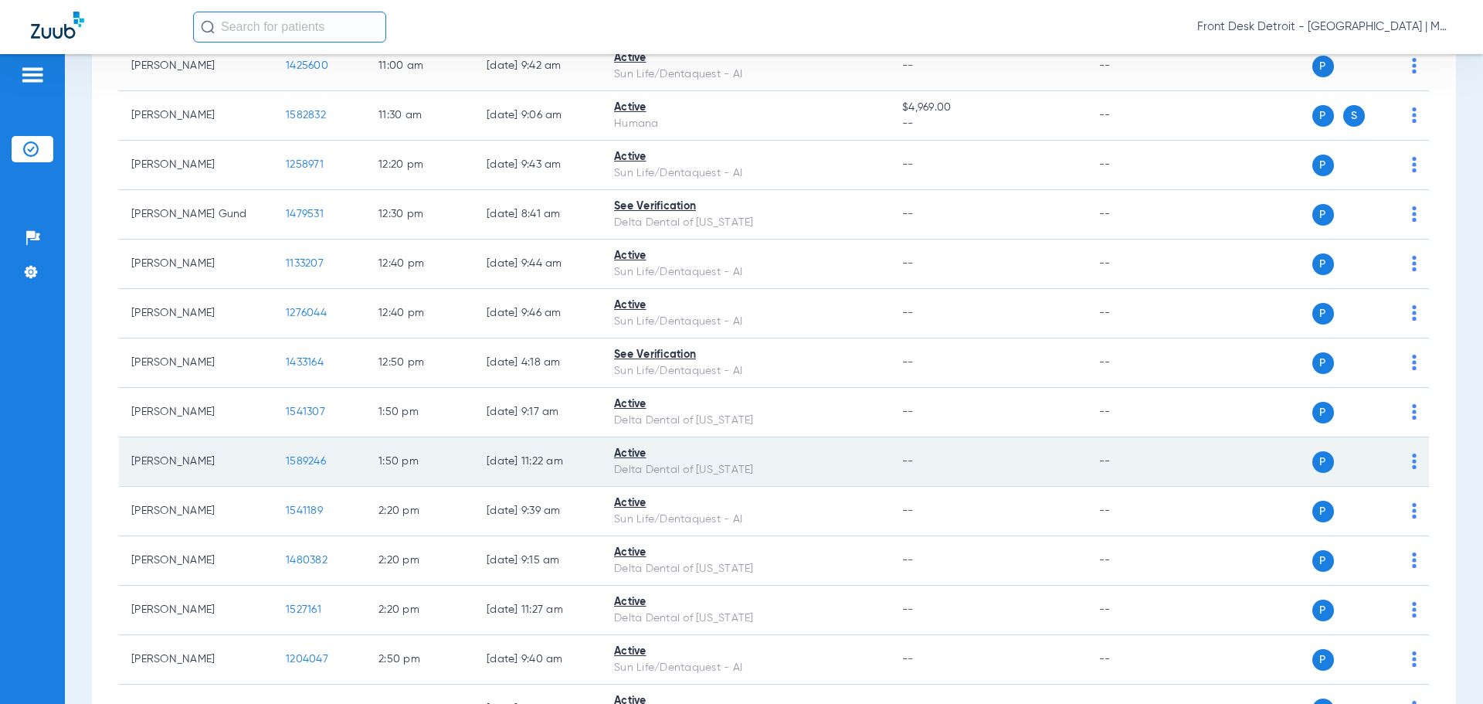
scroll to position [588, 0]
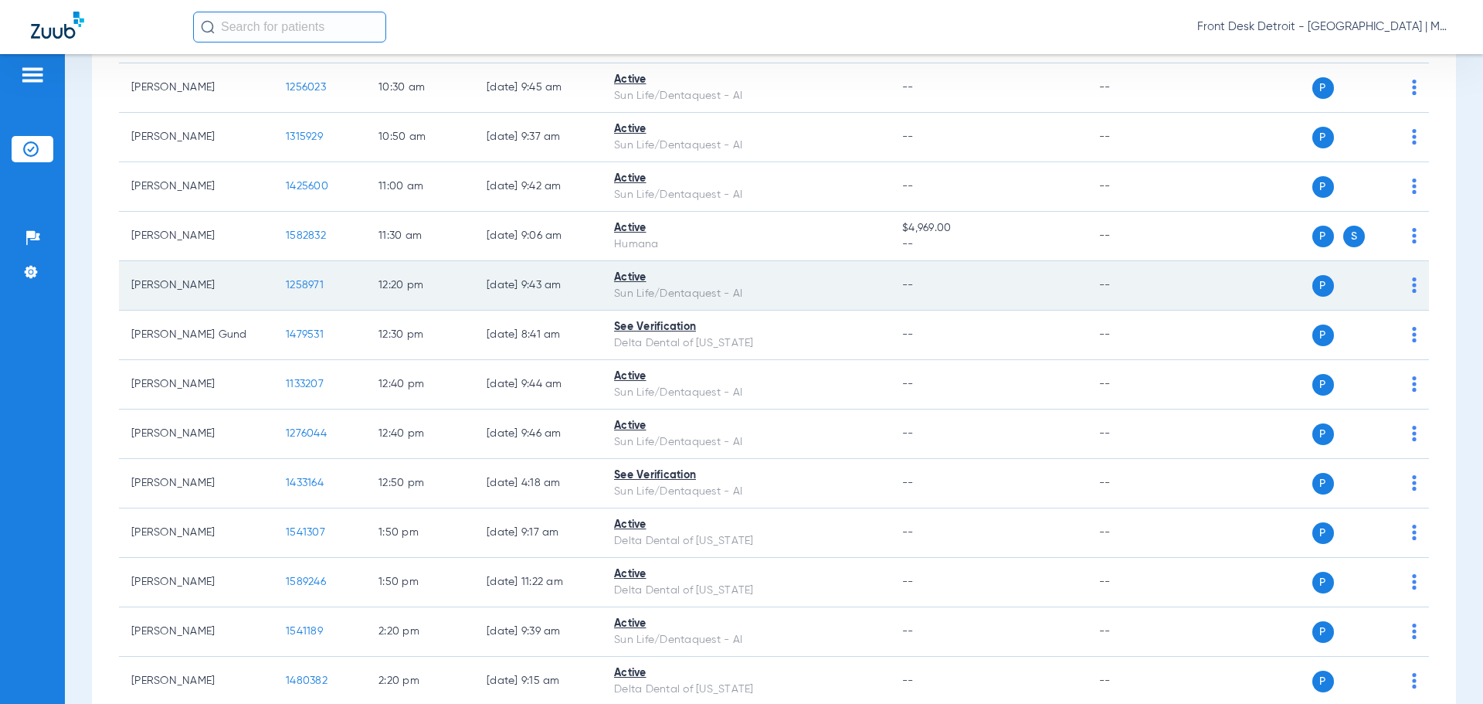
click at [304, 283] on span "1258971" at bounding box center [305, 285] width 38 height 11
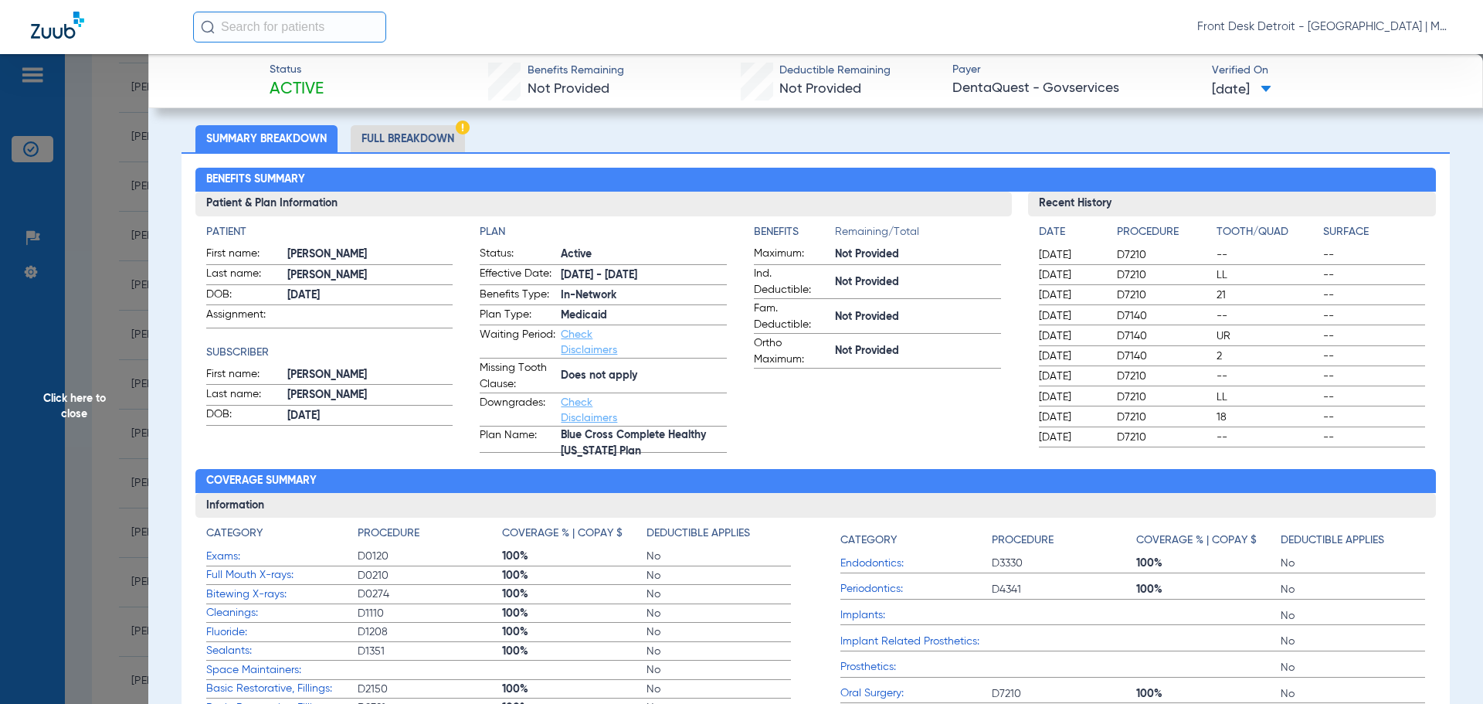
scroll to position [309, 0]
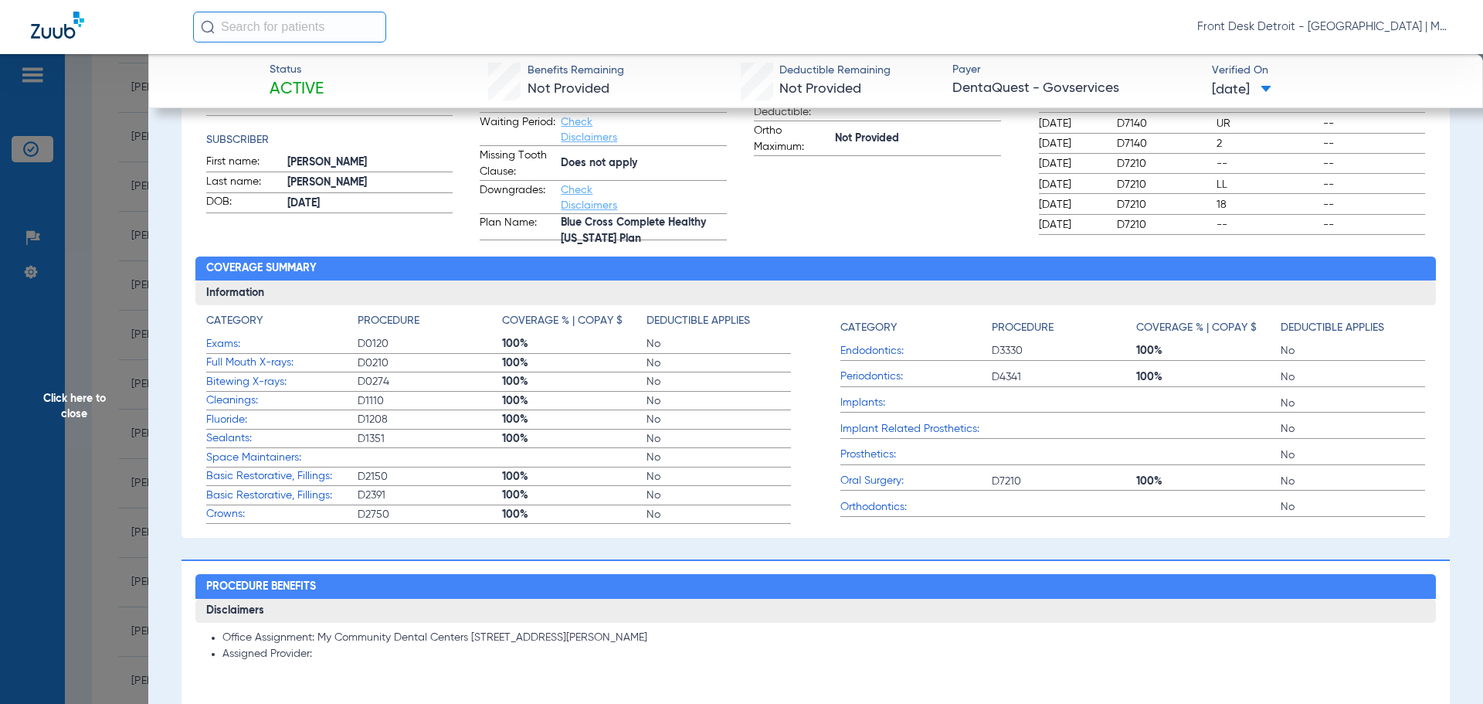
drag, startPoint x: 12, startPoint y: 379, endPoint x: 67, endPoint y: 407, distance: 61.5
click at [32, 388] on span "Click here to close" at bounding box center [74, 406] width 148 height 704
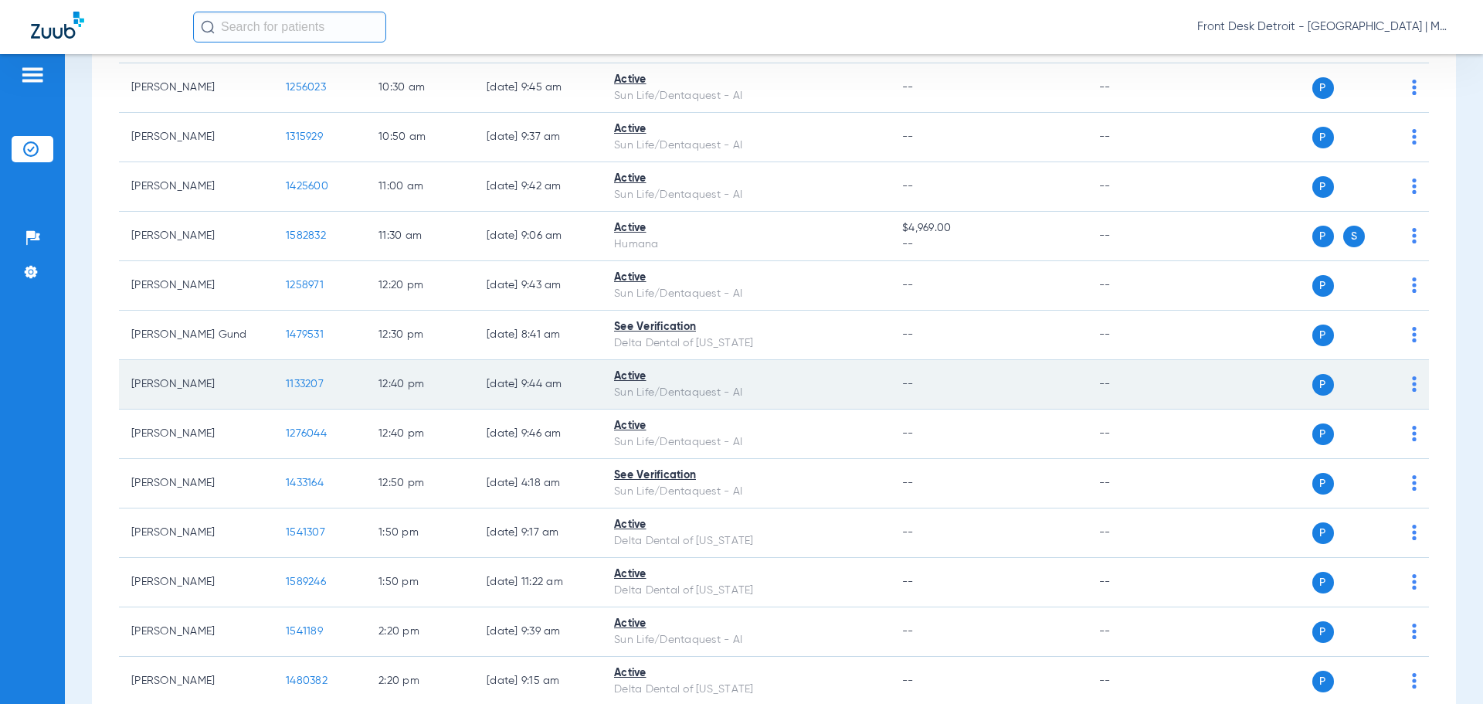
click at [283, 388] on td "1133207" at bounding box center [319, 384] width 93 height 49
click at [300, 385] on span "1133207" at bounding box center [305, 383] width 38 height 11
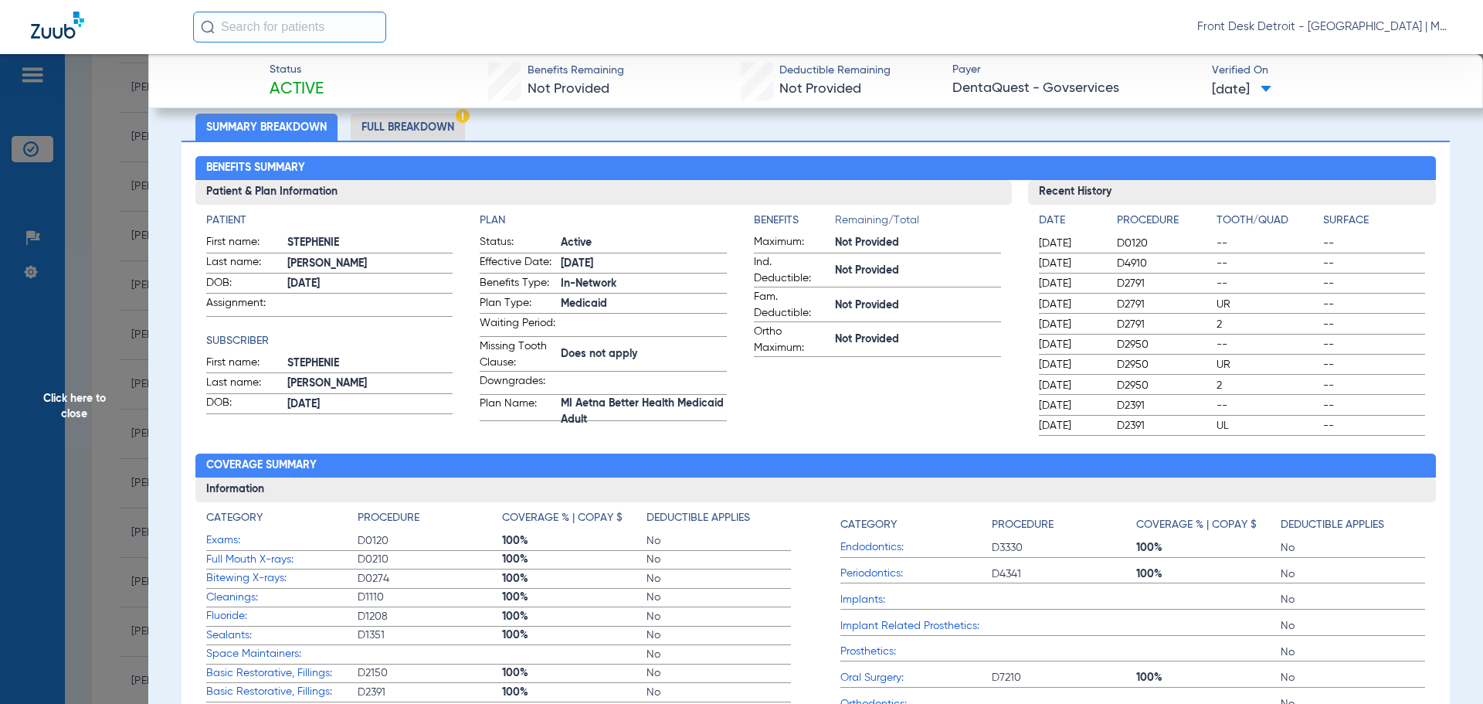
scroll to position [77, 0]
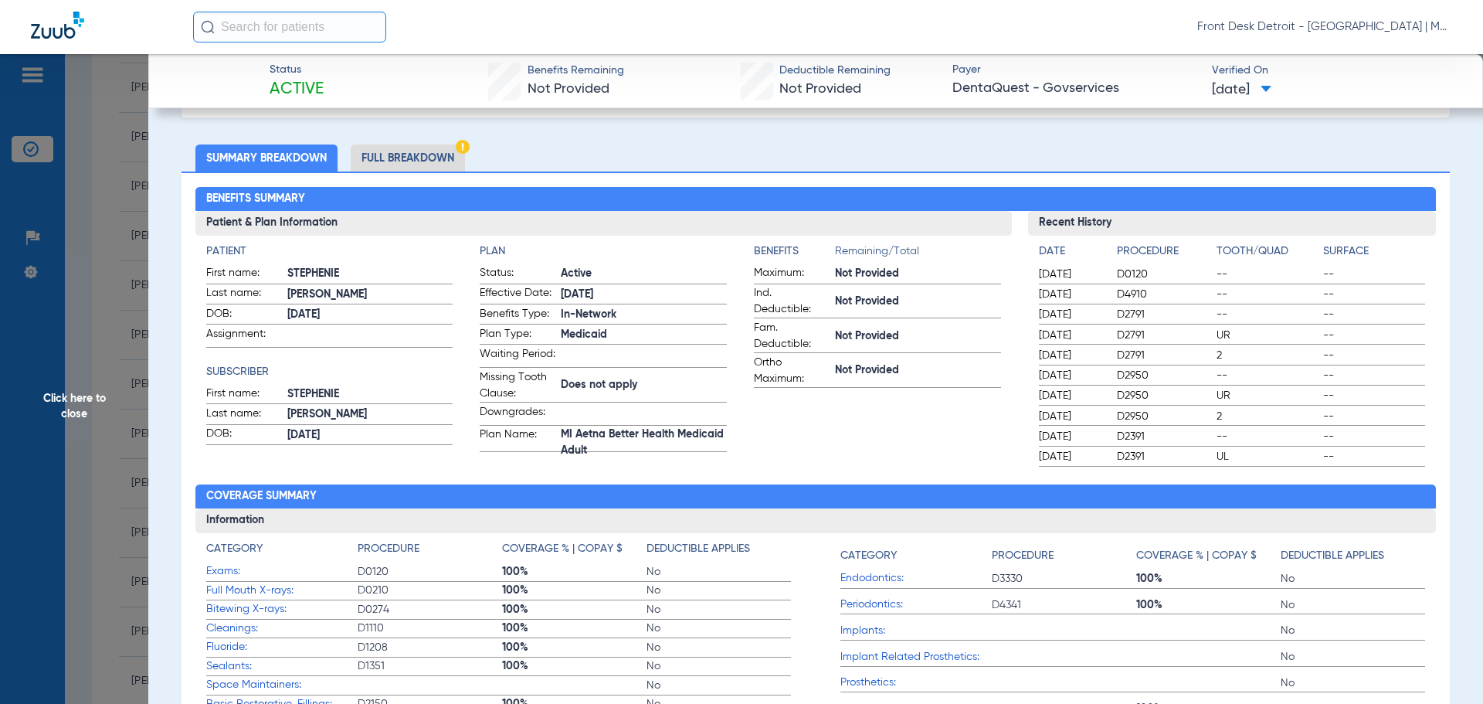
click at [60, 424] on span "Click here to close" at bounding box center [74, 406] width 148 height 704
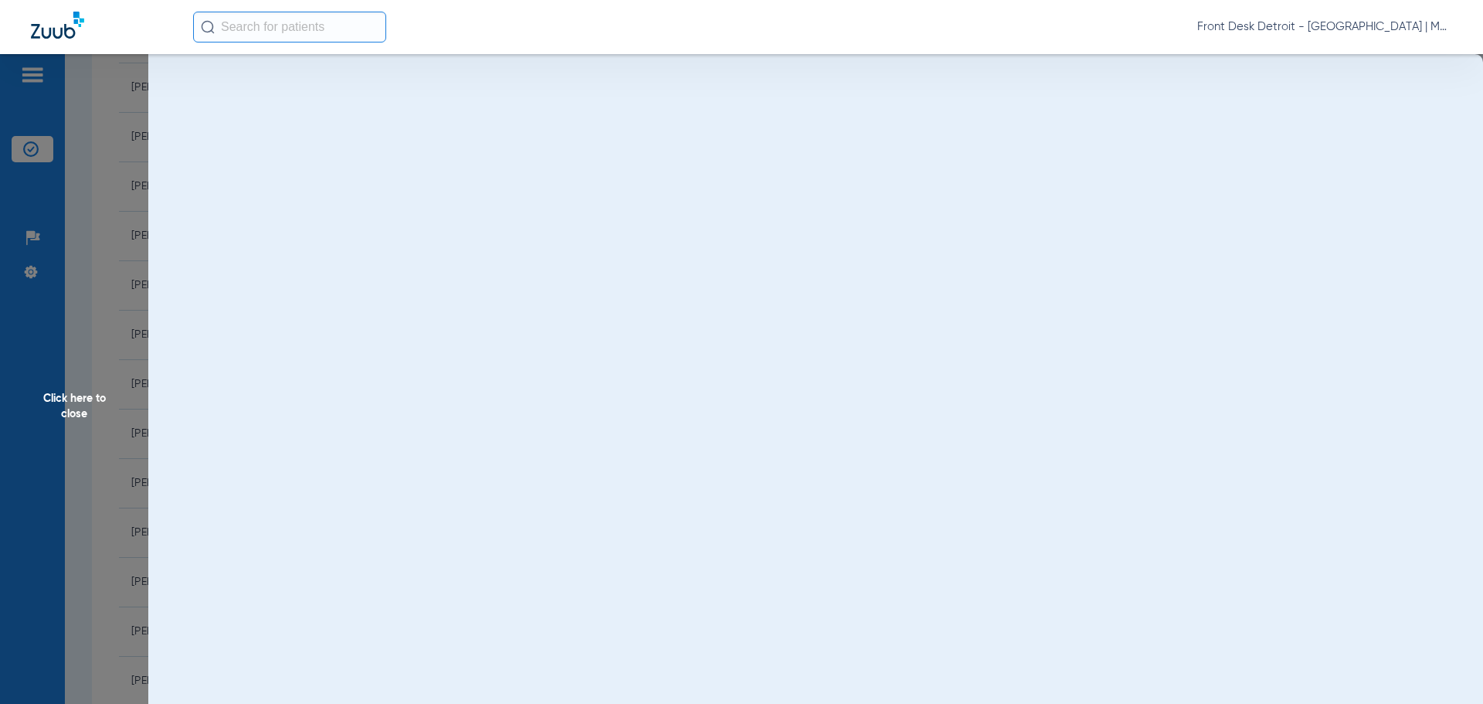
scroll to position [0, 0]
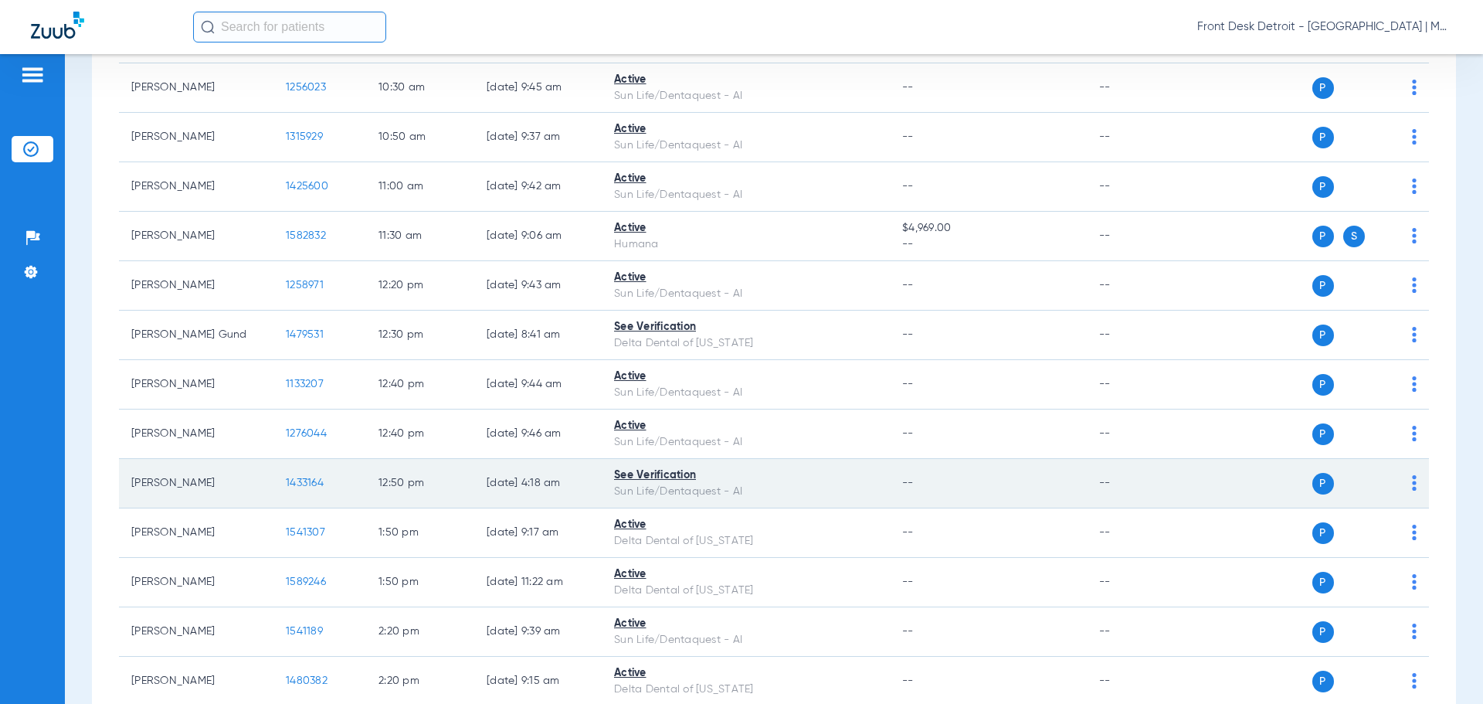
click at [291, 480] on span "1433164" at bounding box center [305, 482] width 38 height 11
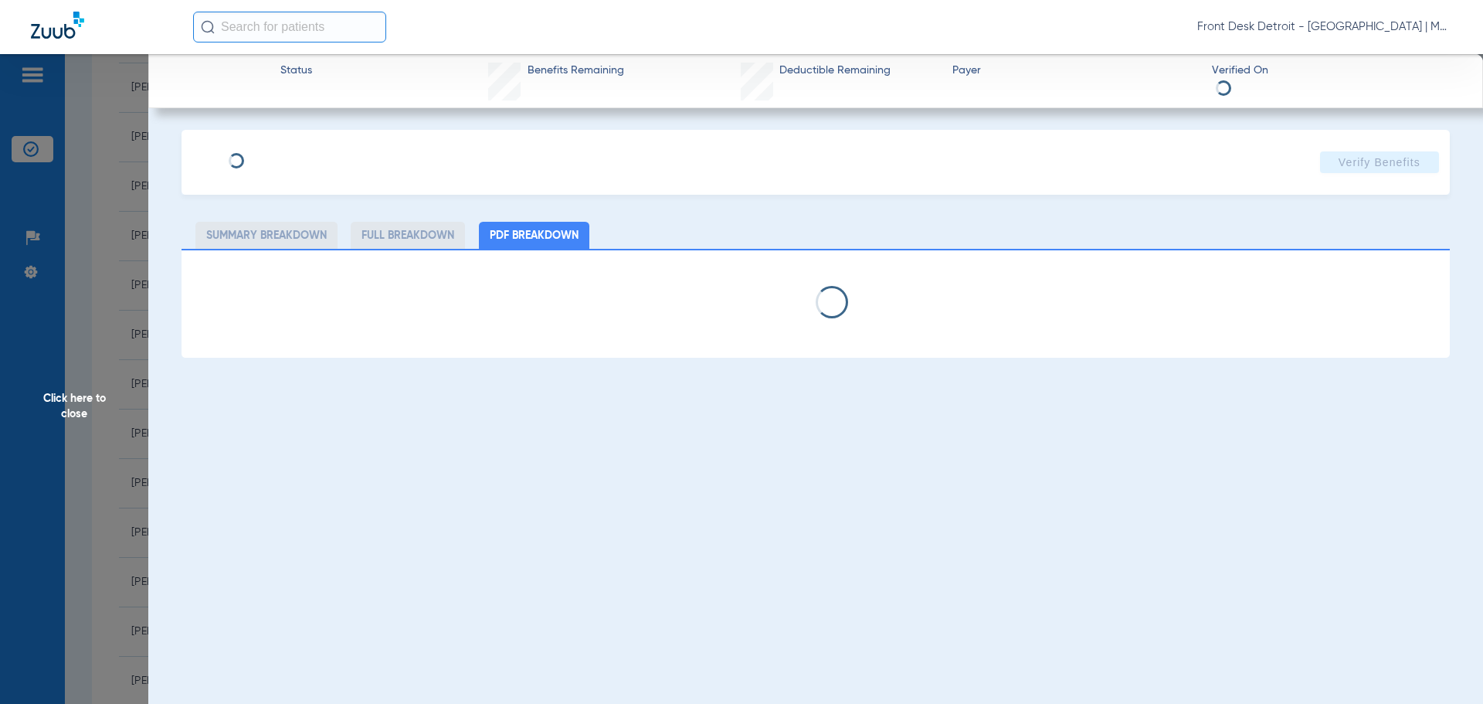
select select "page-width"
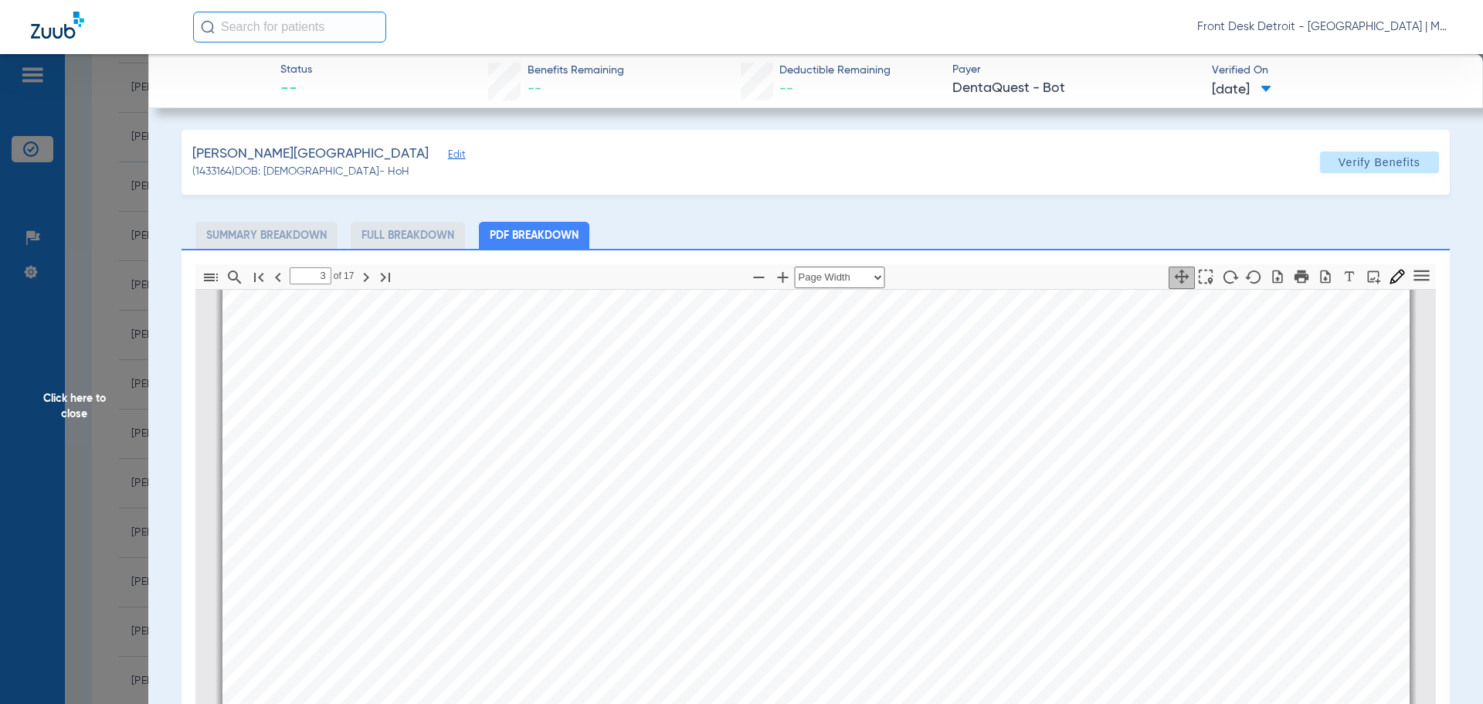
scroll to position [1707, 0]
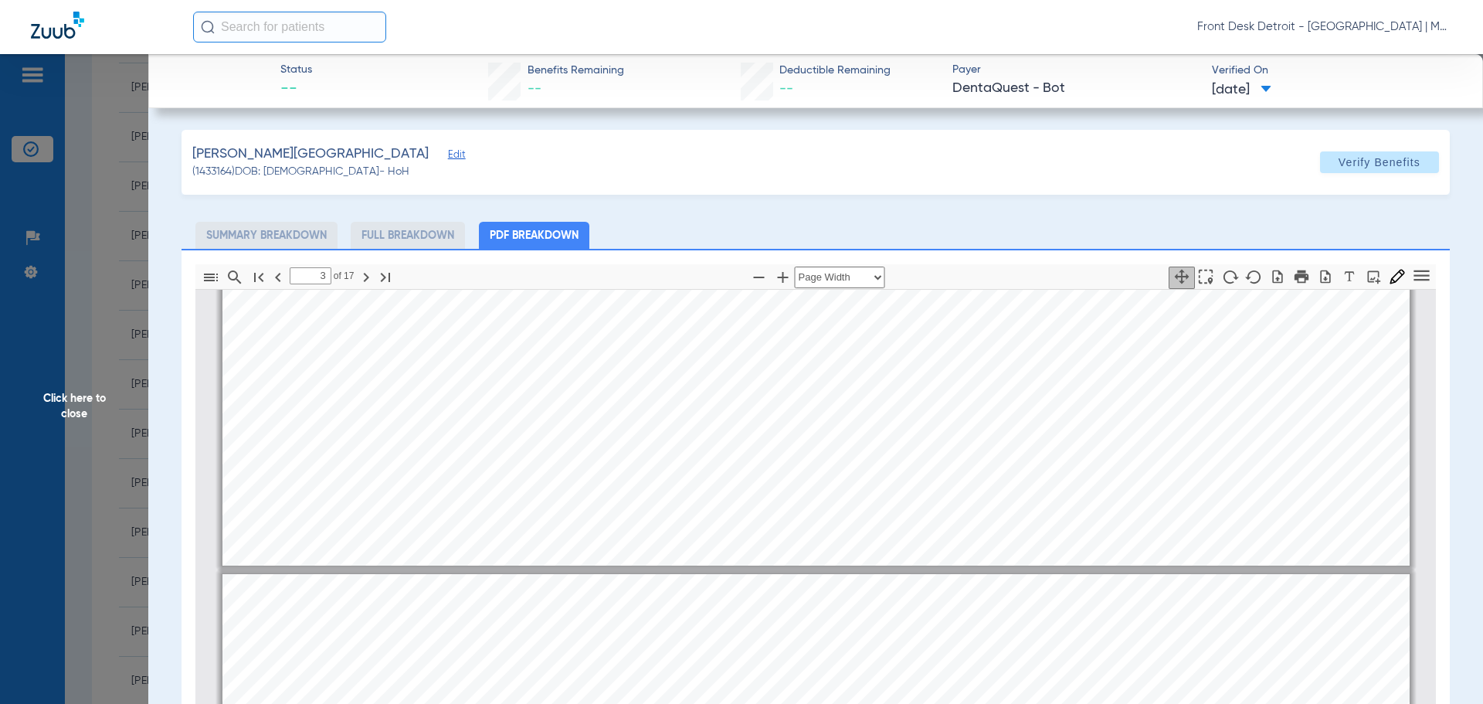
type input "2"
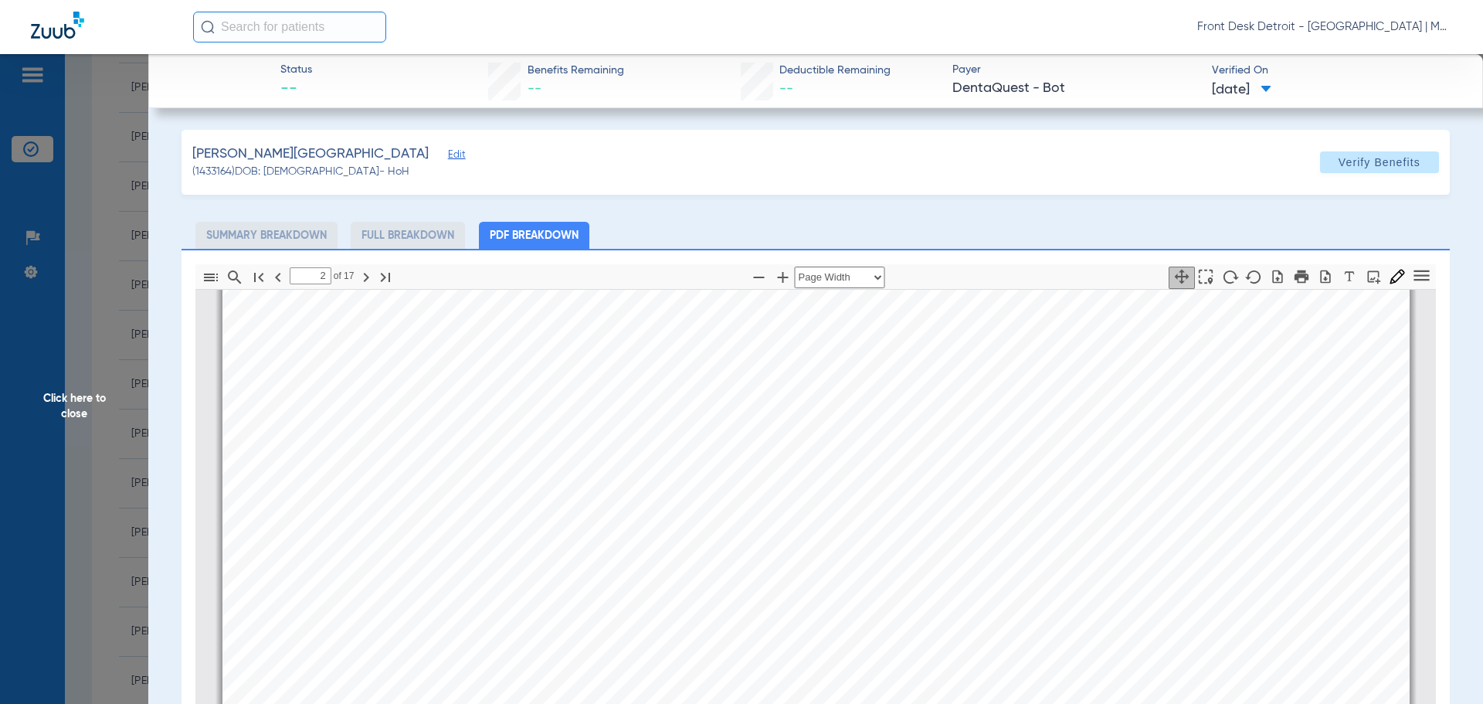
scroll to position [857, 0]
click at [76, 406] on span "Click here to close" at bounding box center [74, 406] width 148 height 704
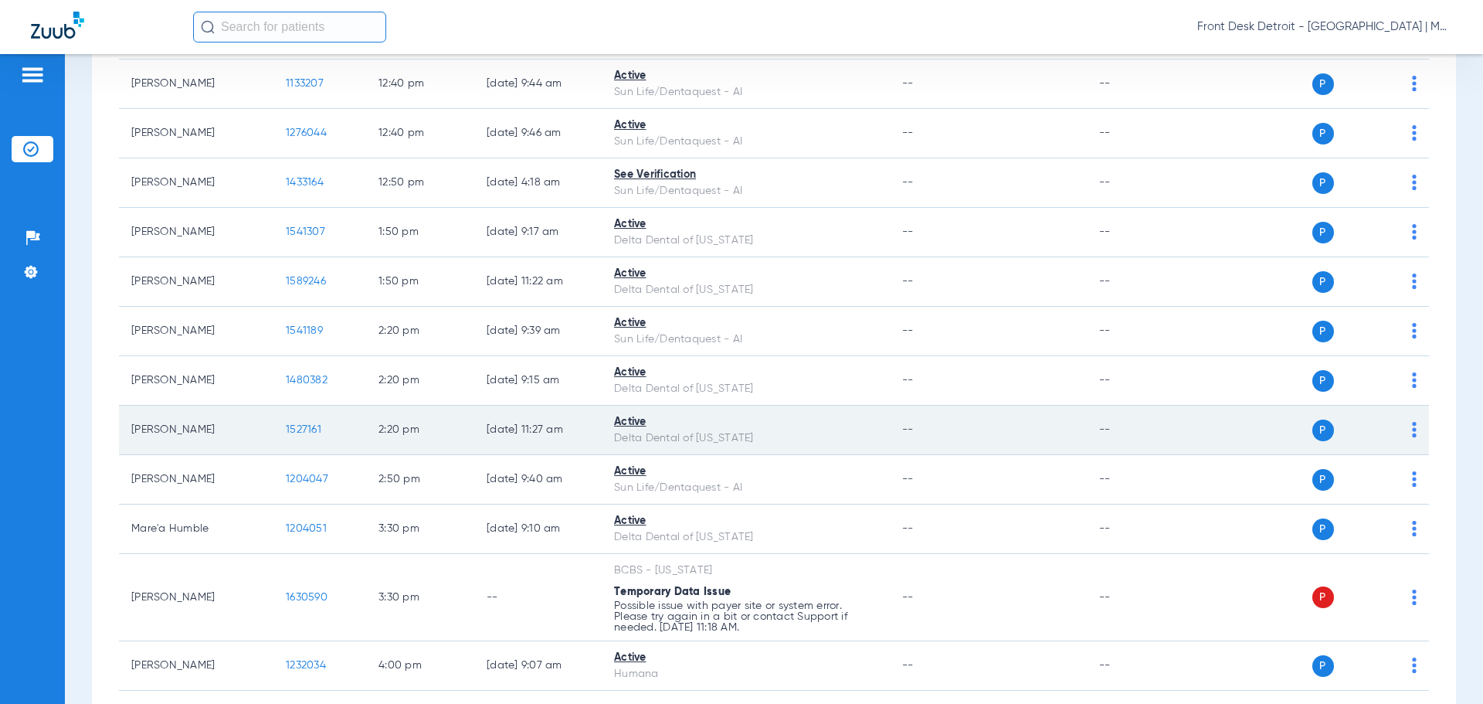
scroll to position [743, 0]
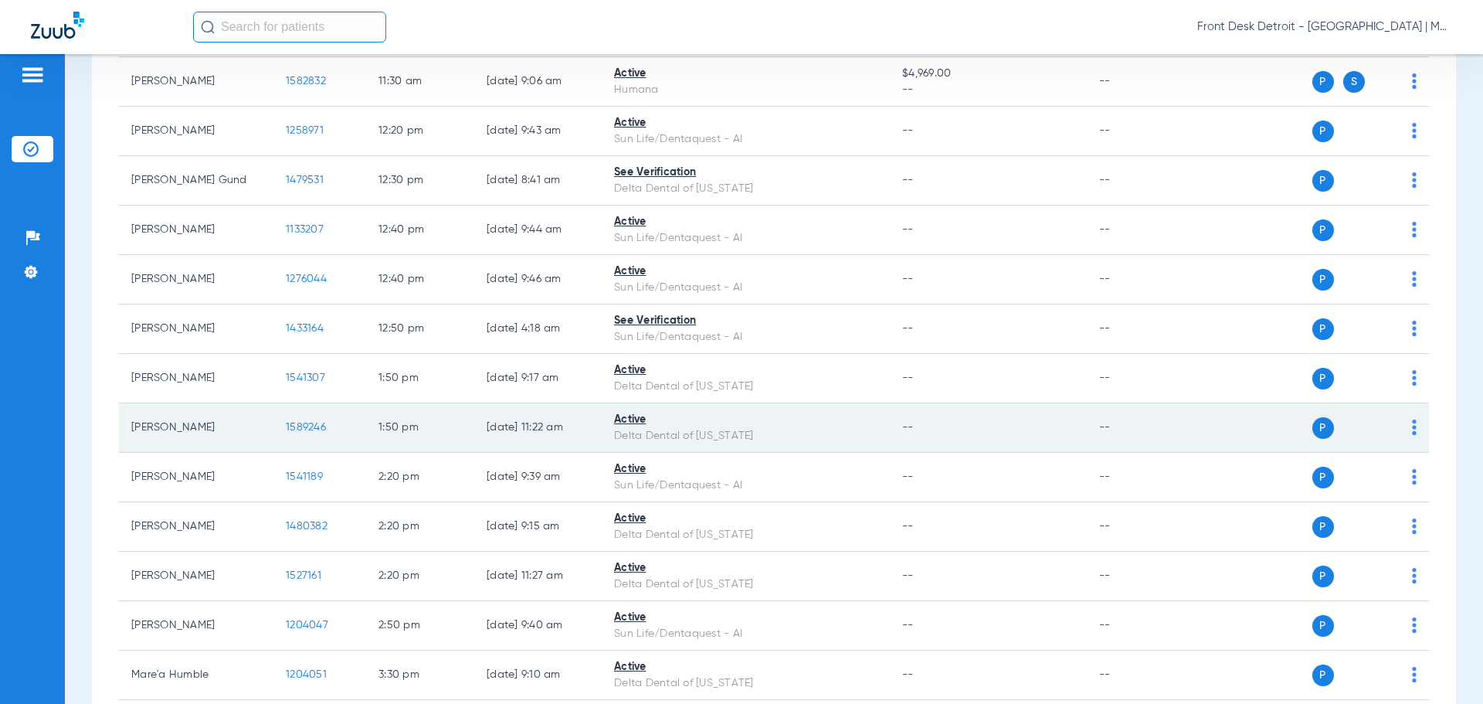
click at [317, 426] on span "1589246" at bounding box center [306, 427] width 40 height 11
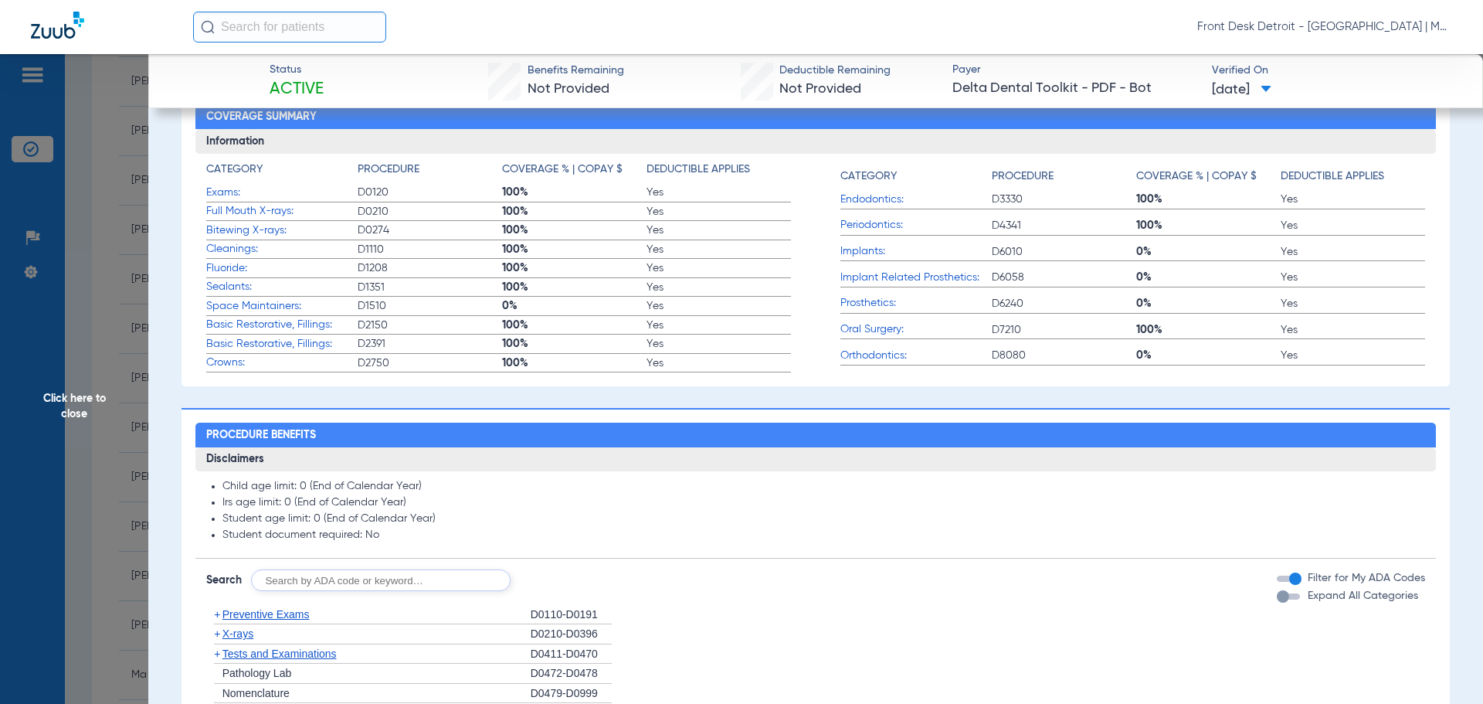
scroll to position [463, 0]
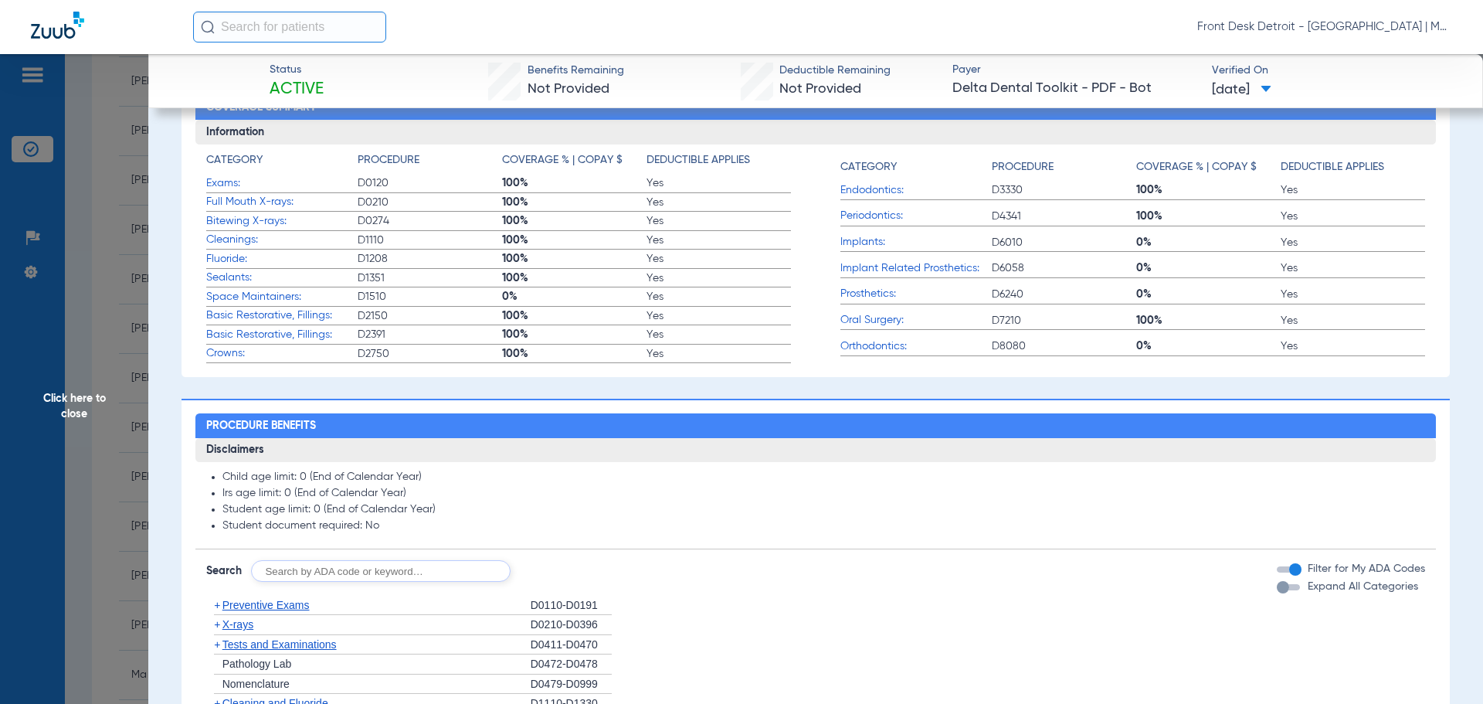
click at [97, 412] on span "Click here to close" at bounding box center [74, 406] width 148 height 704
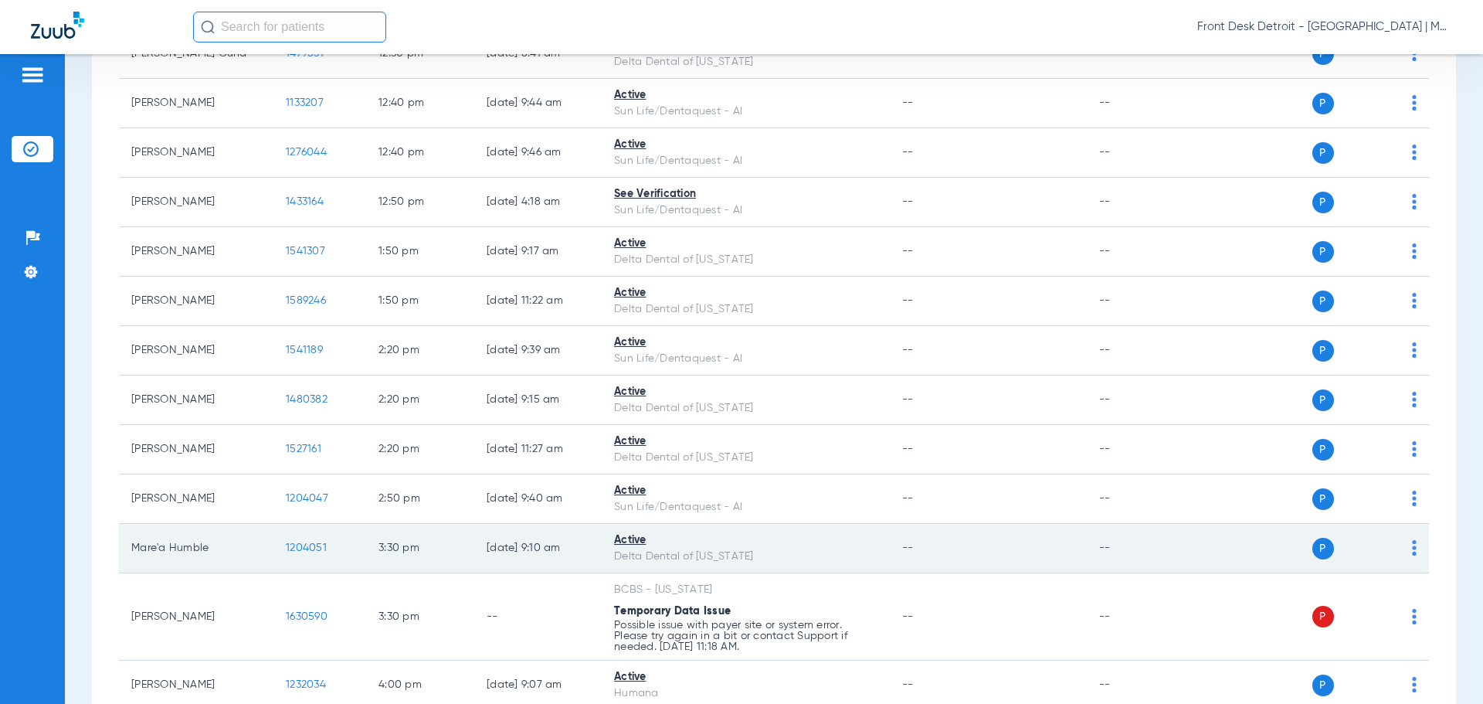
scroll to position [897, 0]
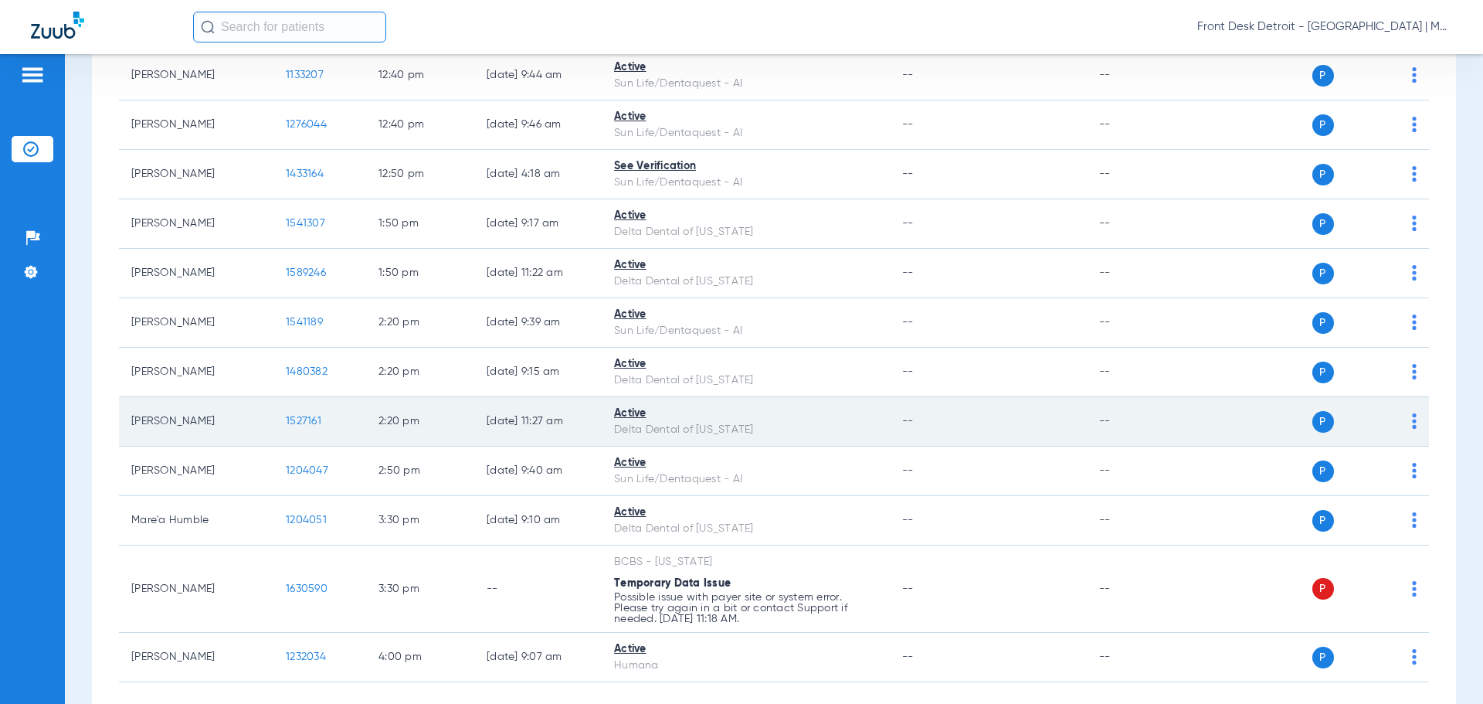
click at [291, 418] on span "1527161" at bounding box center [304, 420] width 36 height 11
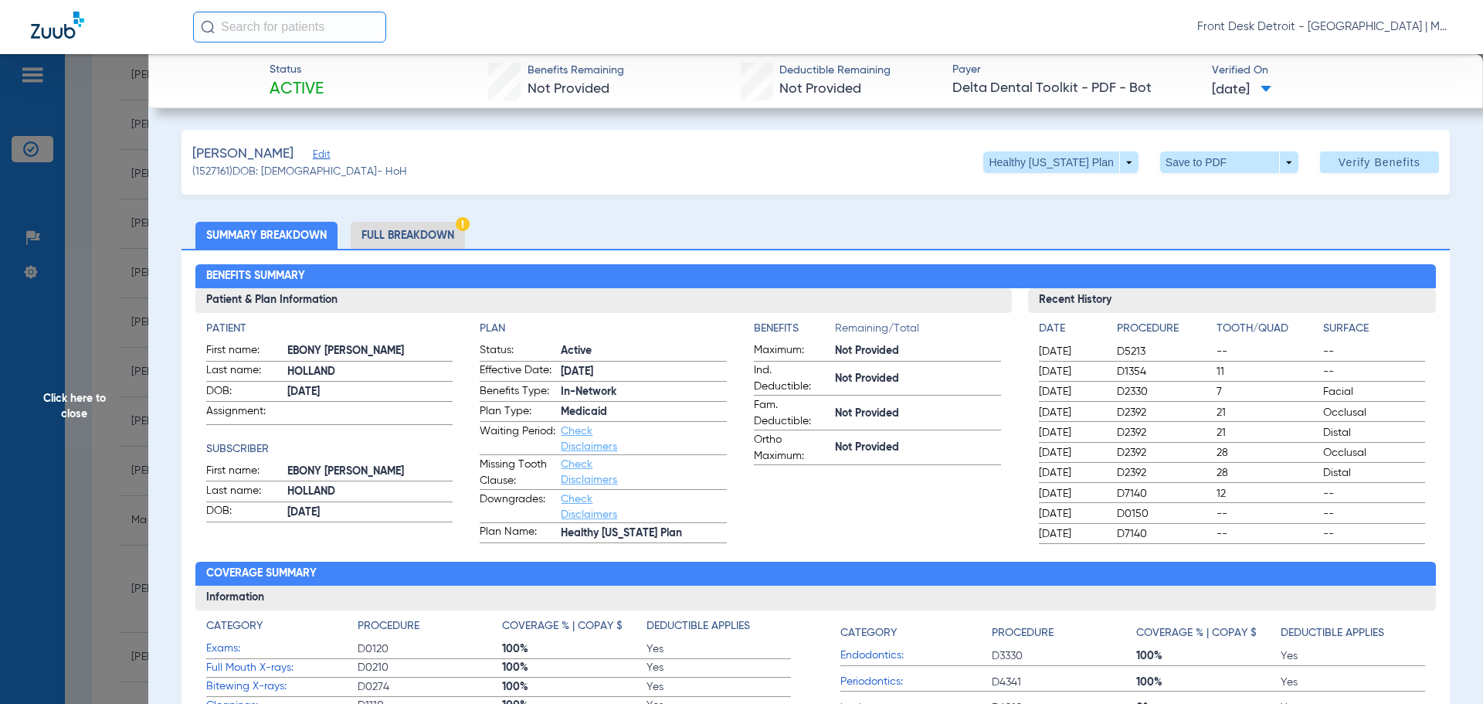
click at [76, 443] on span "Click here to close" at bounding box center [74, 406] width 148 height 704
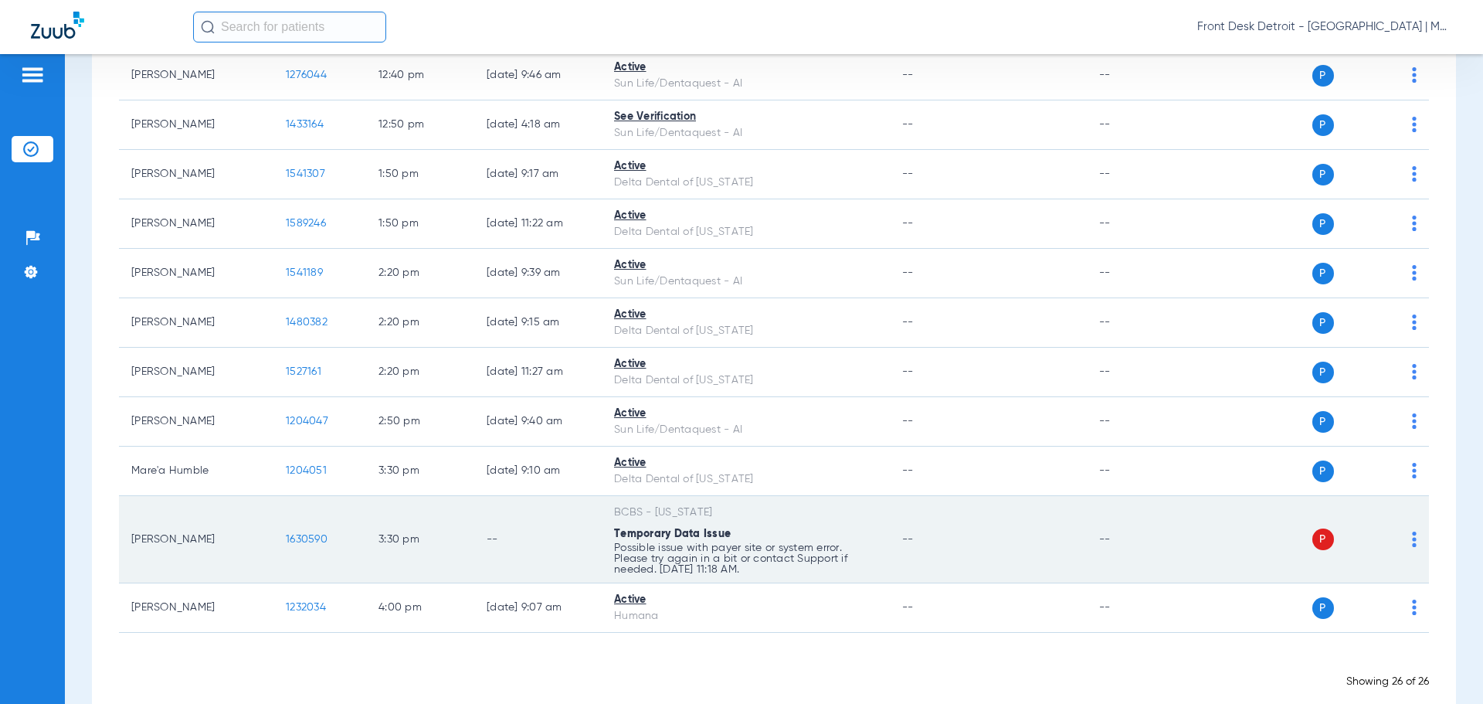
scroll to position [975, 0]
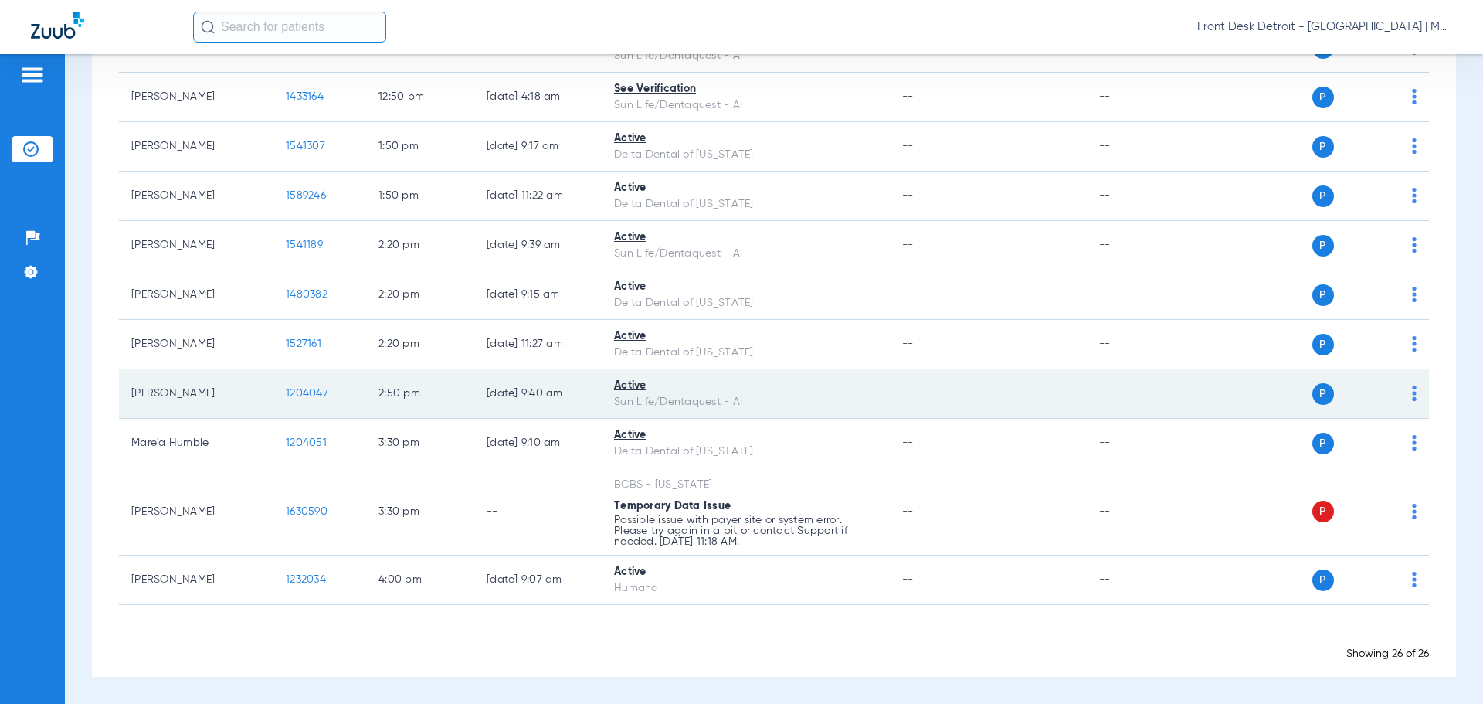
click at [307, 398] on span "1204047" at bounding box center [307, 393] width 42 height 11
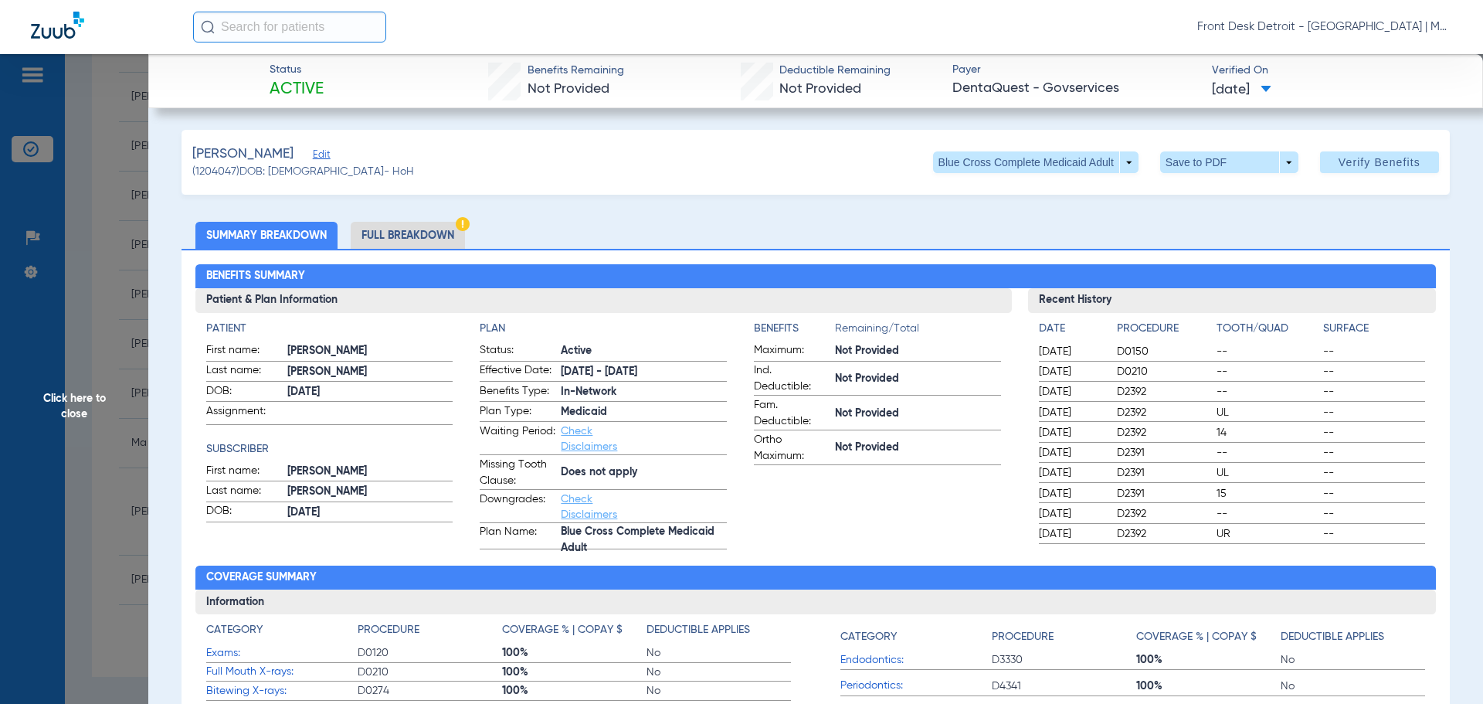
click at [87, 399] on span "Click here to close" at bounding box center [74, 406] width 148 height 704
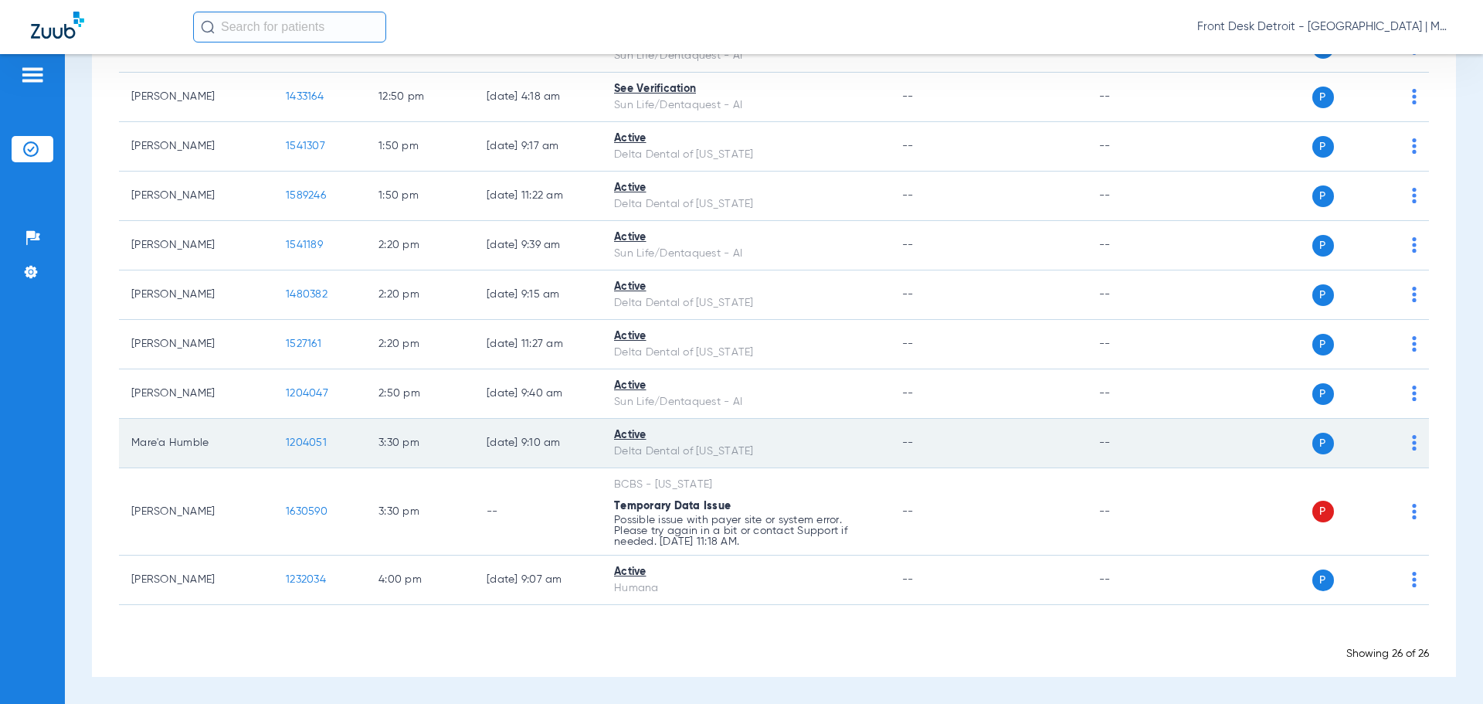
click at [307, 450] on td "1204051" at bounding box center [319, 443] width 93 height 49
